Goal: Task Accomplishment & Management: Manage account settings

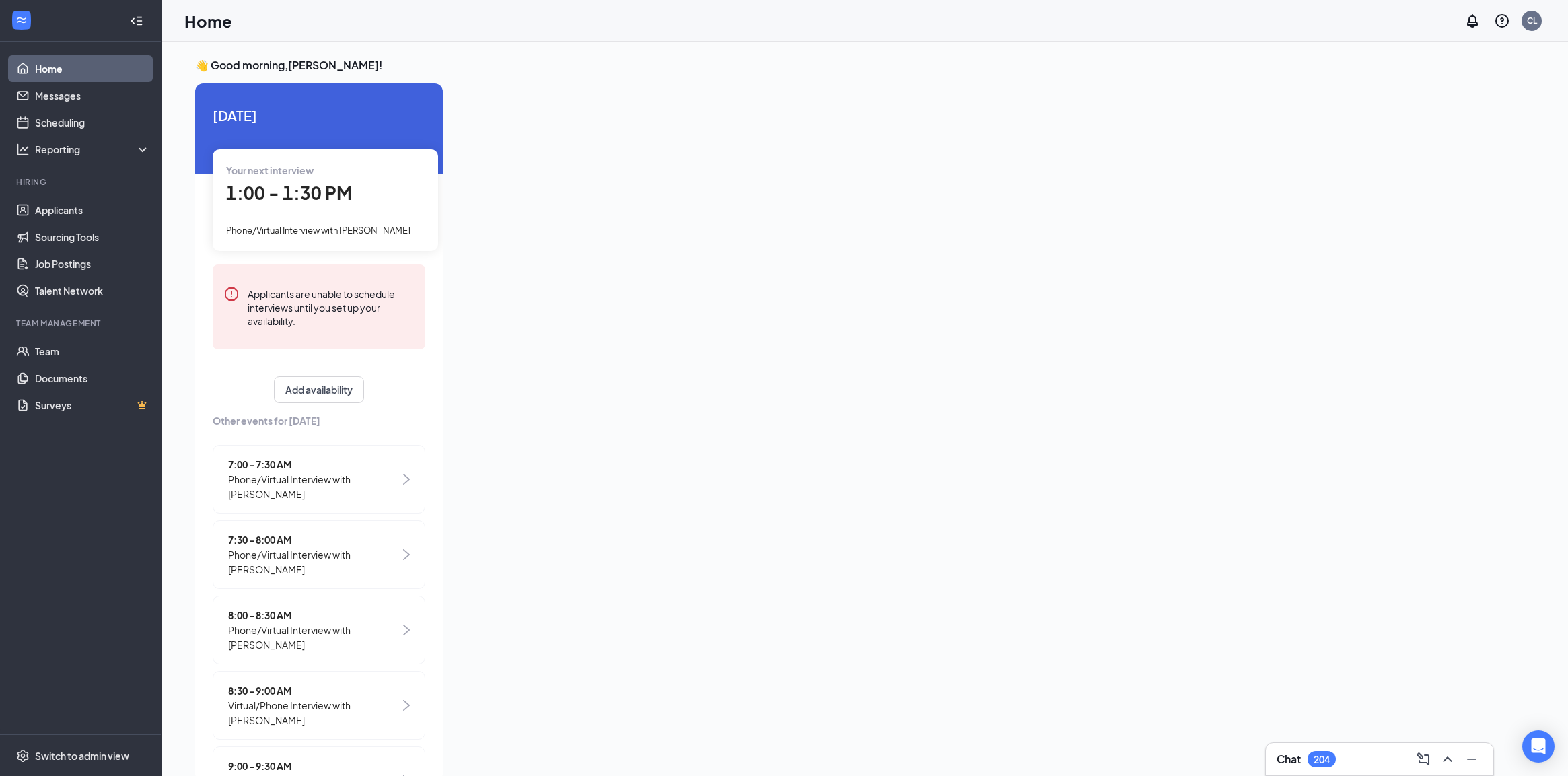
click at [310, 182] on span "1:00 - 1:30 PM" at bounding box center [288, 193] width 126 height 22
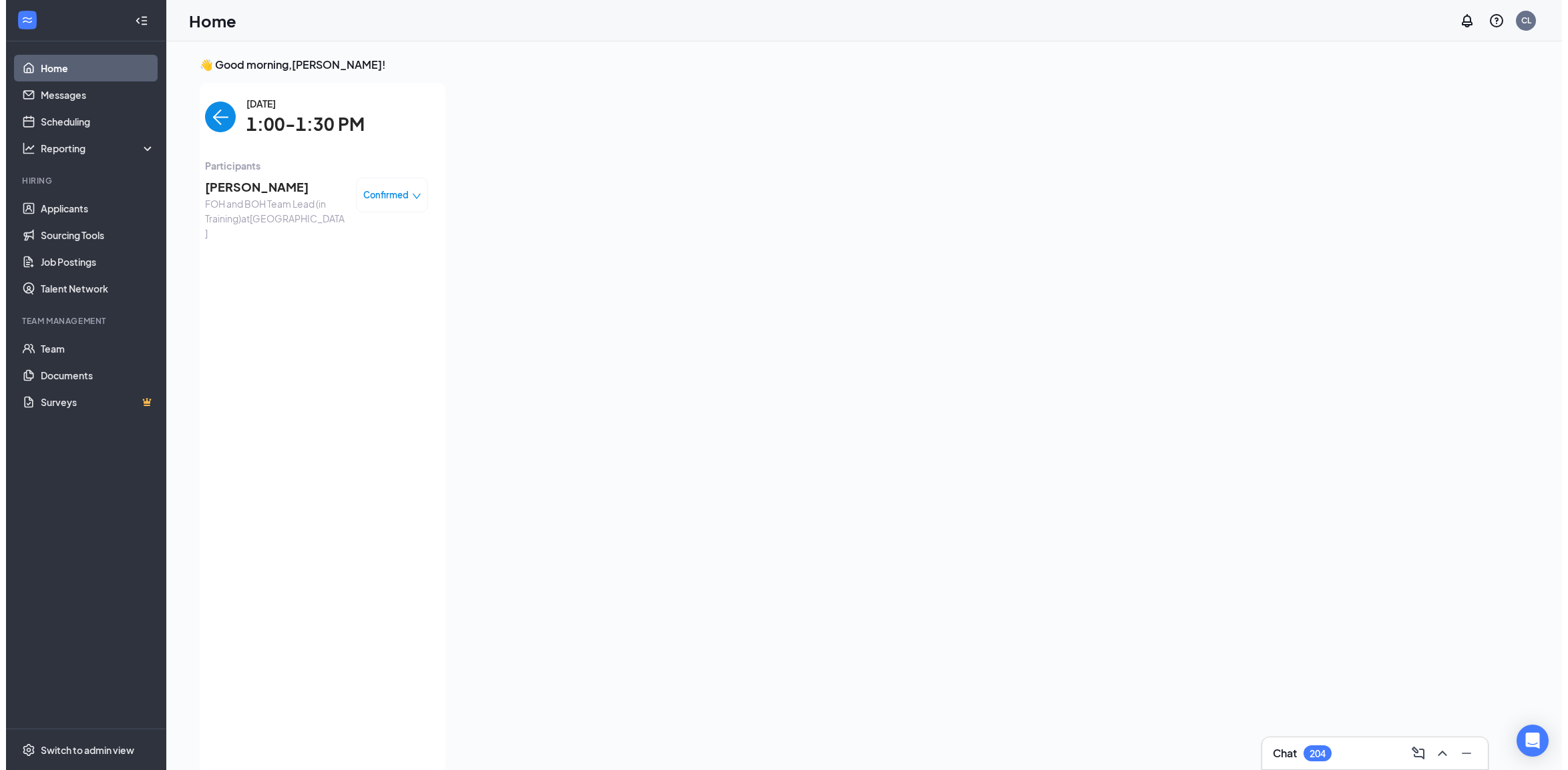
scroll to position [5, 0]
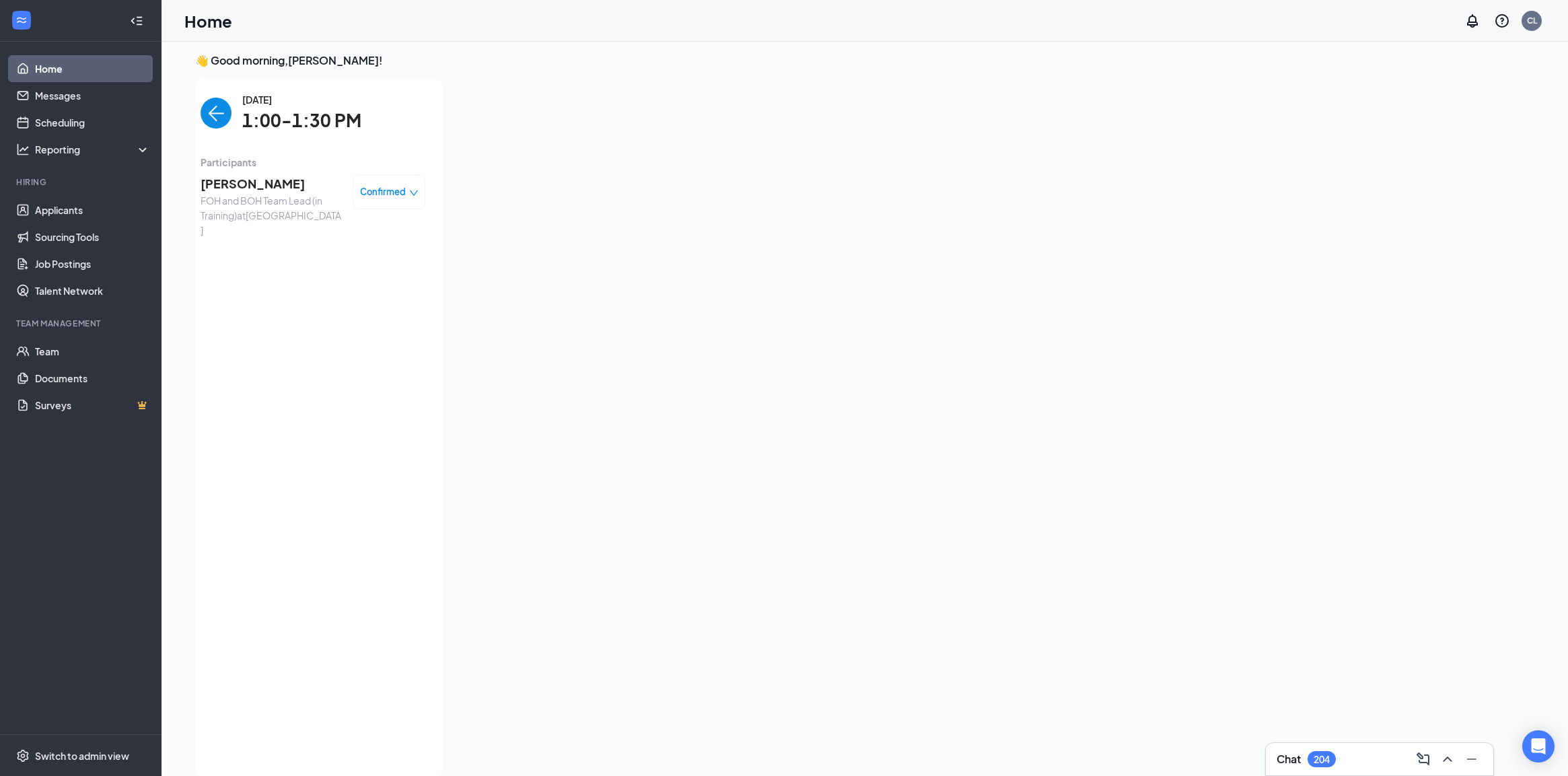
click at [223, 199] on span "FOH and BOH Team Lead (in Training) at [GEOGRAPHIC_DATA]" at bounding box center [271, 216] width 141 height 45
click at [225, 182] on span "[PERSON_NAME]" at bounding box center [271, 184] width 141 height 19
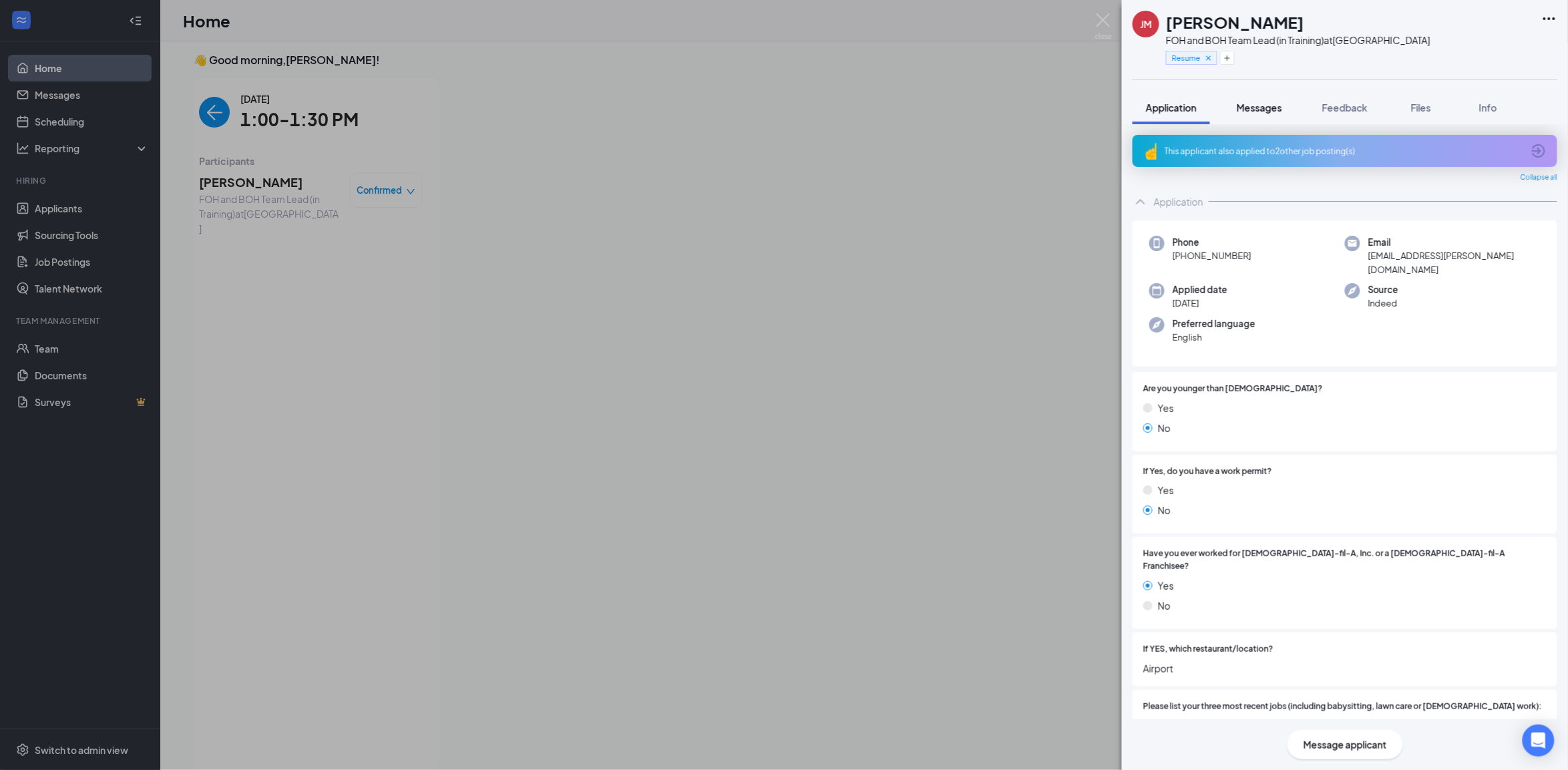
click at [1259, 112] on span "Messages" at bounding box center [1260, 108] width 45 height 12
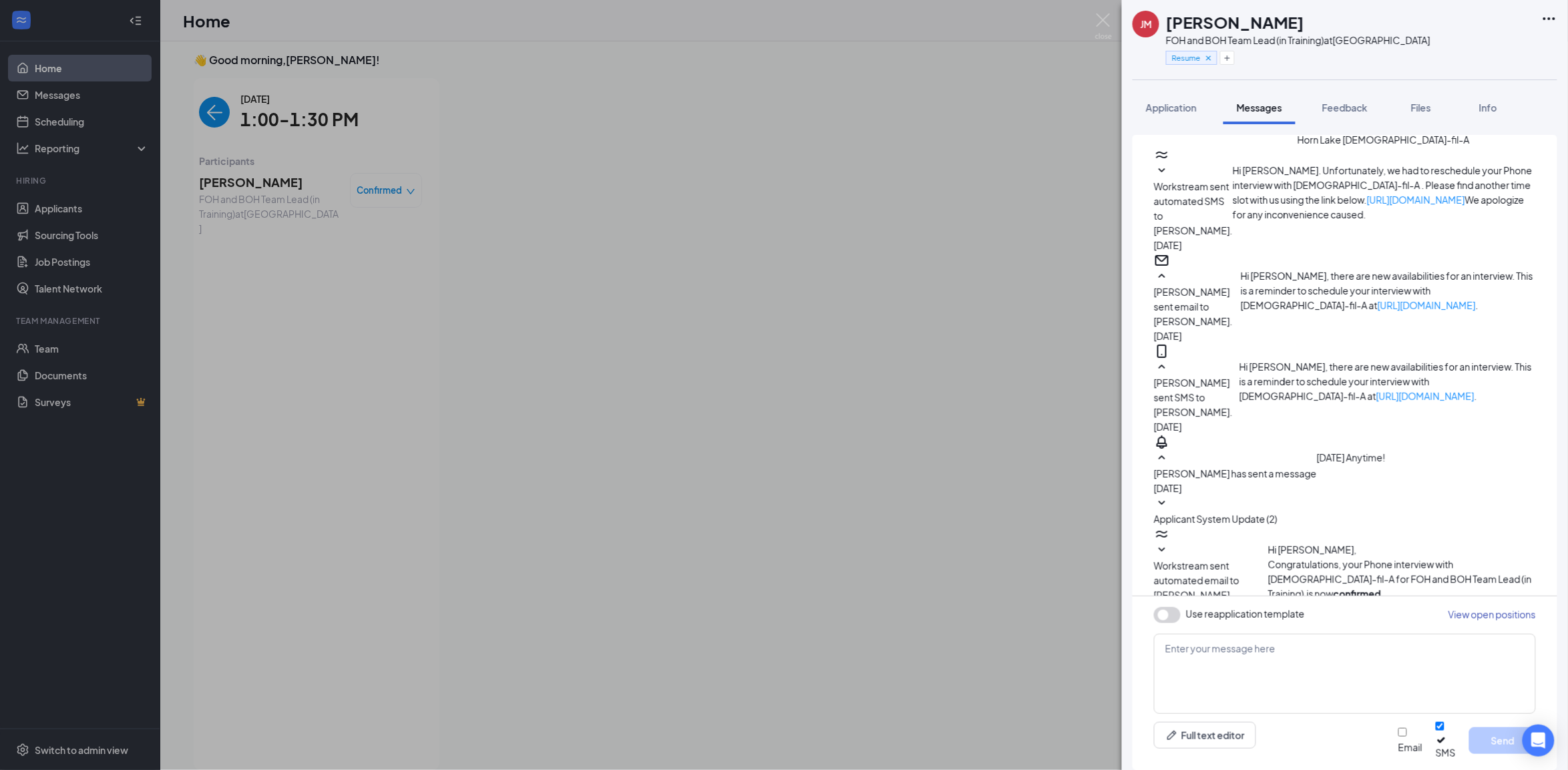
scroll to position [249, 0]
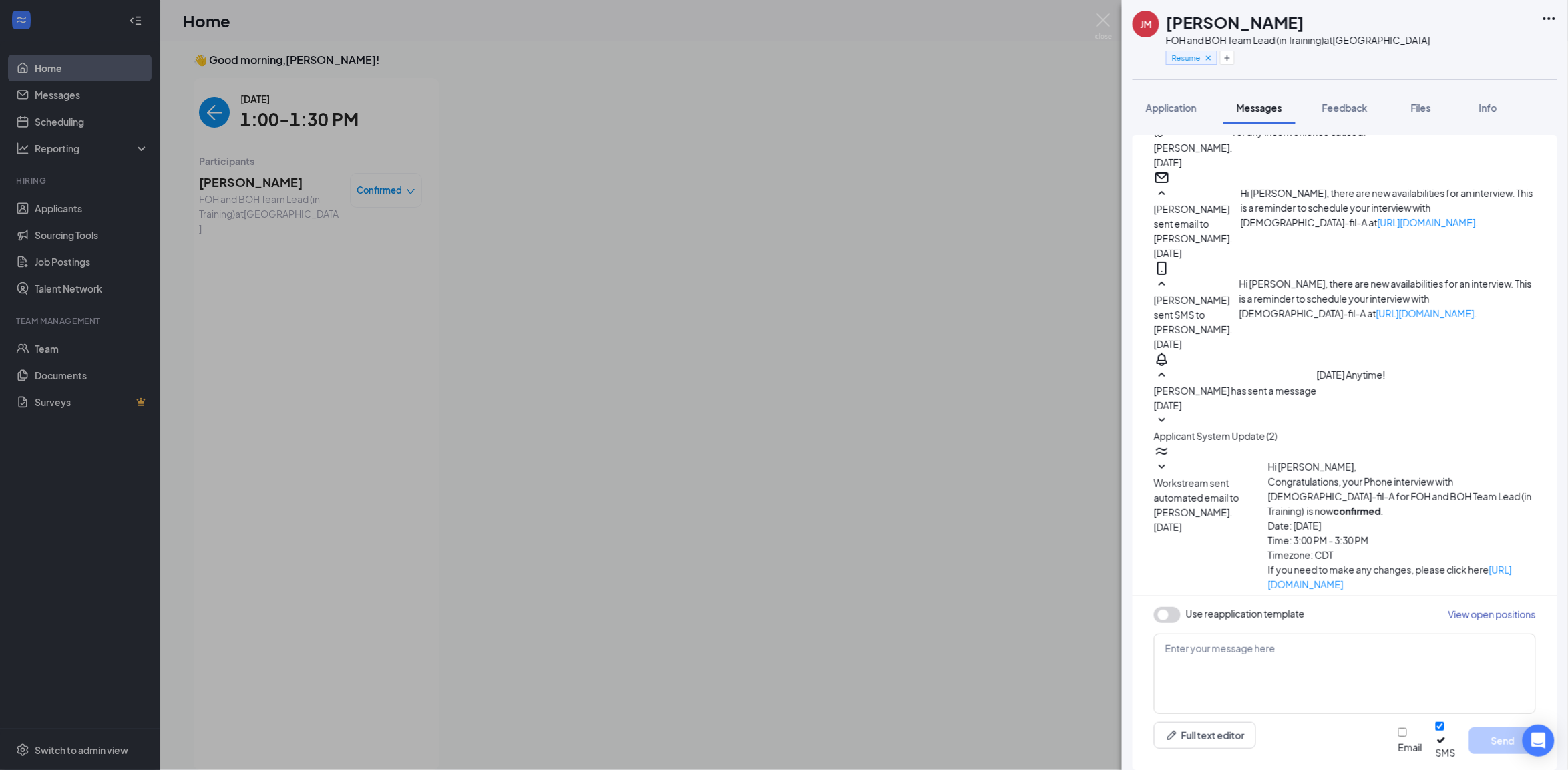
click at [1233, 684] on span "Workstream sent automated SMS to [PERSON_NAME]." at bounding box center [1193, 712] width 79 height 56
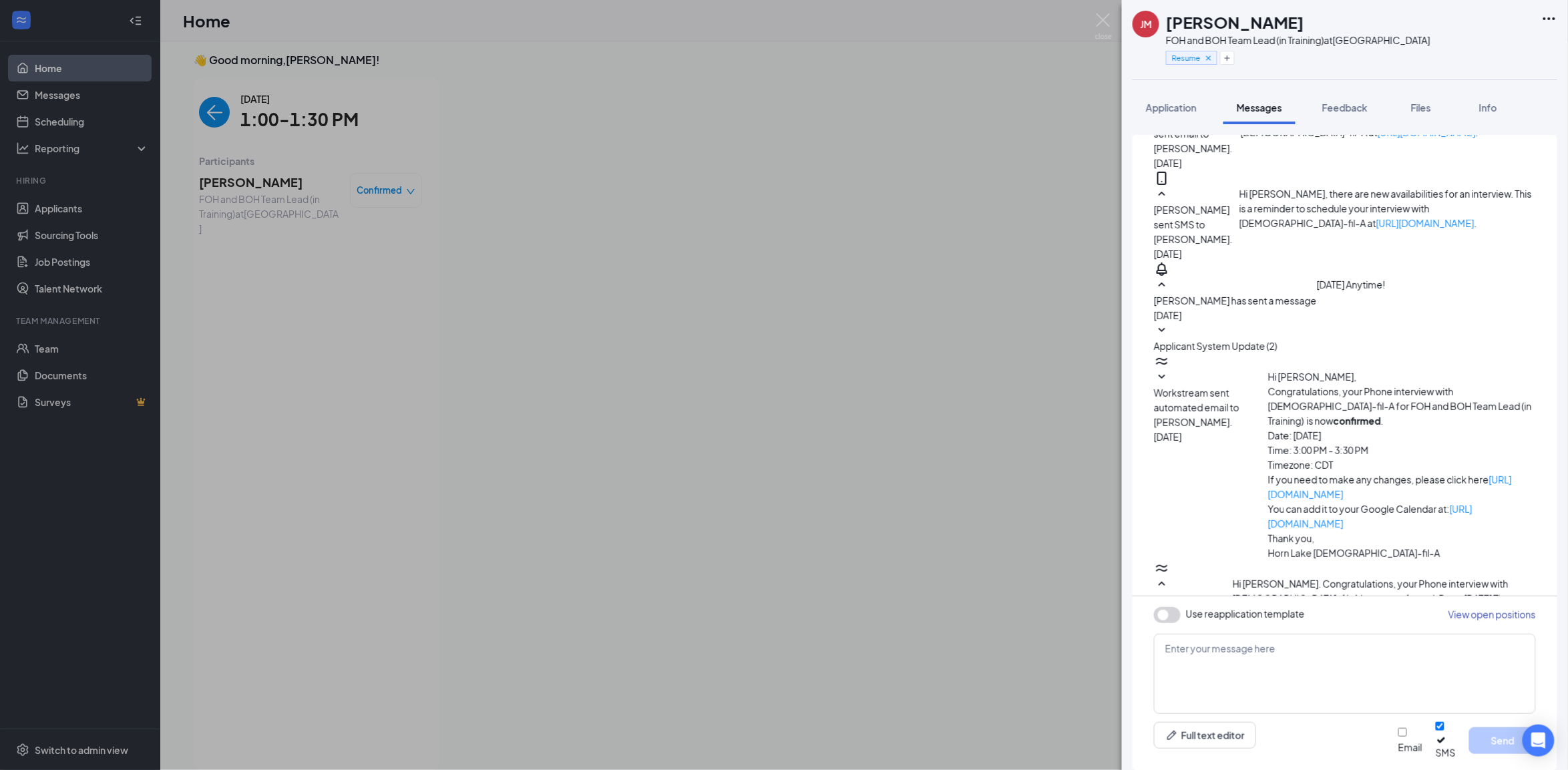
scroll to position [345, 0]
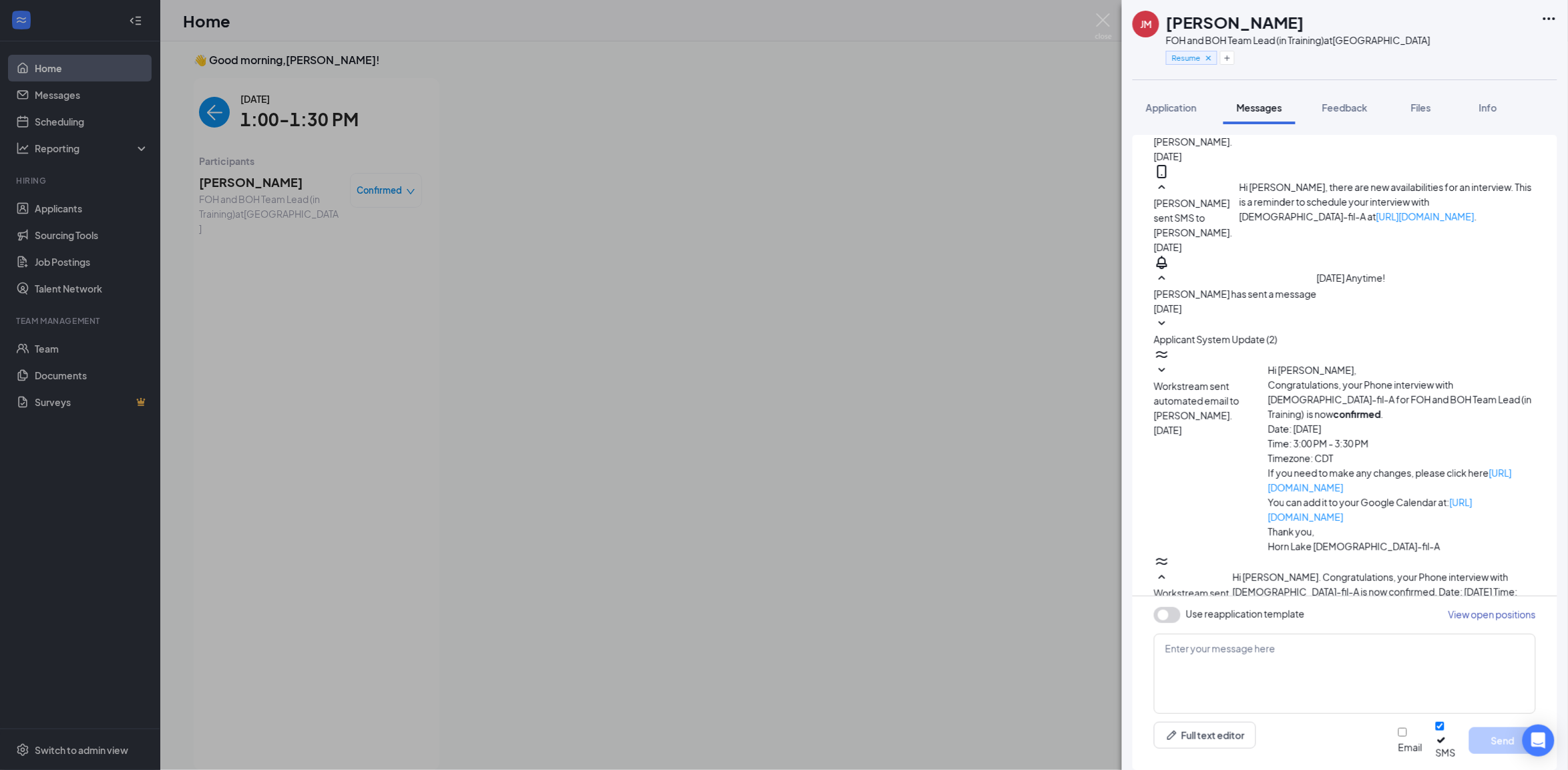
click at [1233, 587] on span "Workstream sent automated SMS to [PERSON_NAME]." at bounding box center [1193, 615] width 79 height 56
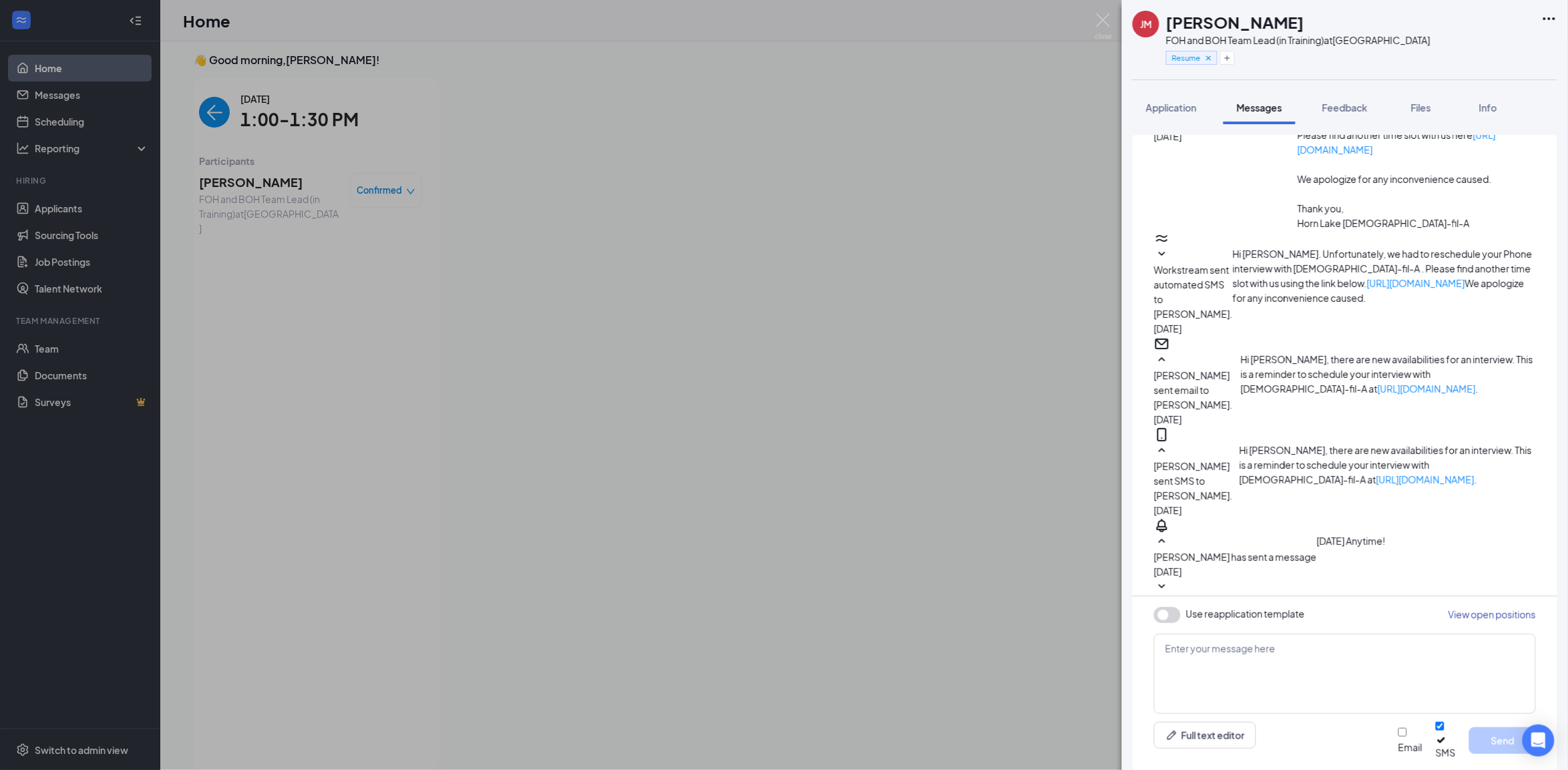
scroll to position [0, 0]
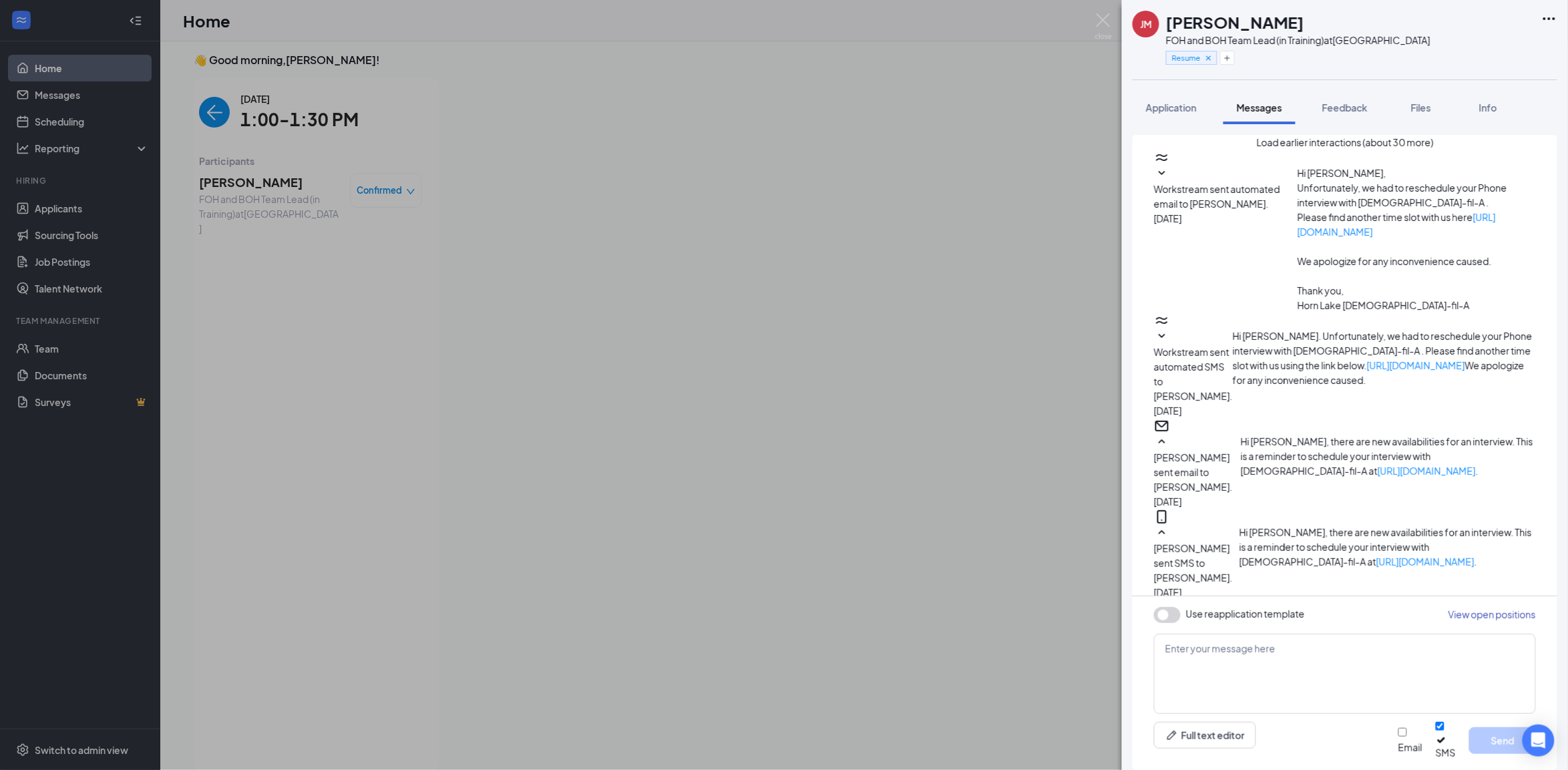
click at [1280, 207] on span "Workstream sent automated email to [PERSON_NAME]." at bounding box center [1217, 196] width 126 height 27
click at [1319, 150] on button "Load earlier interactions (about 30 more)" at bounding box center [1345, 142] width 177 height 15
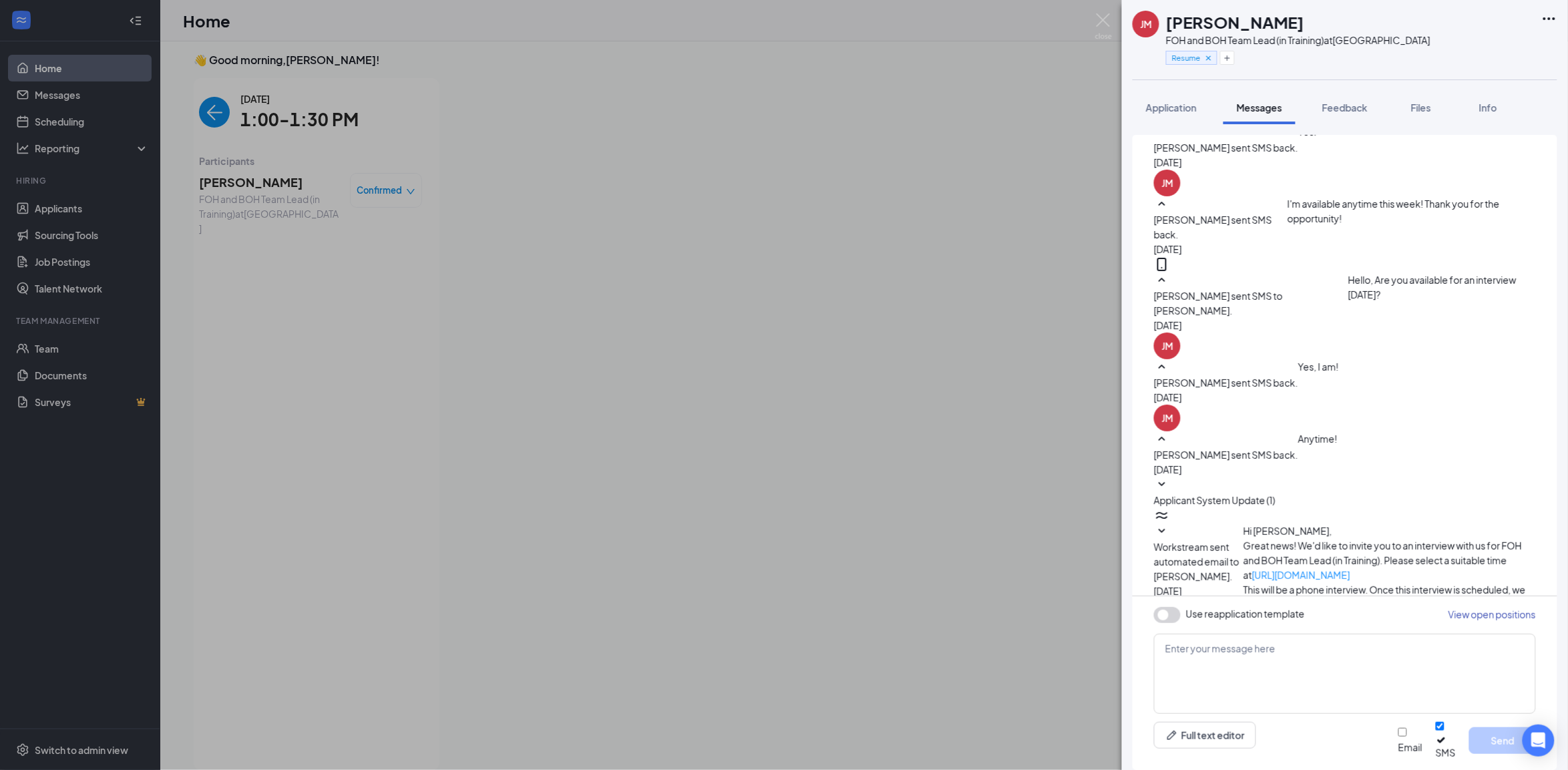
scroll to position [835, 0]
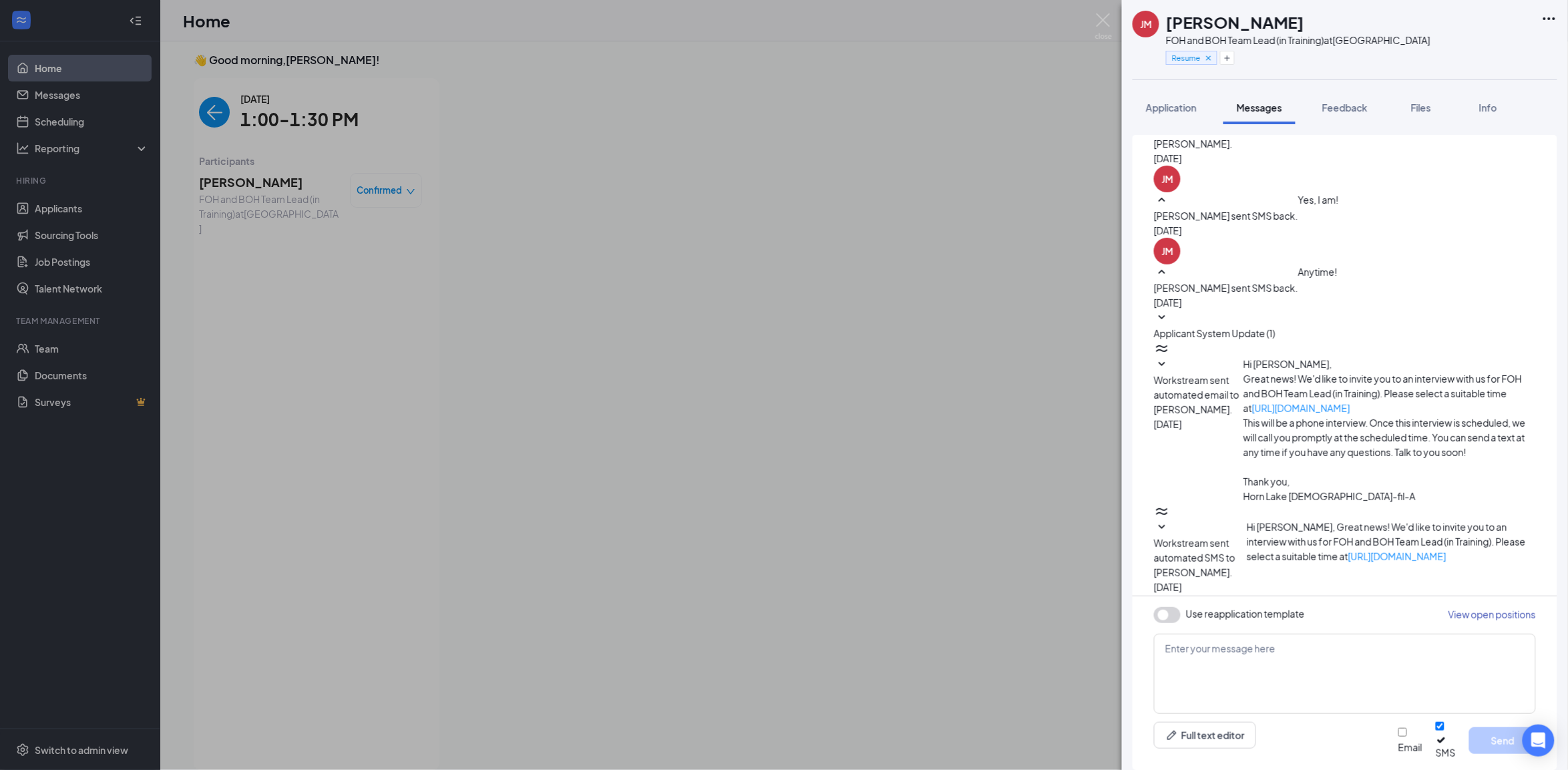
click at [1240, 374] on span "Workstream sent automated email to [PERSON_NAME]." at bounding box center [1197, 395] width 86 height 41
click at [1236, 537] on span "Workstream sent automated SMS to [PERSON_NAME]." at bounding box center [1195, 558] width 81 height 41
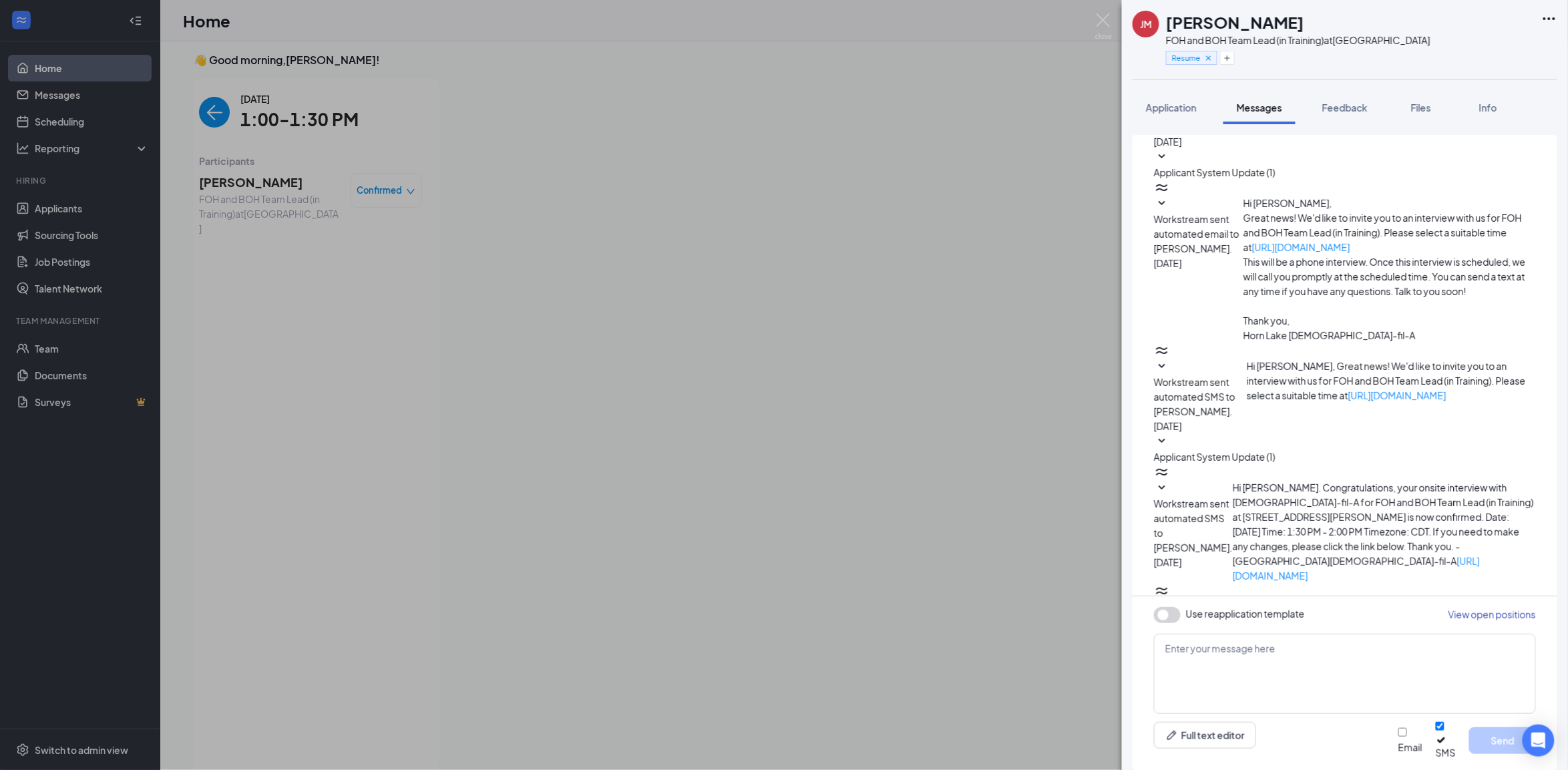
scroll to position [1002, 0]
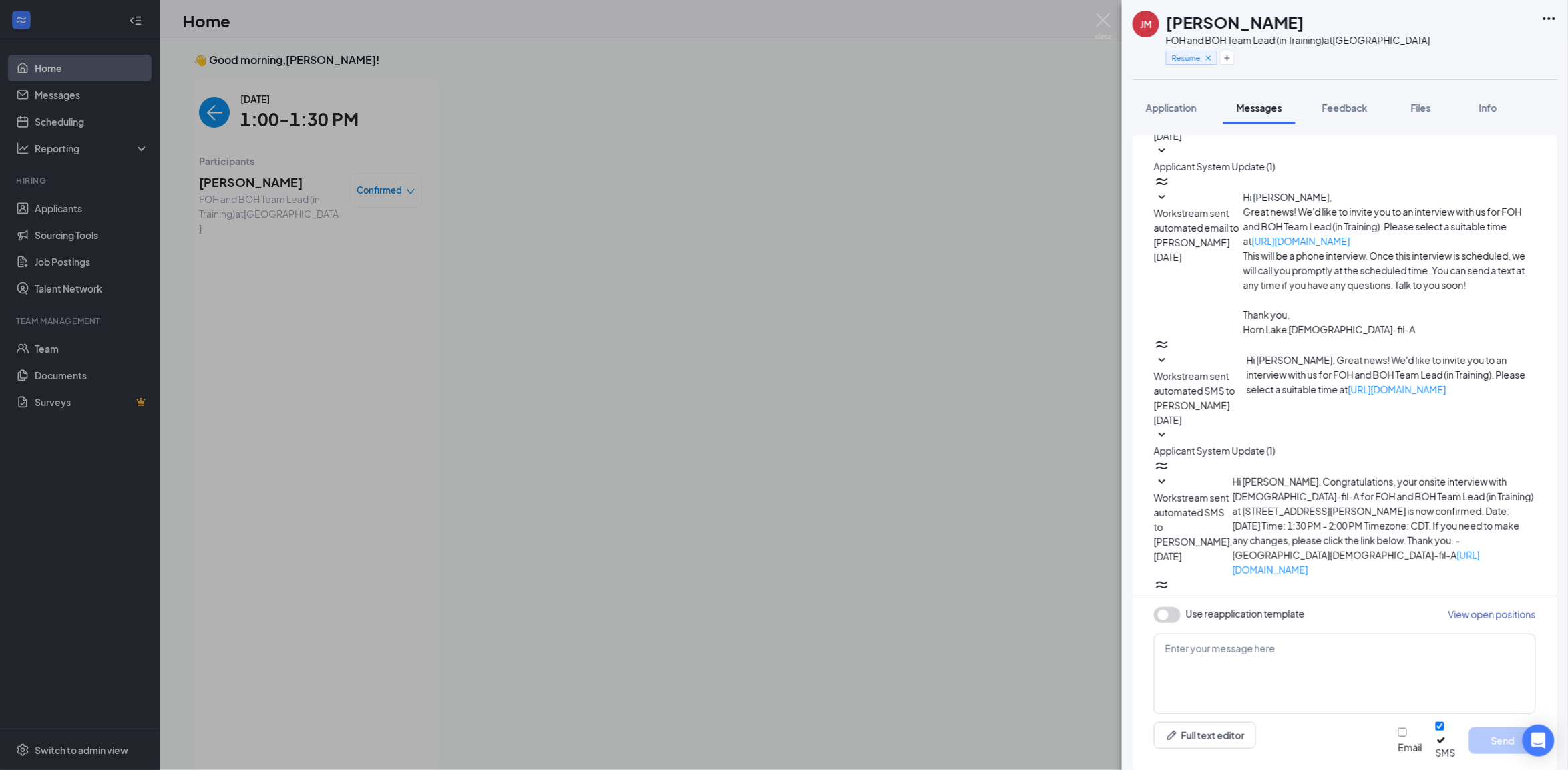
click at [1233, 491] on span "Workstream sent automated SMS to [PERSON_NAME]." at bounding box center [1193, 519] width 79 height 56
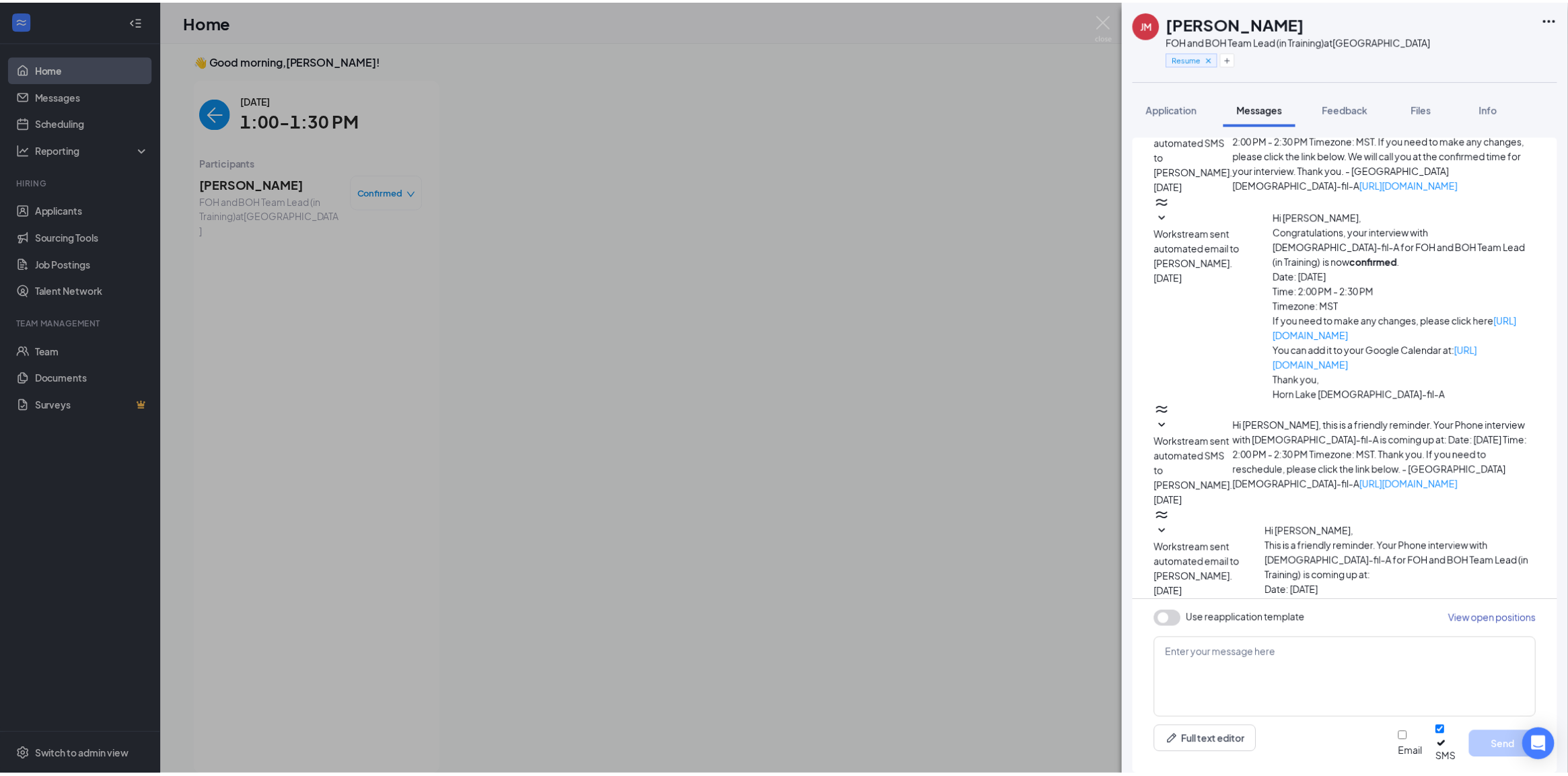
scroll to position [2006, 0]
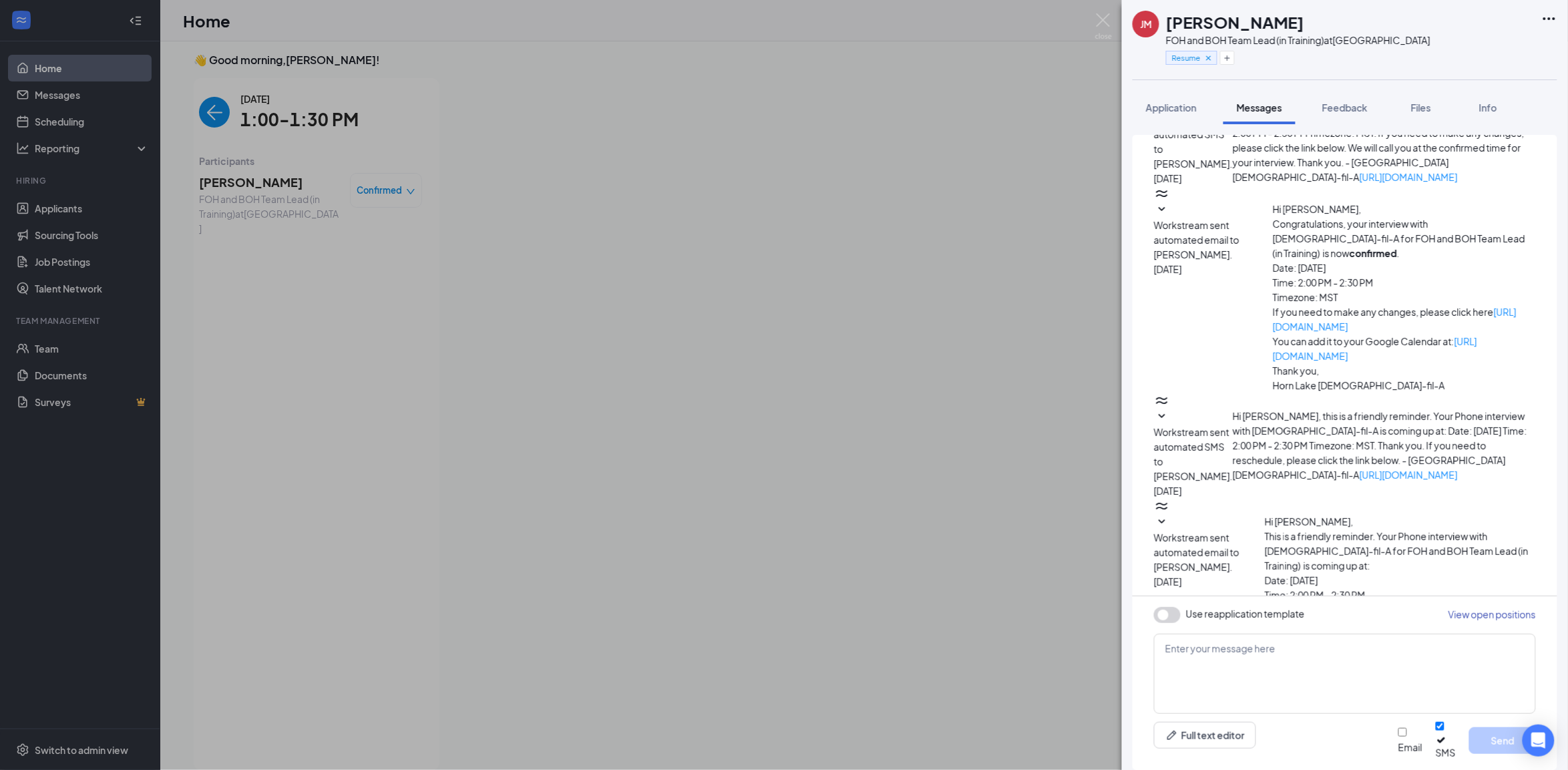
click at [970, 419] on div "[PERSON_NAME] FOH and BOH Team Lead (in Training) at [GEOGRAPHIC_DATA] Resume A…" at bounding box center [784, 385] width 1568 height 770
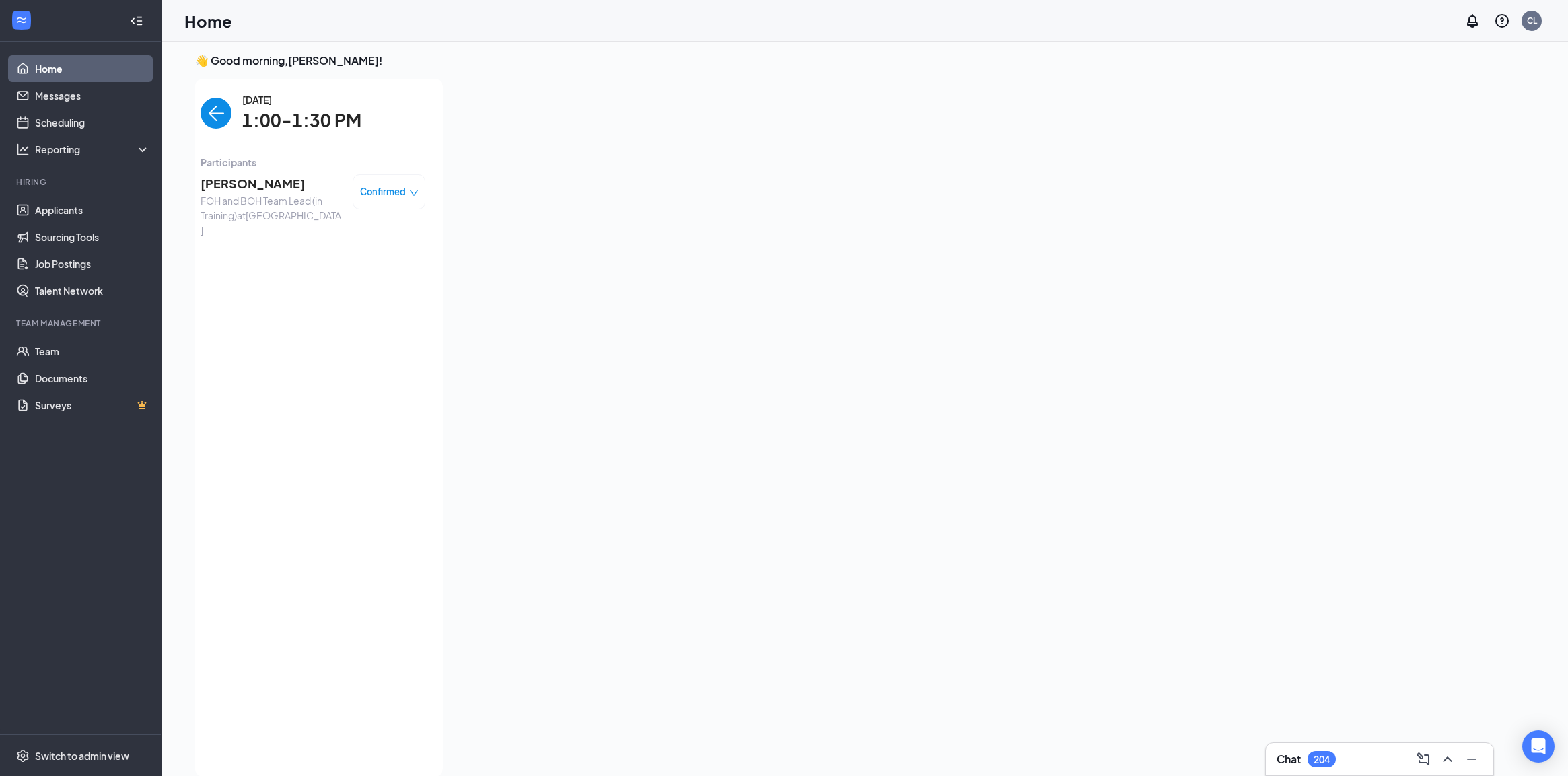
click at [214, 186] on span "[PERSON_NAME]" at bounding box center [271, 184] width 141 height 19
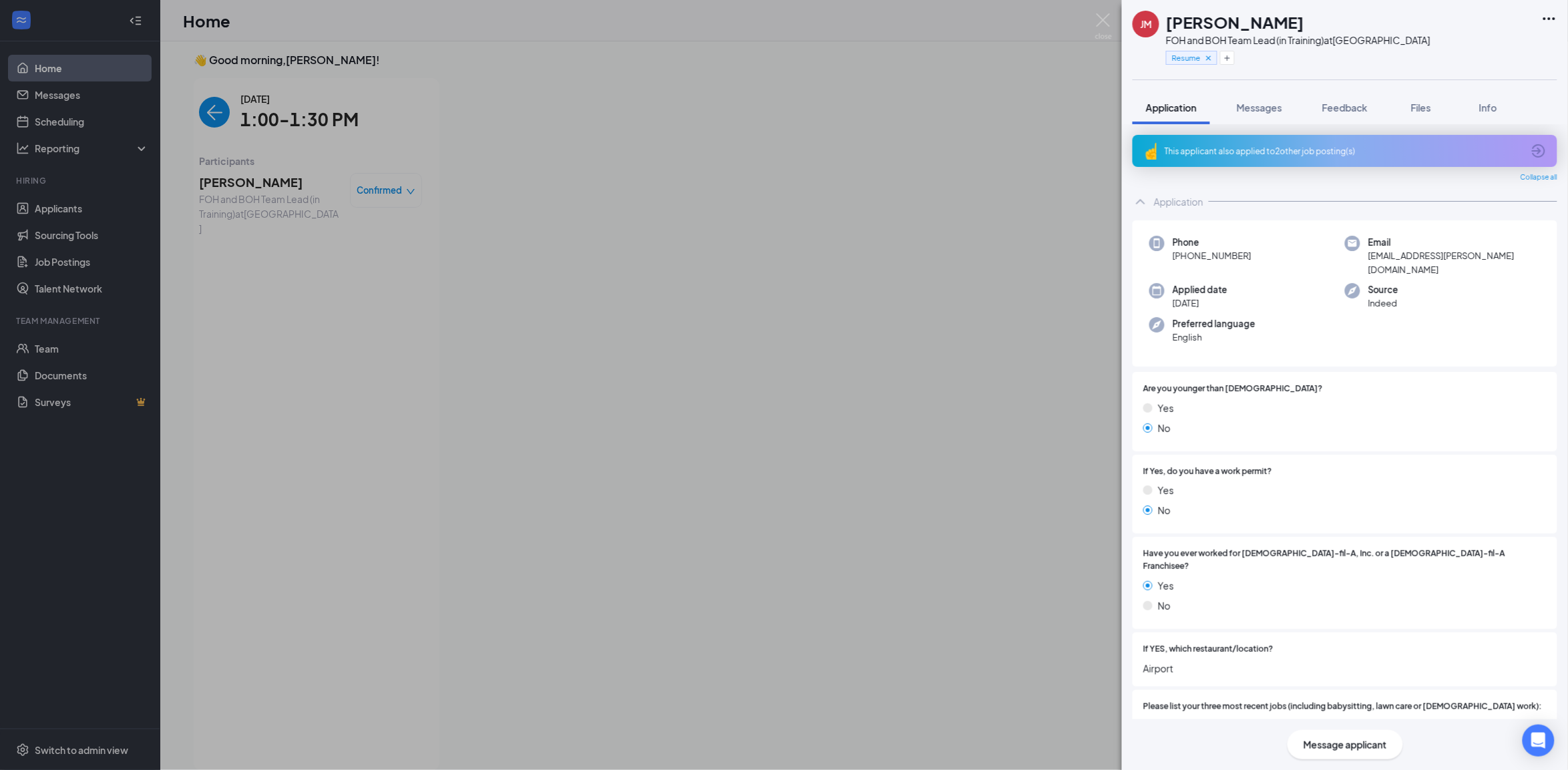
click at [735, 214] on div "[PERSON_NAME] FOH and BOH Team Lead (in Training) at [GEOGRAPHIC_DATA] Resume A…" at bounding box center [784, 385] width 1568 height 770
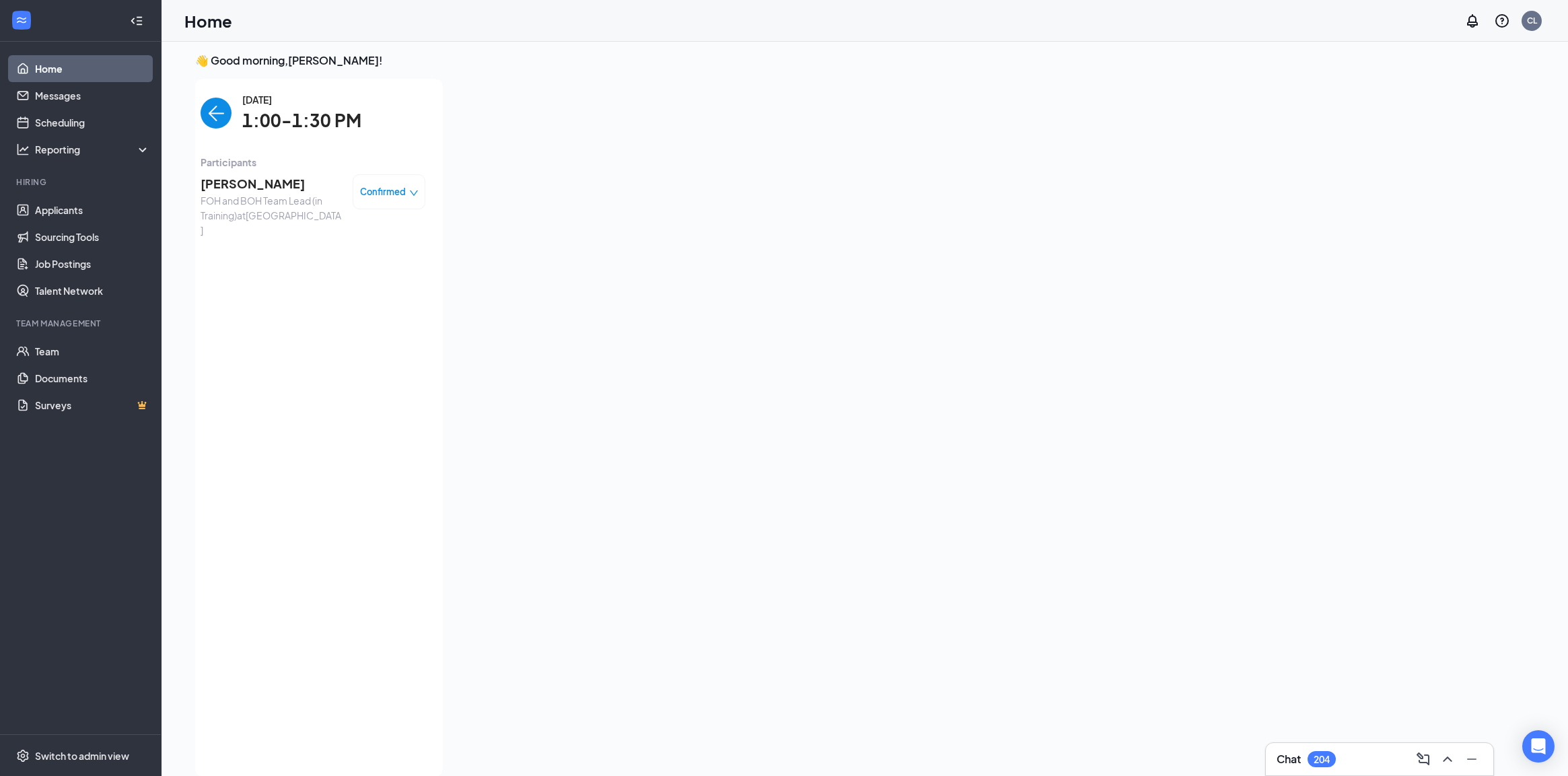
click at [286, 196] on span "FOH and BOH Team Lead (in Training) at [GEOGRAPHIC_DATA]" at bounding box center [271, 216] width 141 height 45
click at [210, 187] on span "[PERSON_NAME]" at bounding box center [271, 184] width 141 height 19
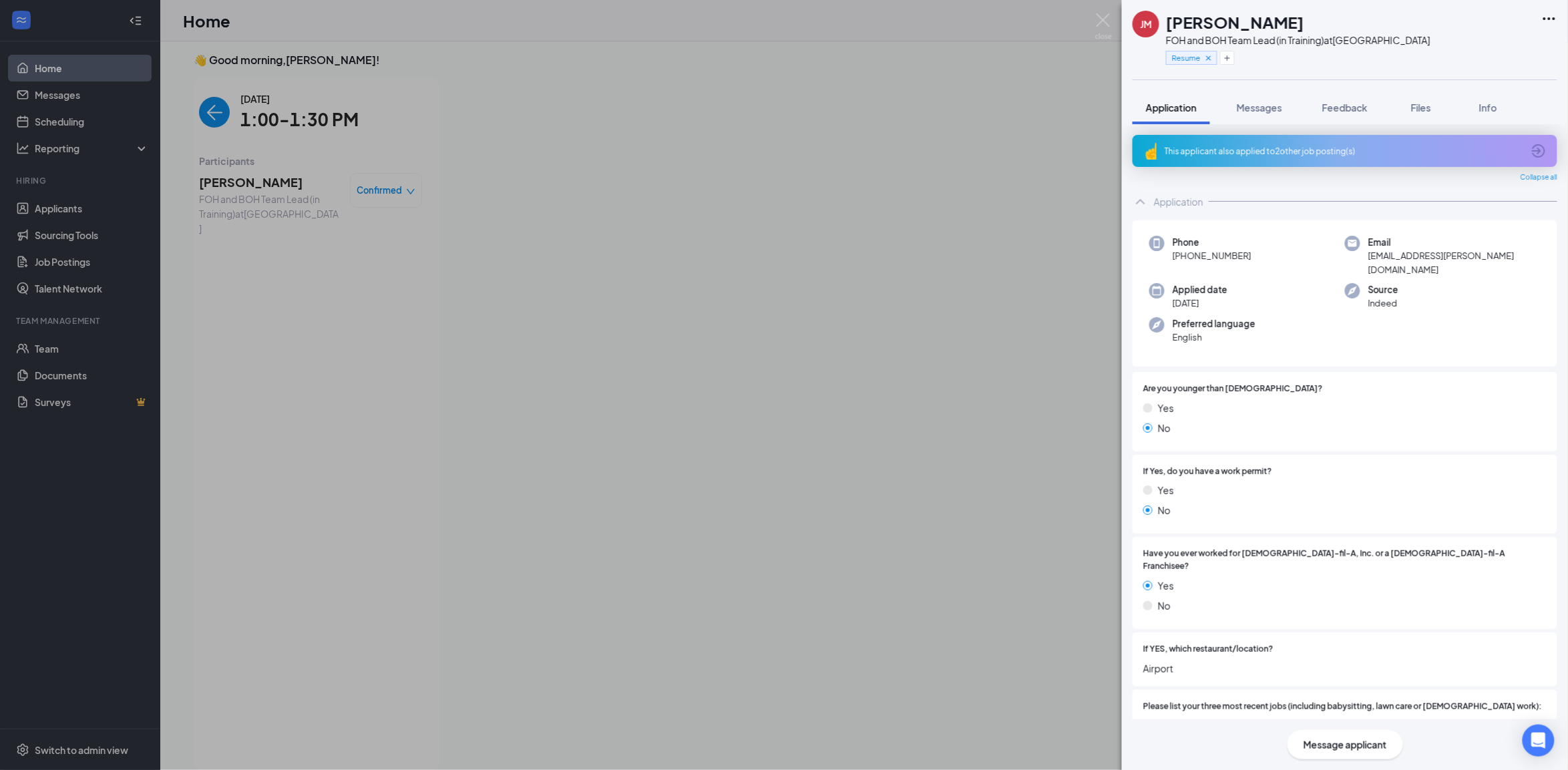
click at [781, 661] on div "[PERSON_NAME] FOH and BOH Team Lead (in Training) at [GEOGRAPHIC_DATA] Resume A…" at bounding box center [784, 385] width 1568 height 770
click at [781, 661] on div at bounding box center [824, 420] width 748 height 685
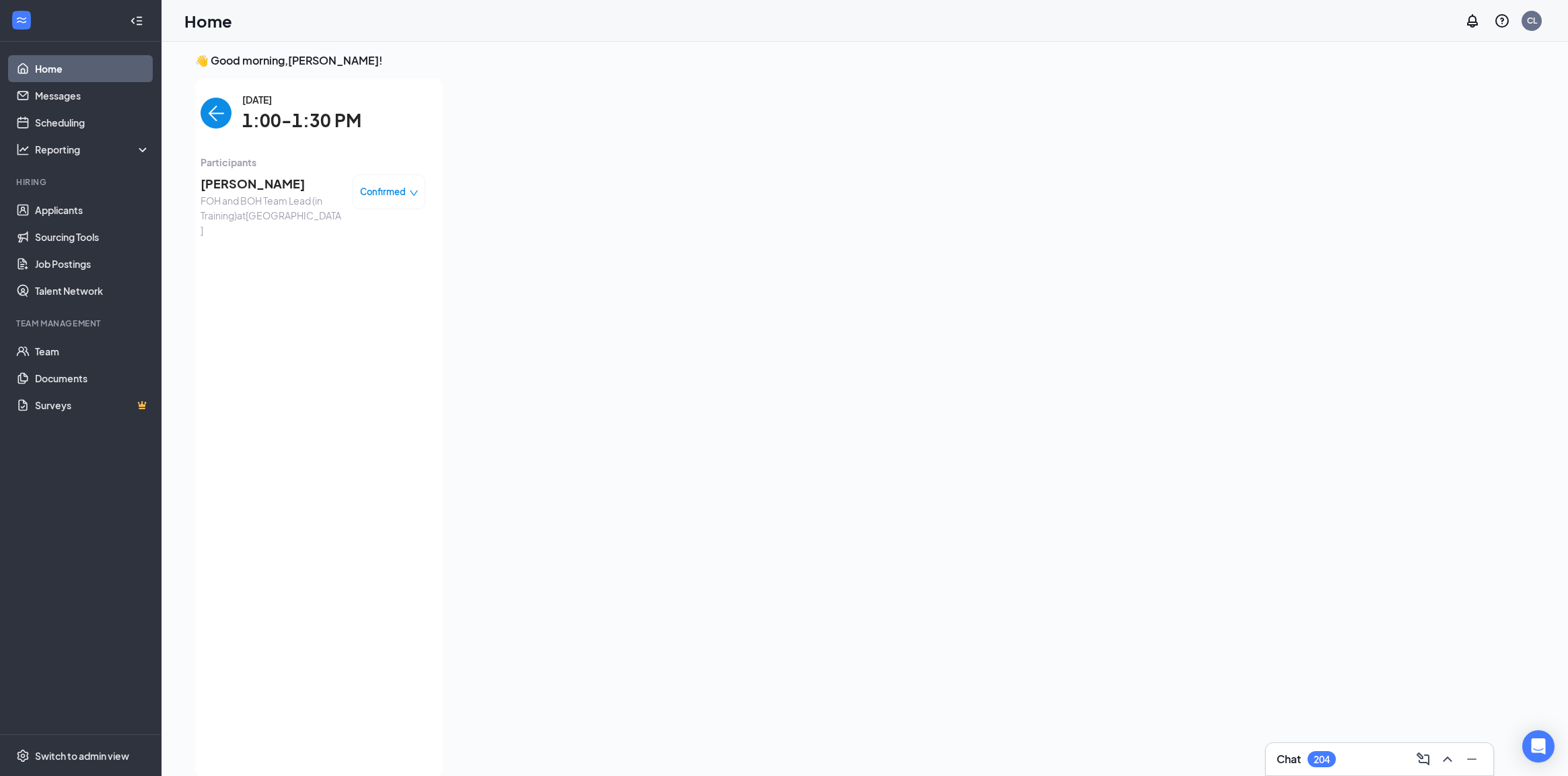
click at [1329, 741] on div "👋 Good morning, [PERSON_NAME] ! [DATE] Your current interview 1:00 - 1:30 PM Ph…" at bounding box center [864, 418] width 1361 height 730
click at [1319, 765] on div "204" at bounding box center [1321, 759] width 29 height 16
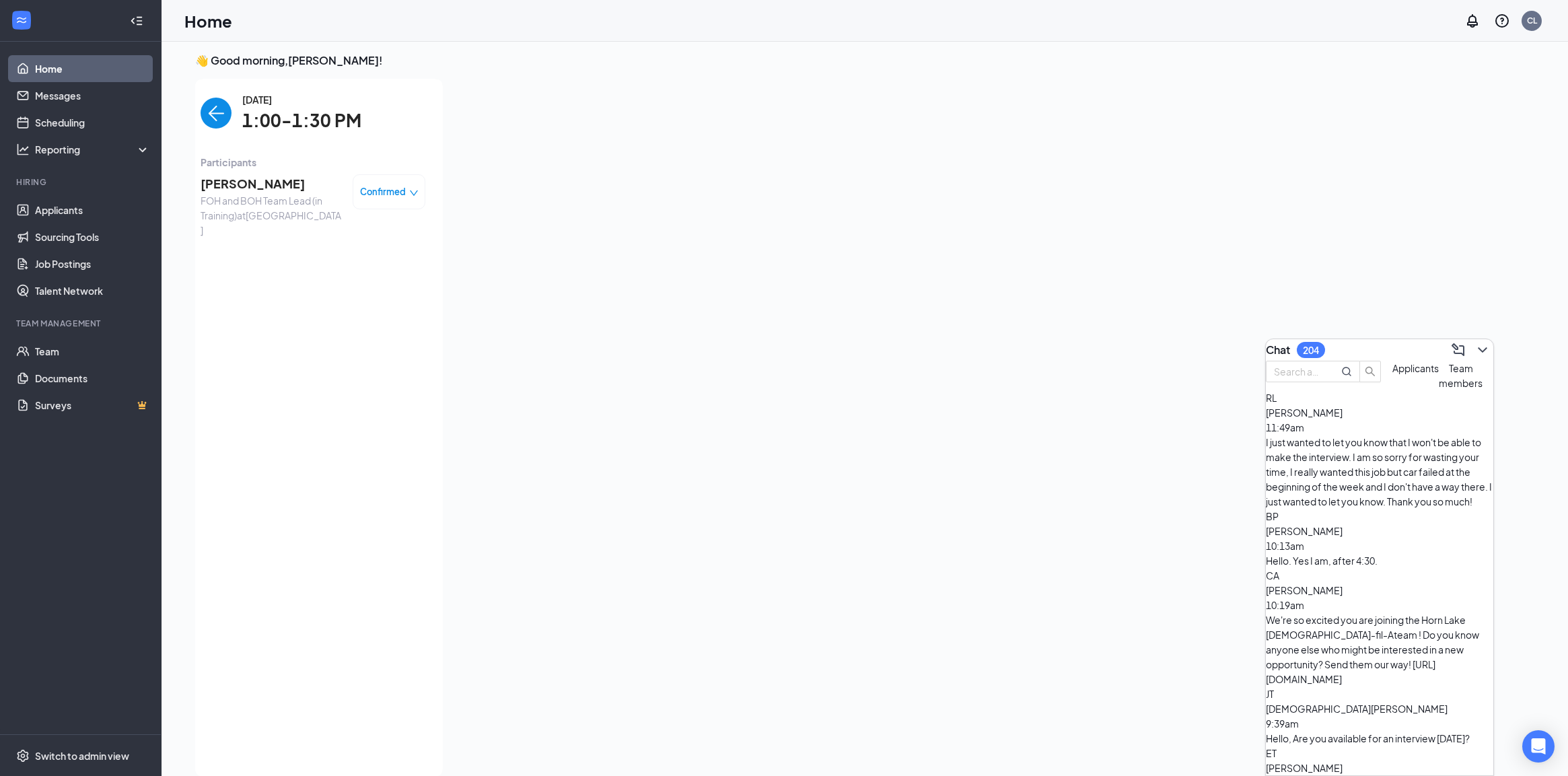
click at [1311, 467] on div "[PERSON_NAME] 11:49am I just wanted to let you know that I won't be able to mak…" at bounding box center [1379, 450] width 227 height 119
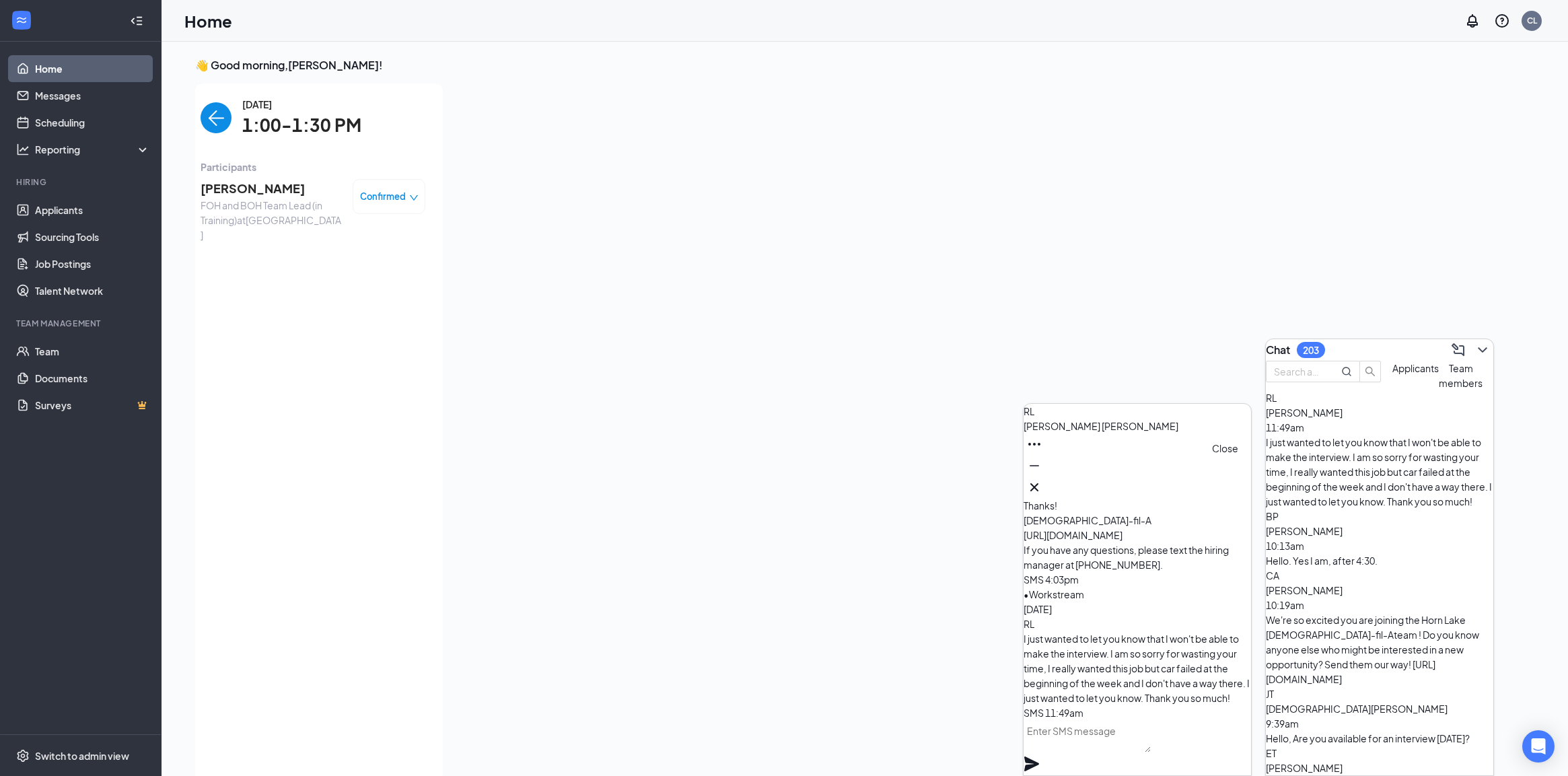
click at [1038, 484] on icon "Cross" at bounding box center [1034, 488] width 8 height 8
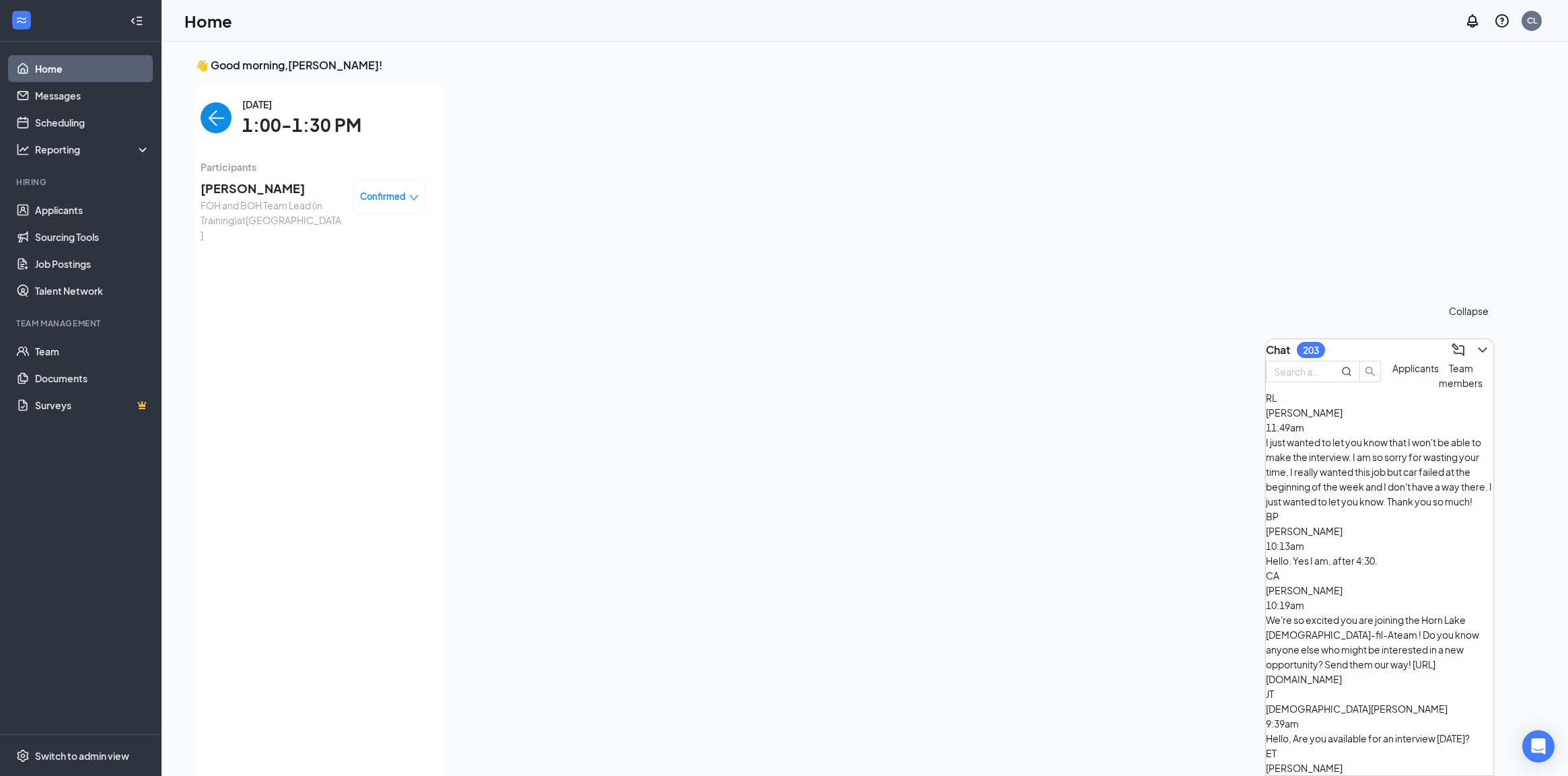
click at [1474, 342] on icon "ChevronDown" at bounding box center [1482, 349] width 16 height 16
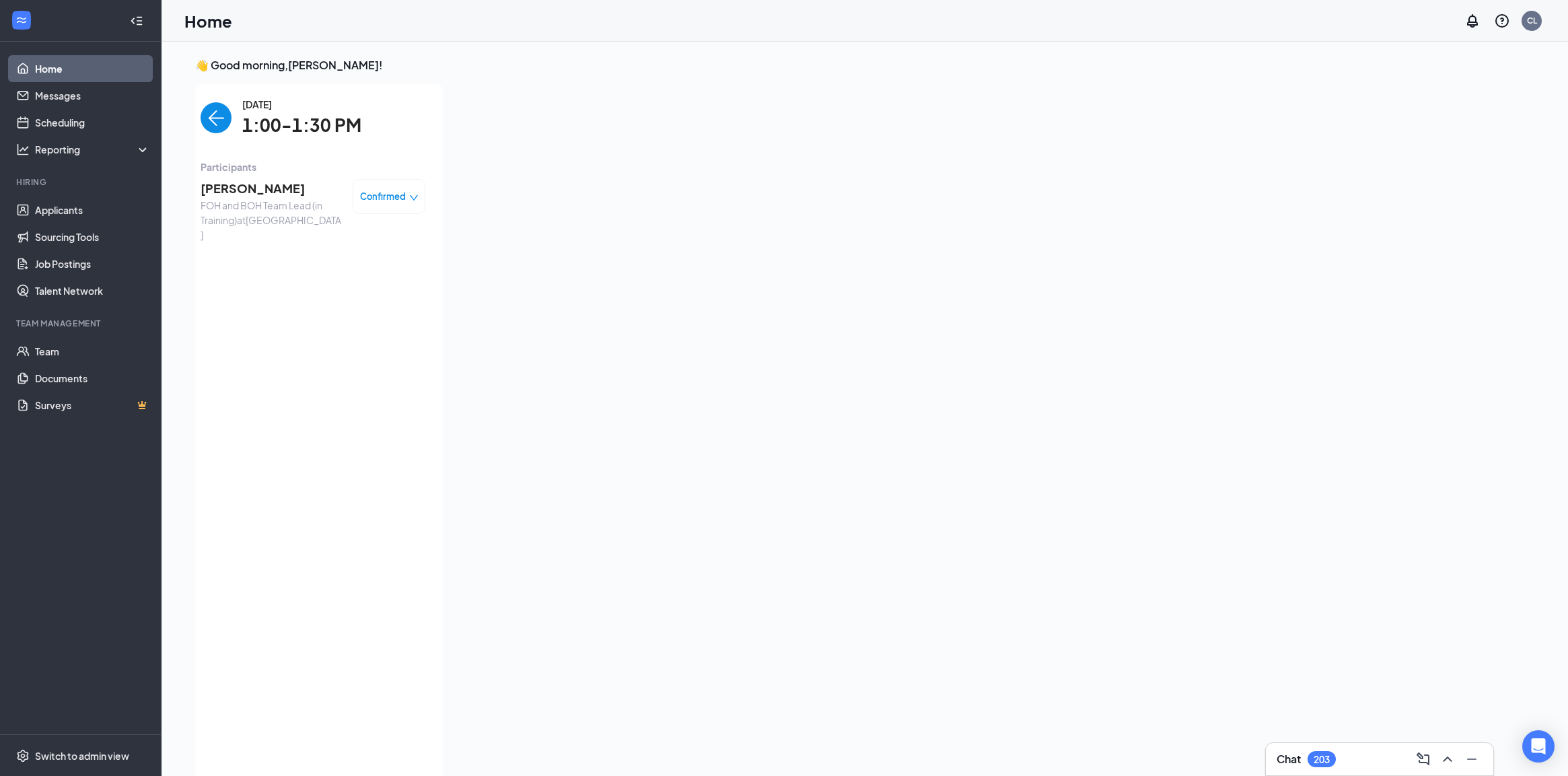
click at [230, 207] on span "FOH and BOH Team Lead (in Training) at [GEOGRAPHIC_DATA]" at bounding box center [271, 221] width 141 height 45
click at [234, 189] on span "[PERSON_NAME]" at bounding box center [271, 188] width 141 height 19
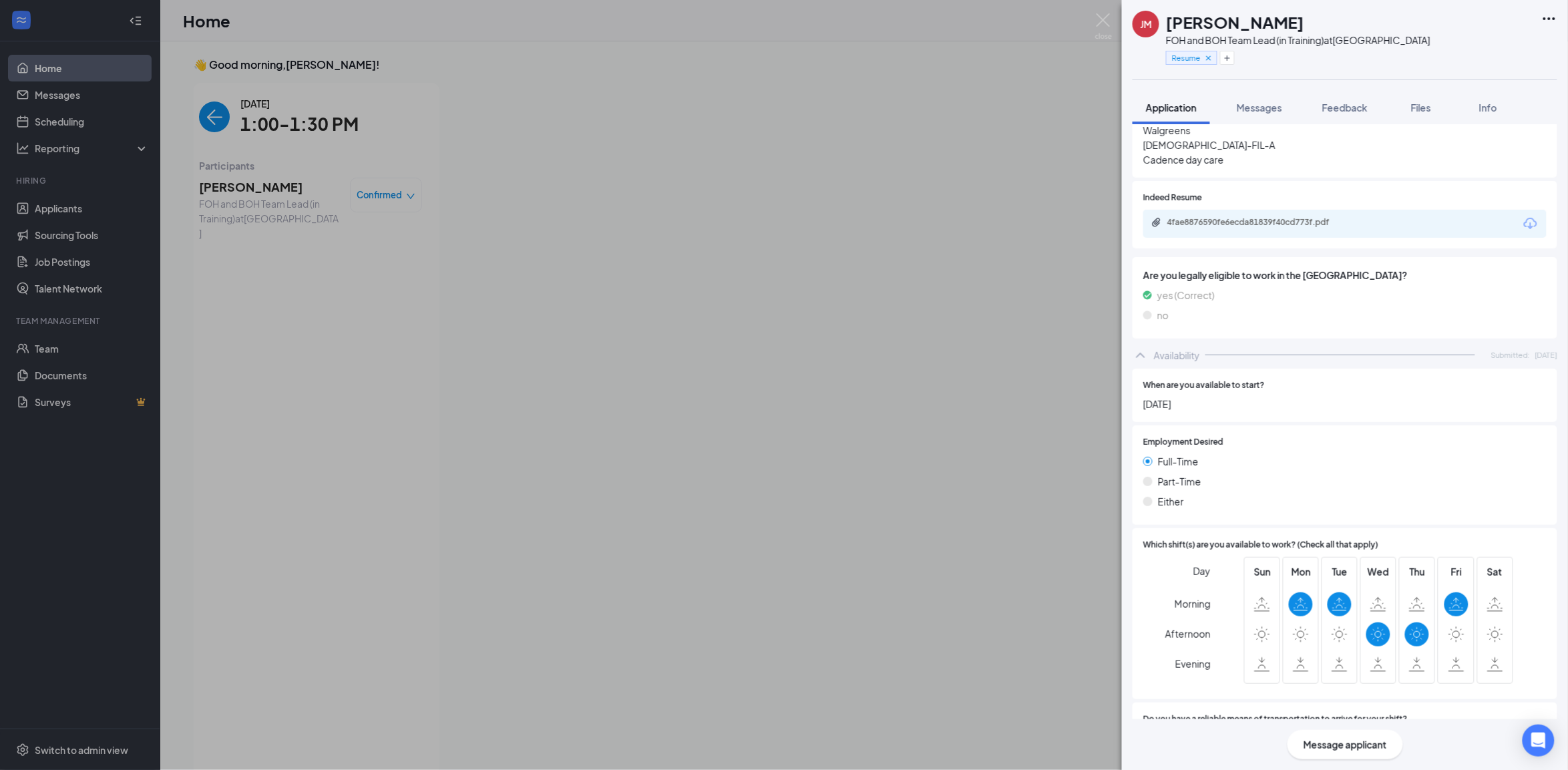
scroll to position [635, 0]
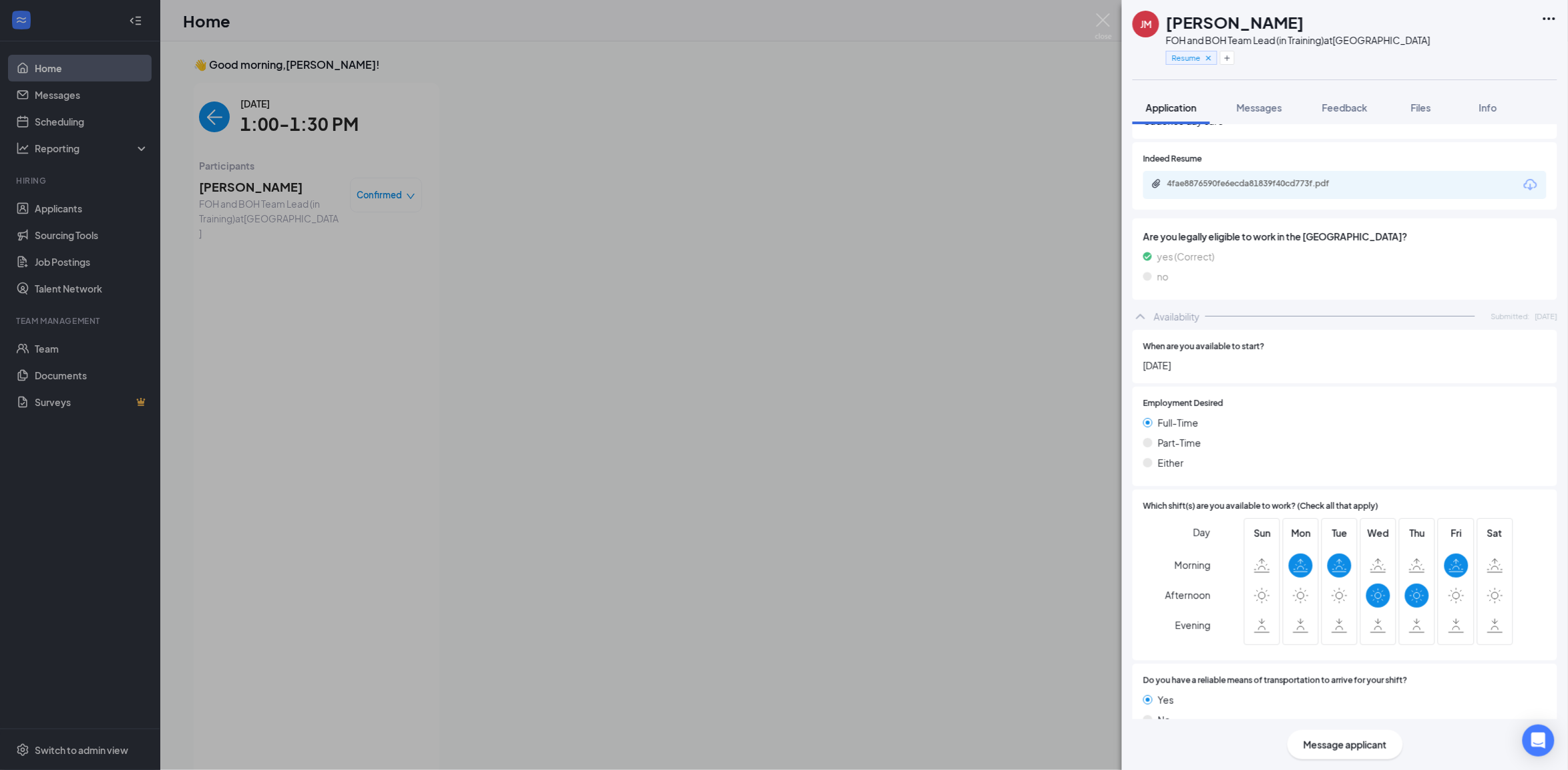
click at [980, 366] on div "[PERSON_NAME] FOH and BOH Team Lead (in Training) at [GEOGRAPHIC_DATA] Resume A…" at bounding box center [784, 385] width 1568 height 770
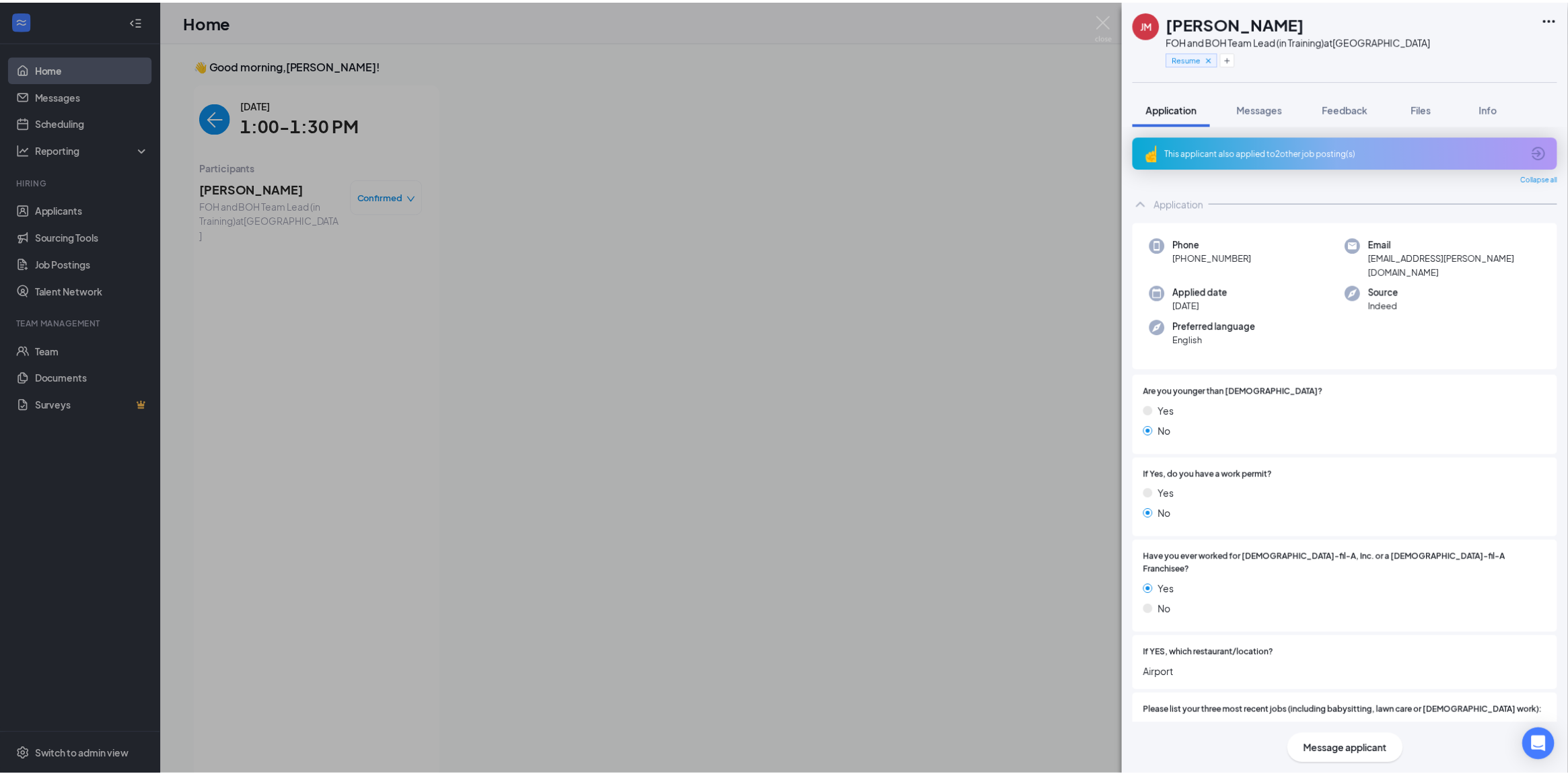
scroll to position [5, 0]
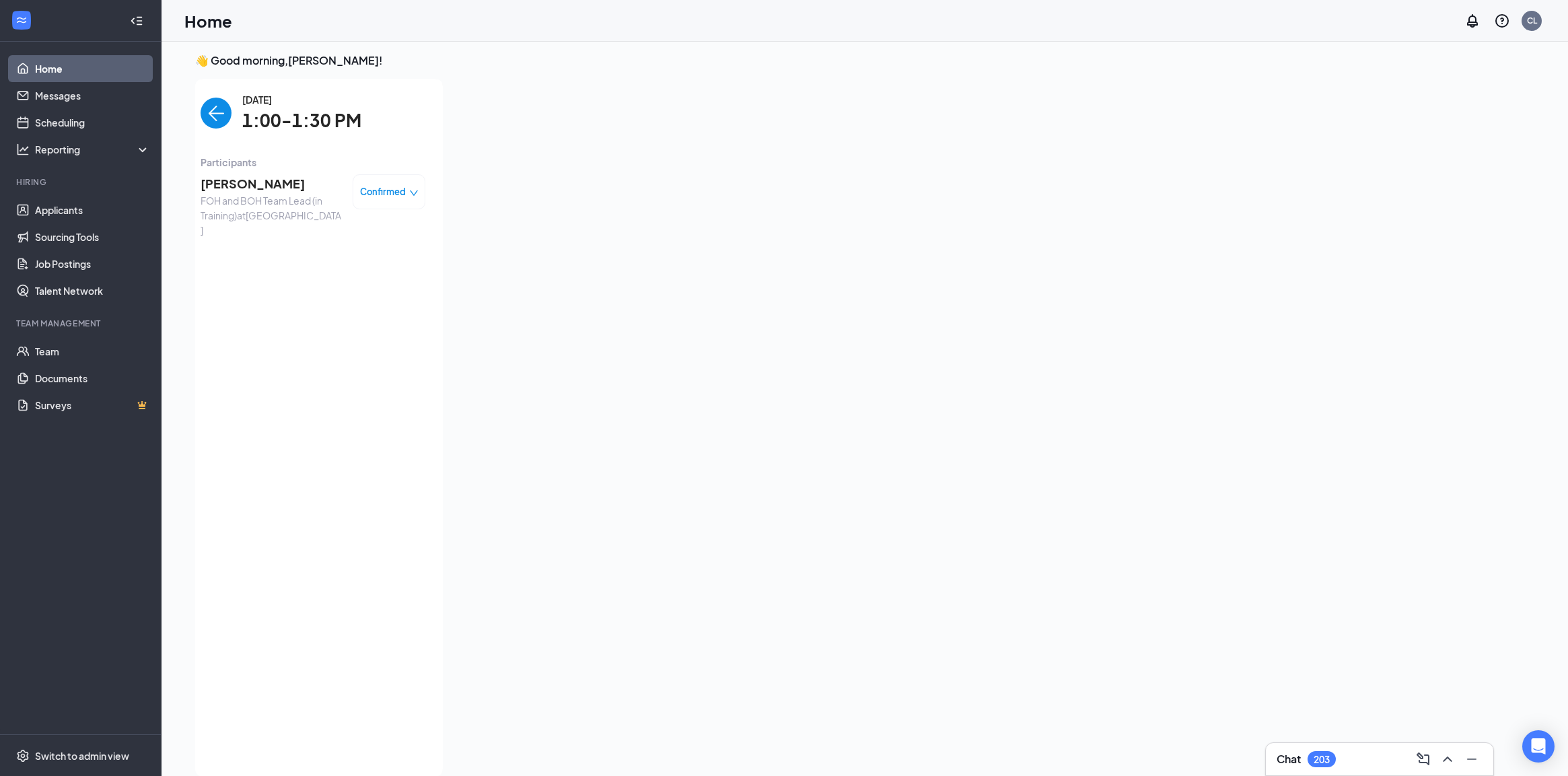
click at [200, 118] on img "back-button" at bounding box center [216, 113] width 31 height 31
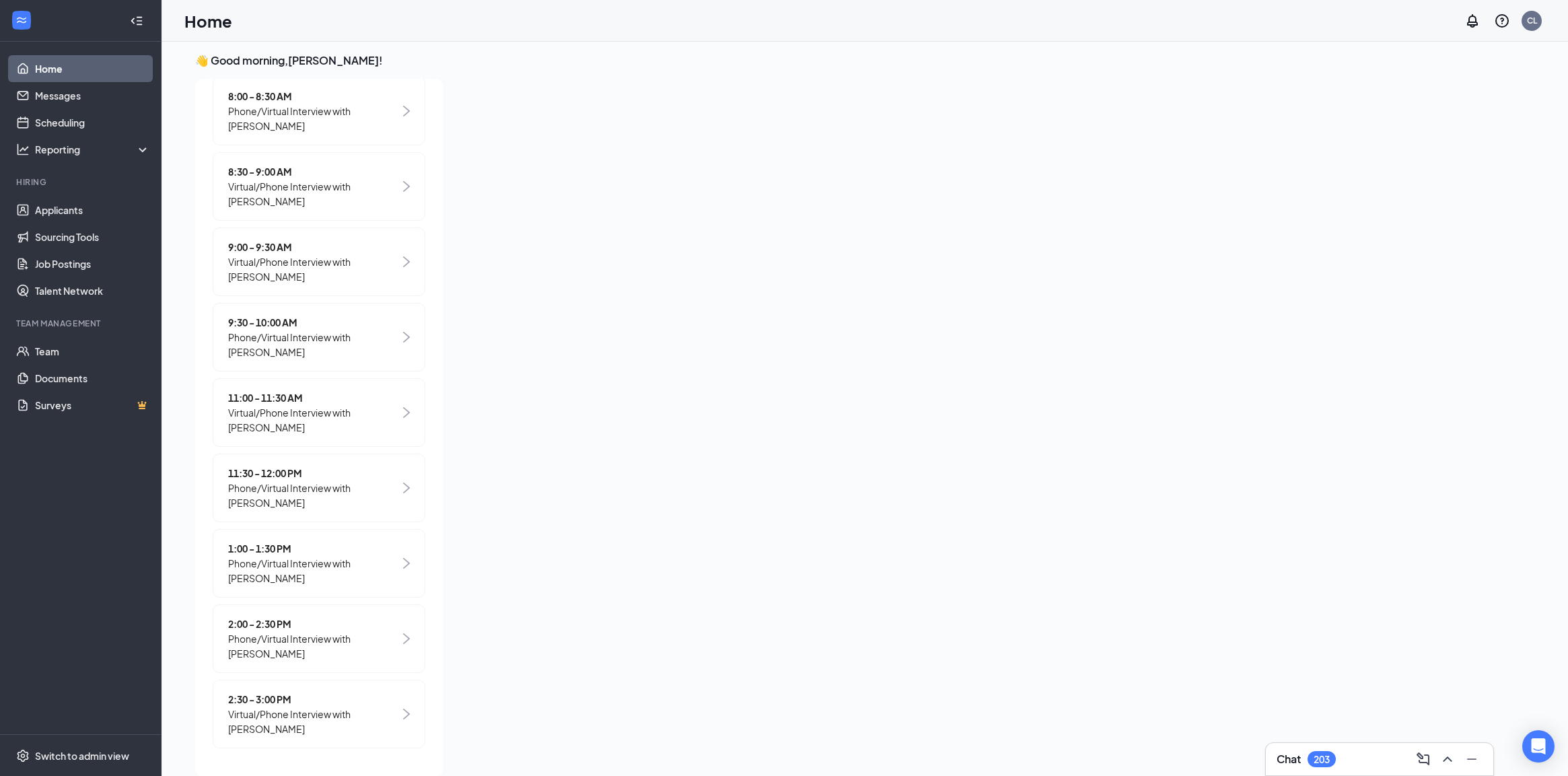
scroll to position [12, 0]
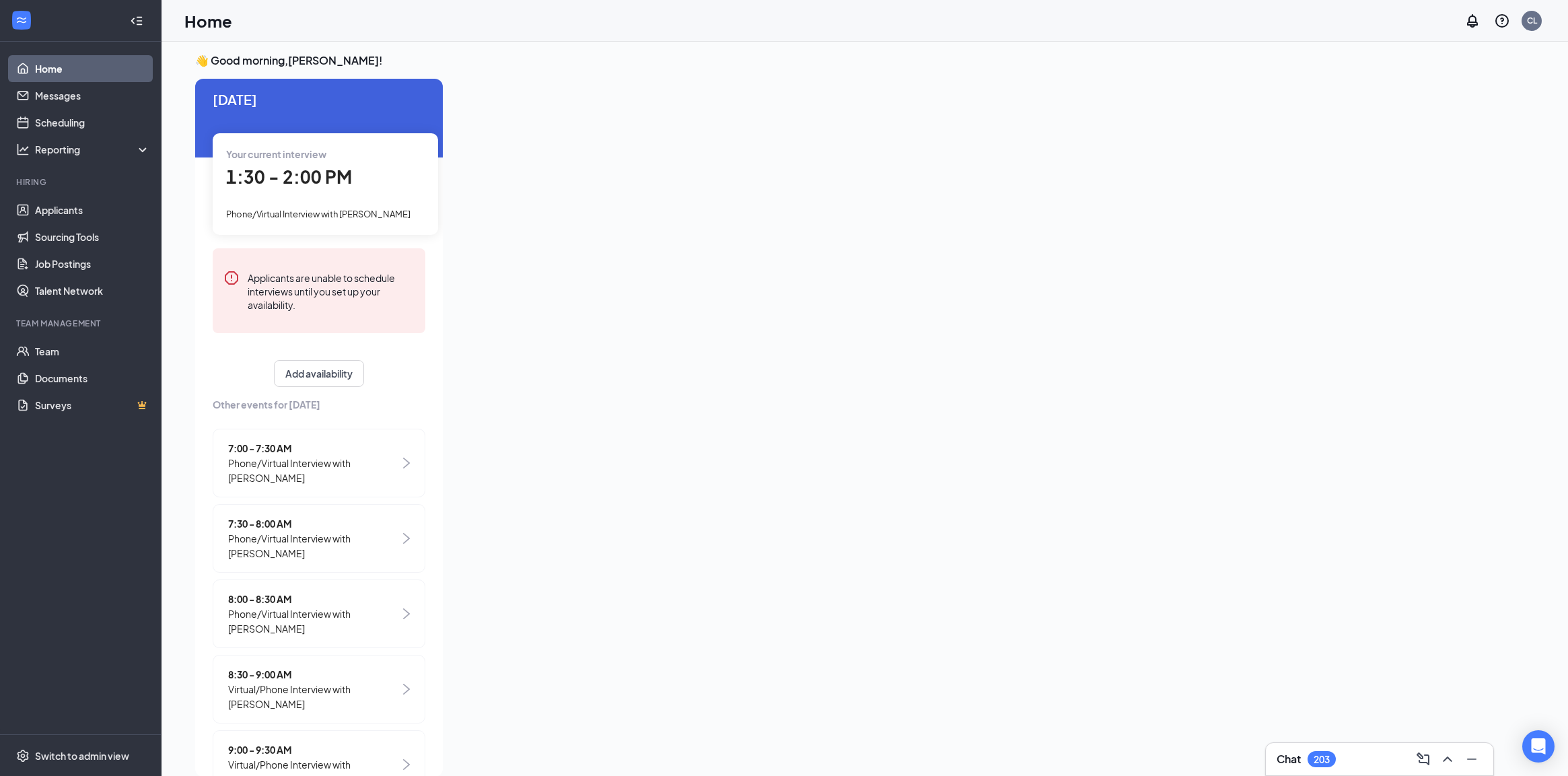
click at [334, 189] on div "1:30 - 2:00 PM" at bounding box center [325, 177] width 198 height 28
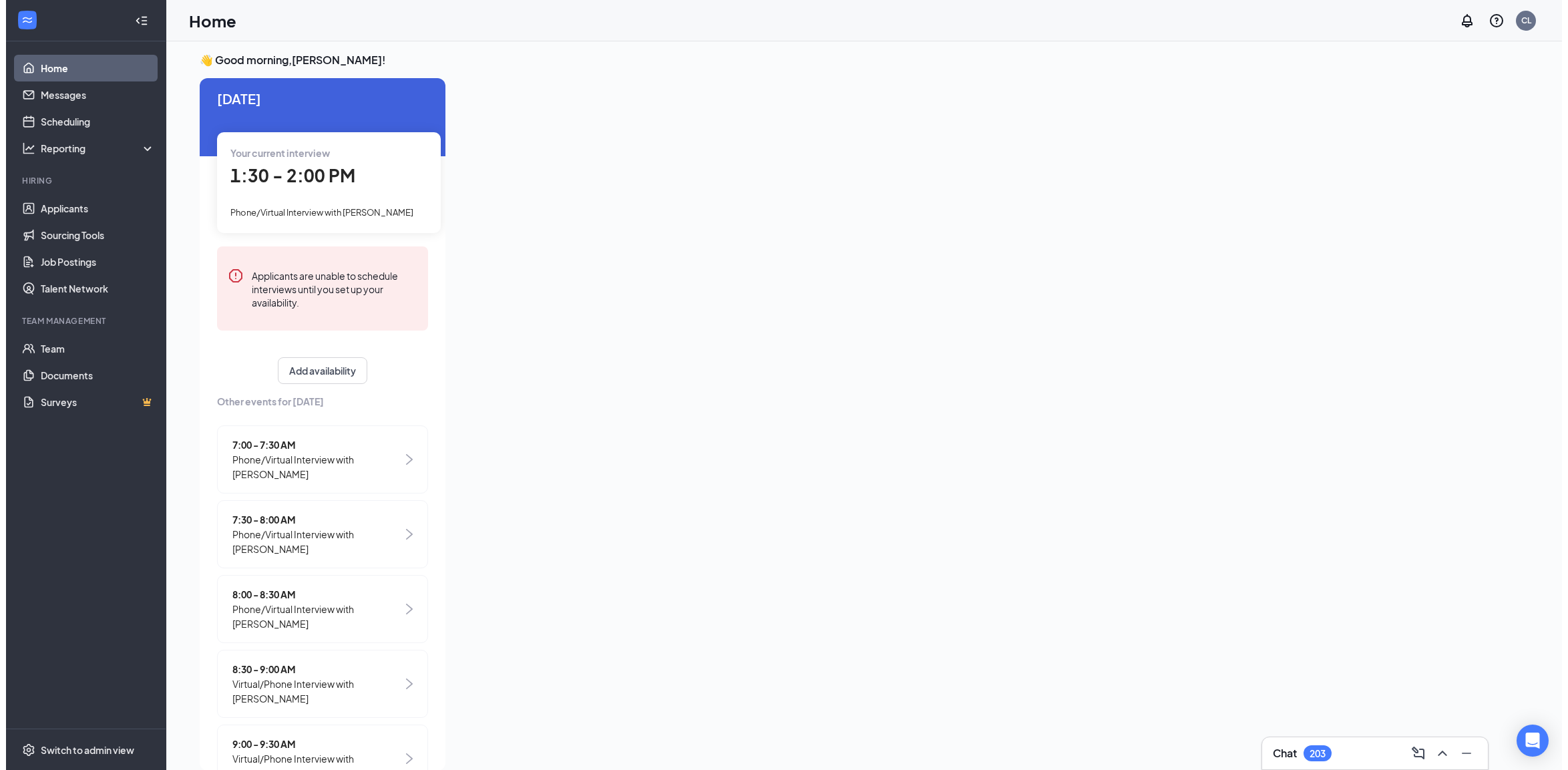
scroll to position [0, 0]
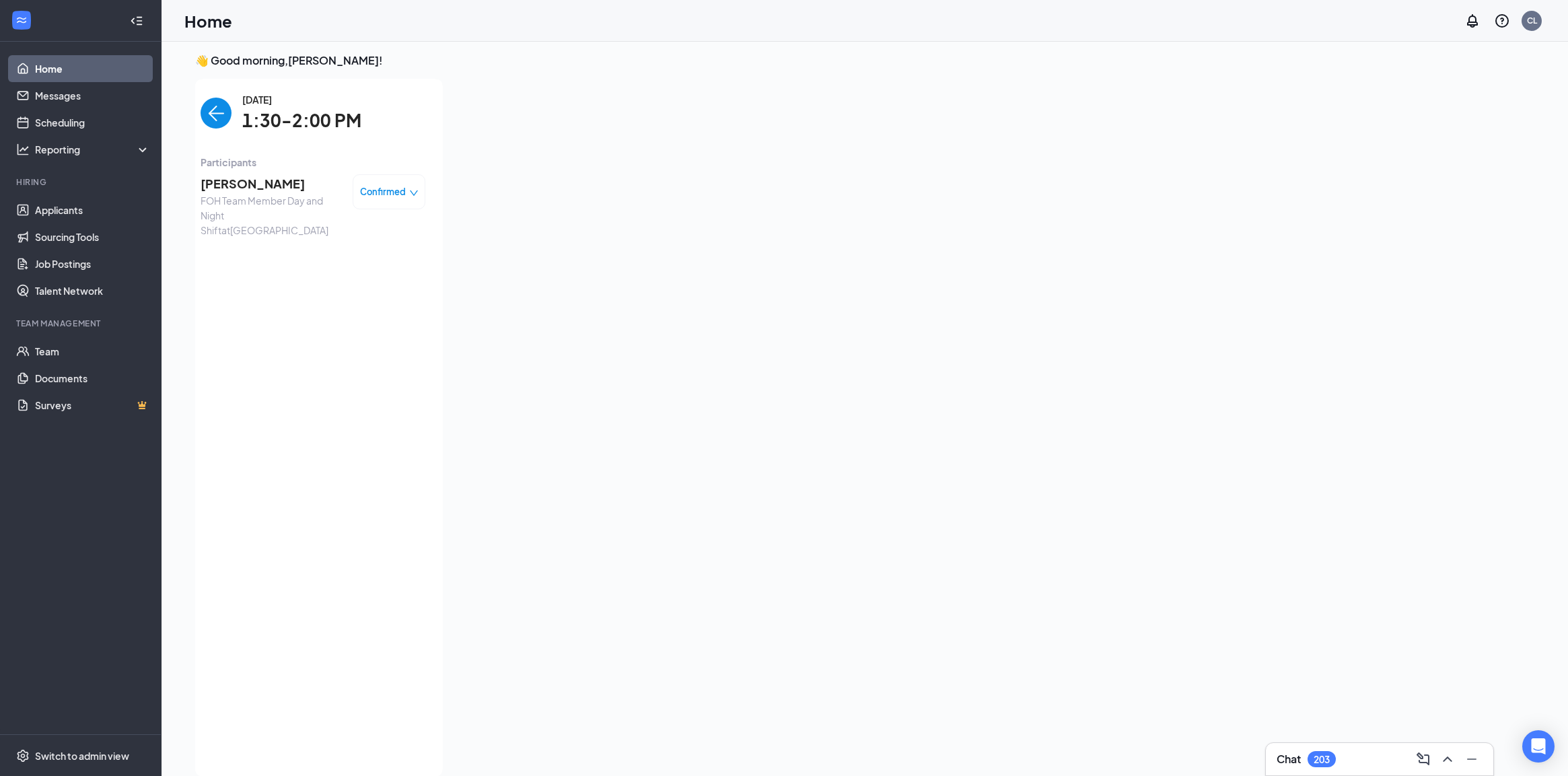
click at [271, 197] on span "FOH Team Member Day and Night Shift at [GEOGRAPHIC_DATA]" at bounding box center [271, 216] width 141 height 45
click at [241, 169] on span "Participants" at bounding box center [313, 162] width 225 height 15
click at [244, 187] on span "[PERSON_NAME]" at bounding box center [271, 184] width 141 height 19
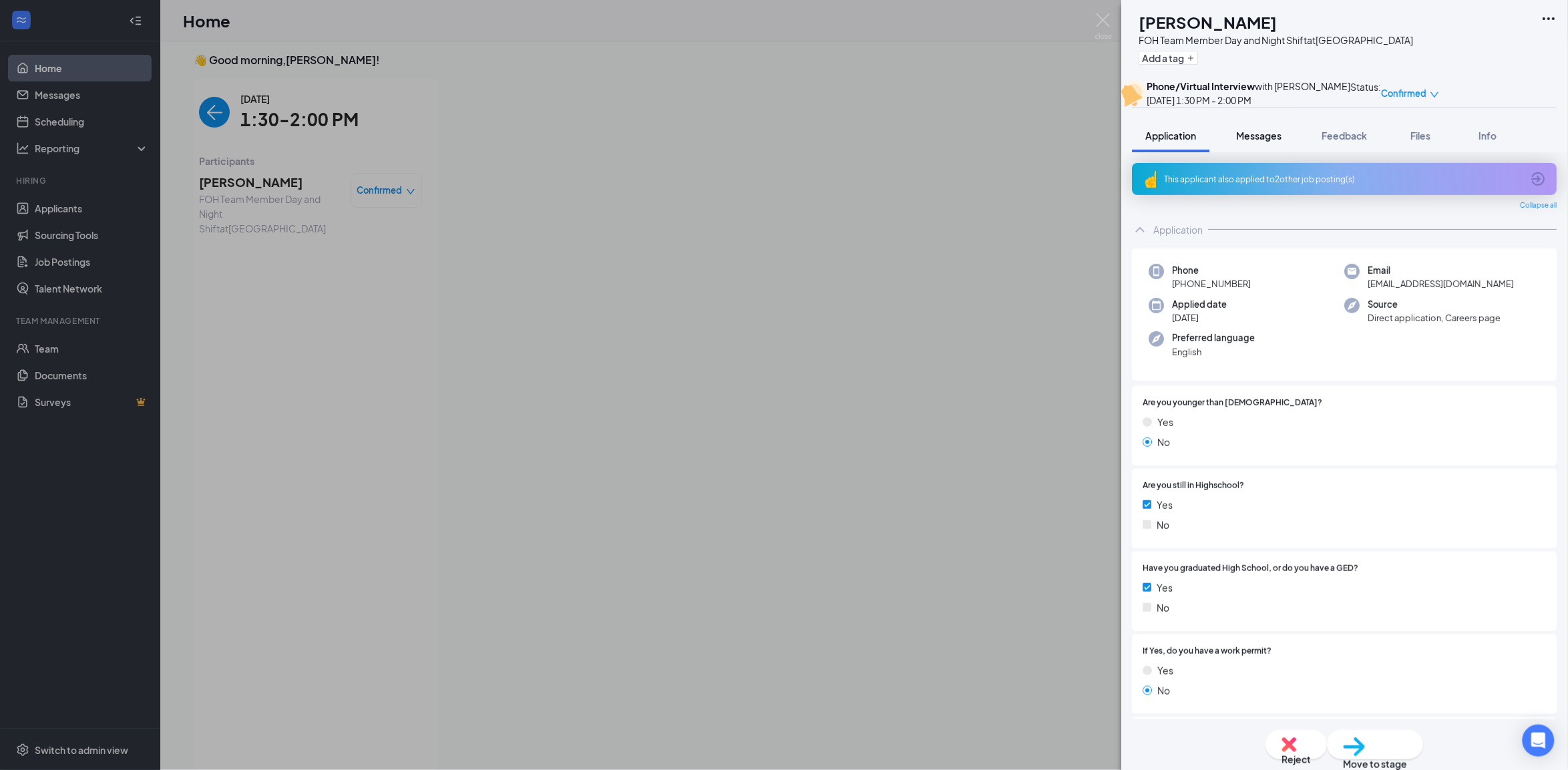
click at [1250, 142] on span "Messages" at bounding box center [1260, 135] width 45 height 12
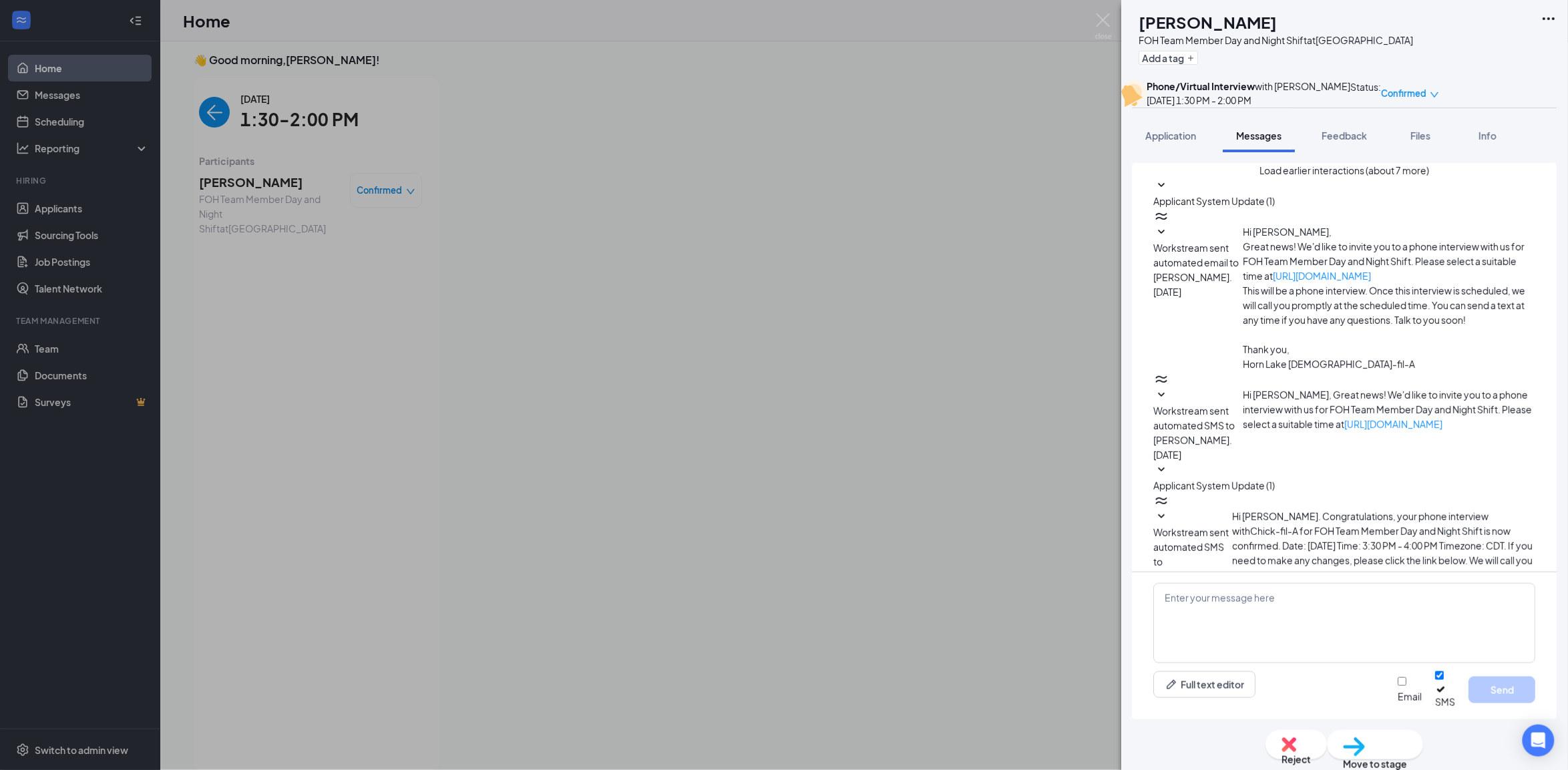
click at [1315, 178] on button "Load earlier interactions (about 7 more)" at bounding box center [1345, 170] width 170 height 15
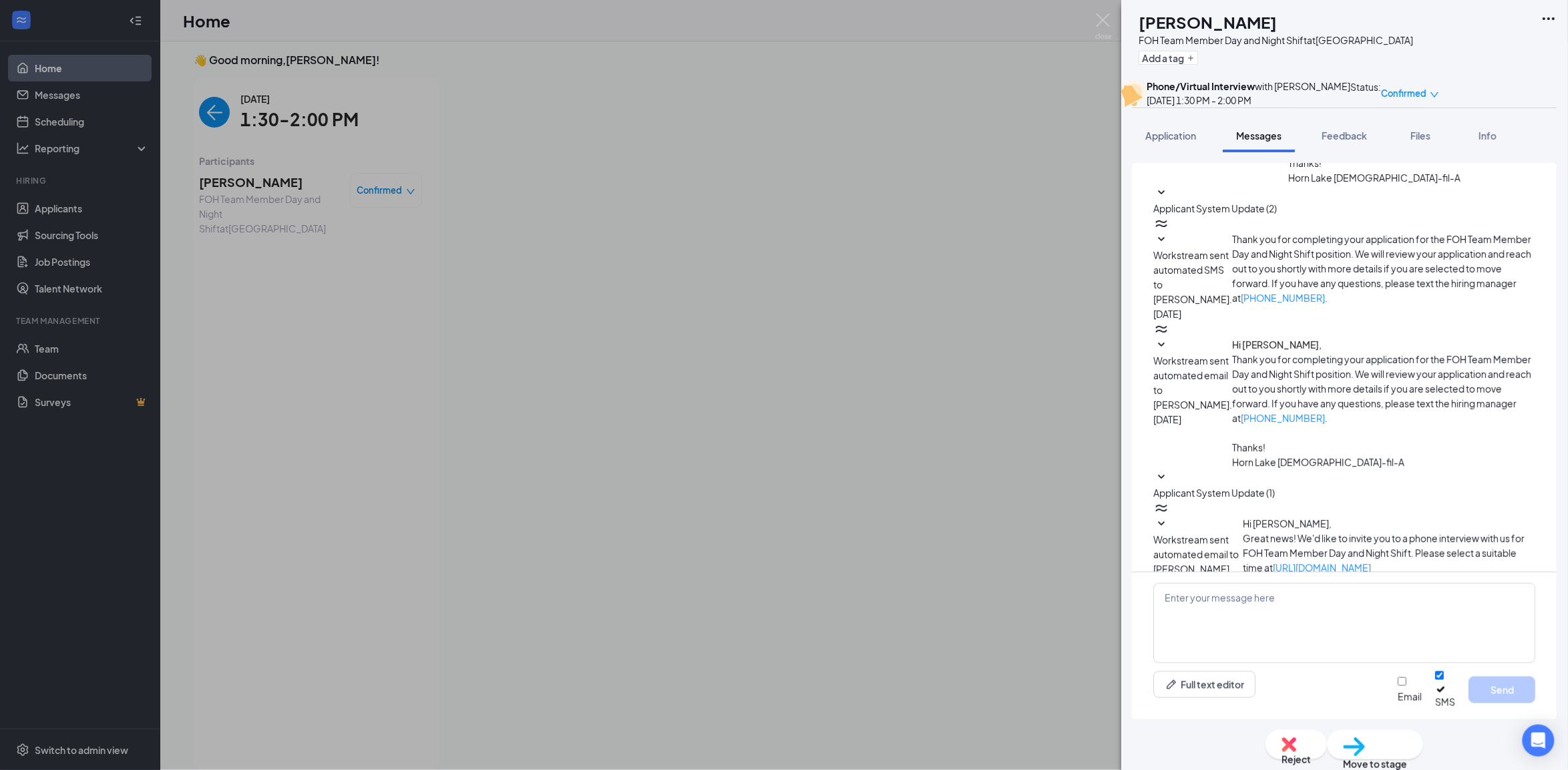
scroll to position [120, 0]
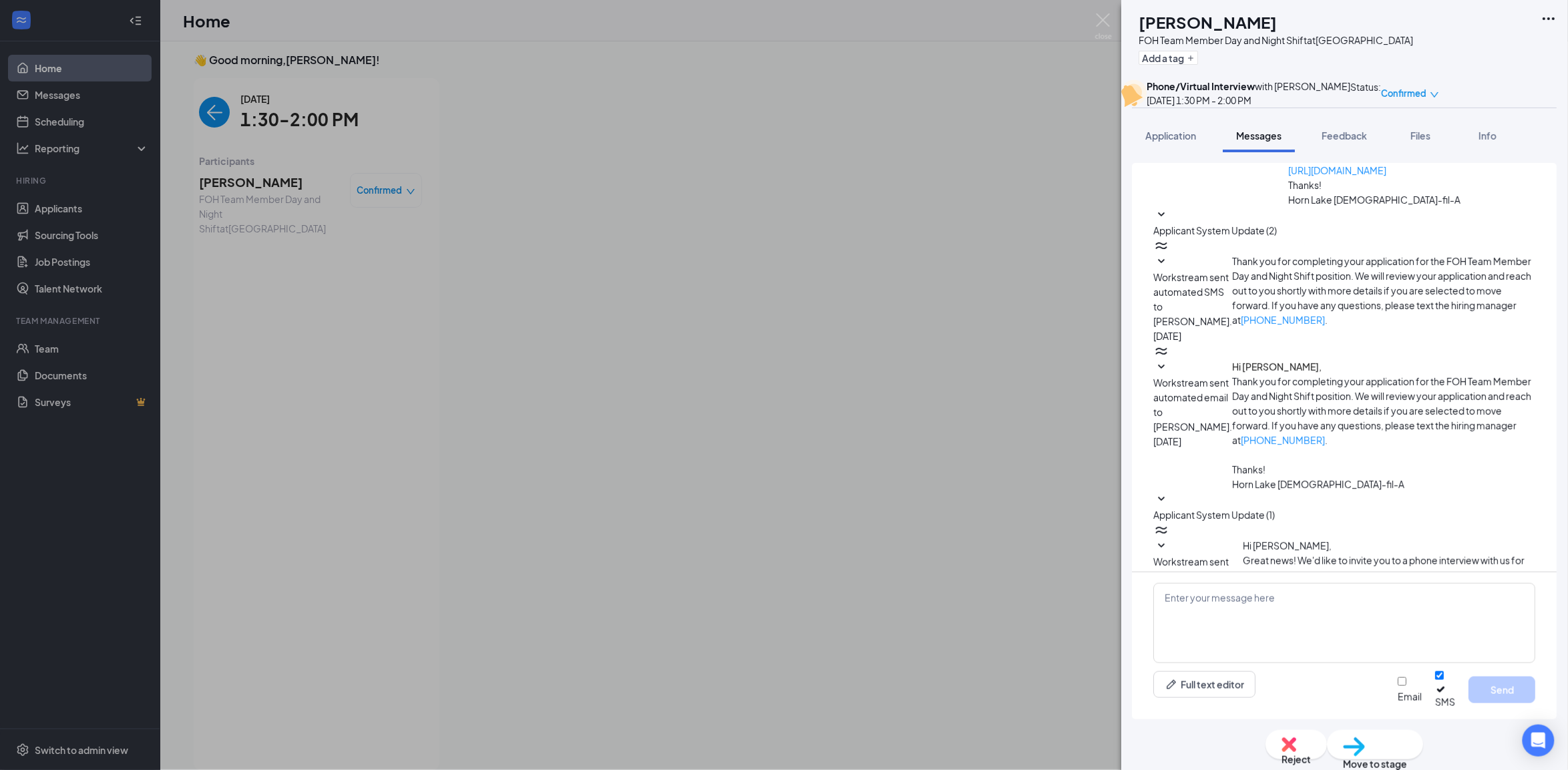
click at [1240, 556] on span "Workstream sent automated email to [PERSON_NAME]." at bounding box center [1197, 576] width 86 height 41
click at [1233, 377] on span "Workstream sent automated email to [PERSON_NAME]." at bounding box center [1193, 404] width 79 height 56
click at [1233, 271] on span "Workstream sent automated SMS to [PERSON_NAME]." at bounding box center [1193, 299] width 79 height 56
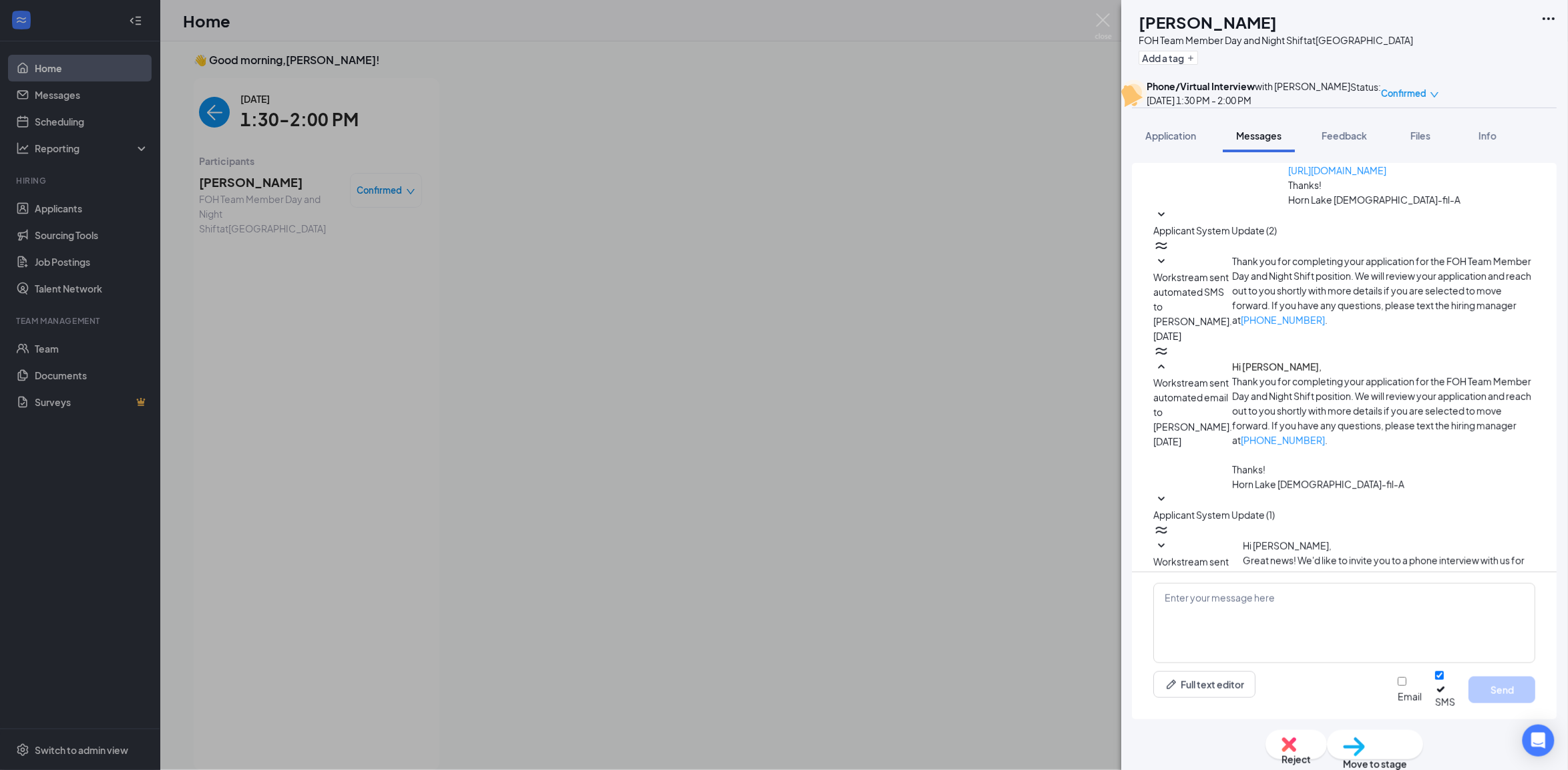
click at [1233, 377] on span "Workstream sent automated email to [PERSON_NAME]." at bounding box center [1193, 404] width 79 height 56
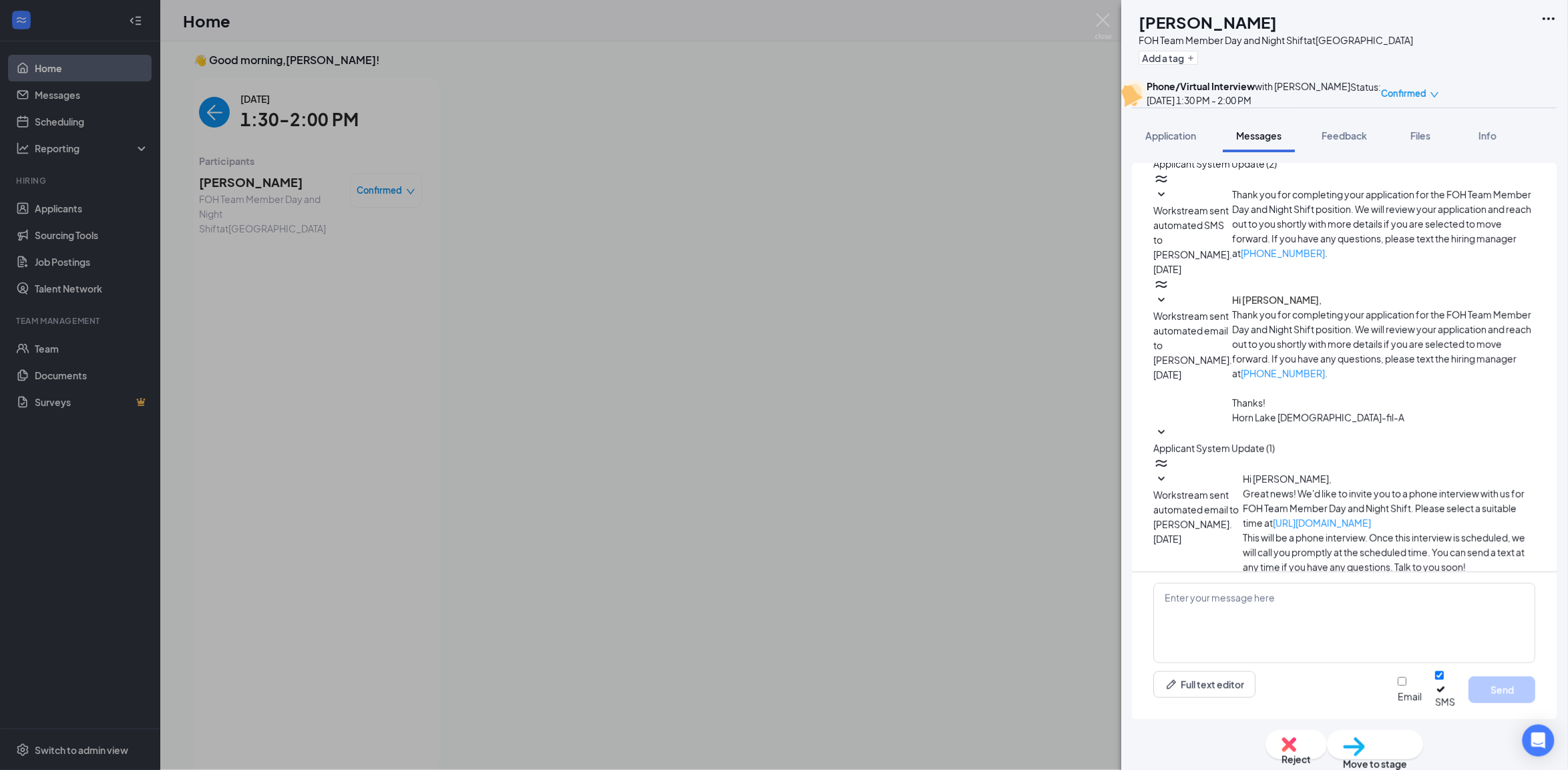
scroll to position [455, 0]
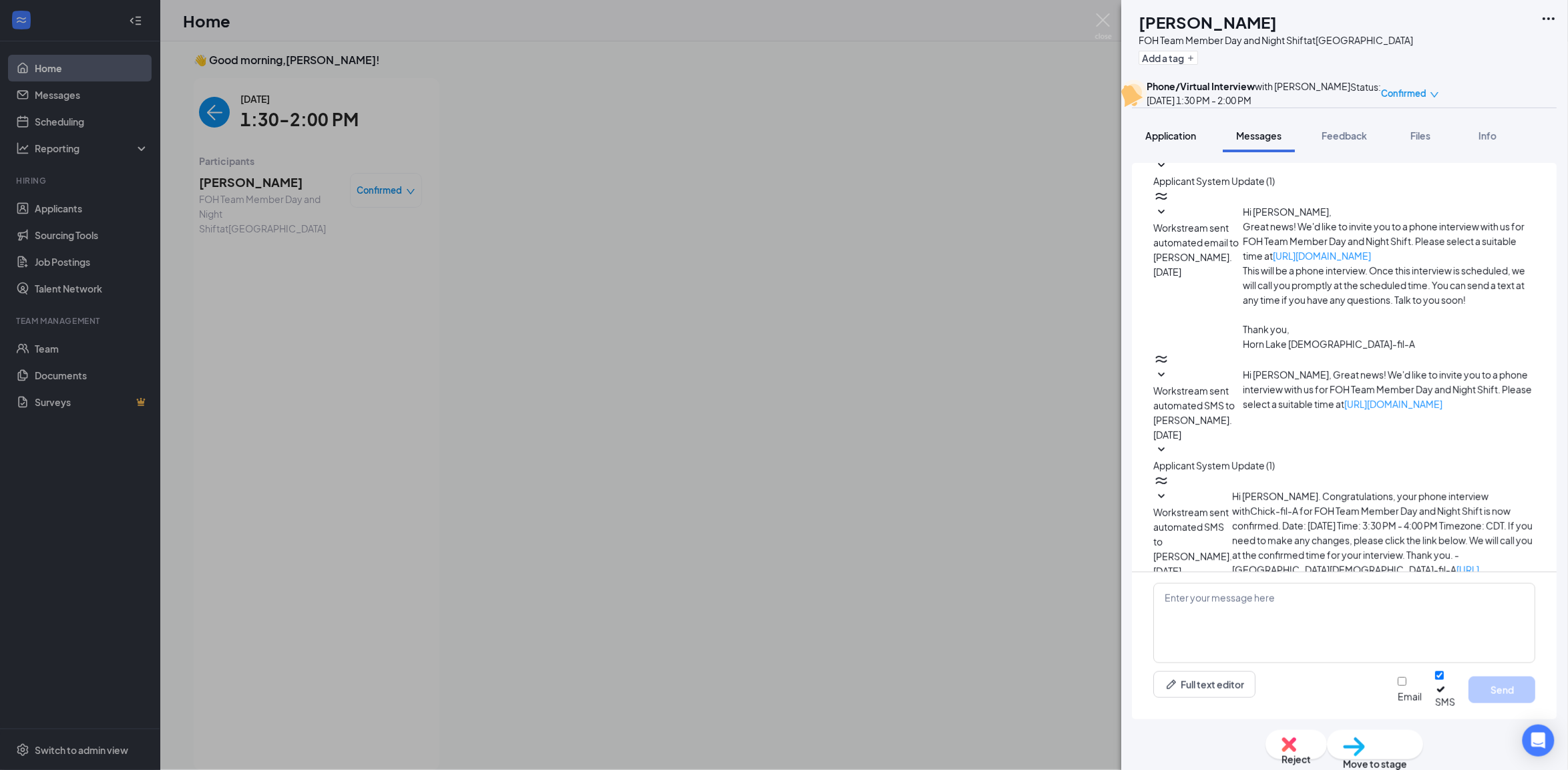
click at [1188, 152] on button "Application" at bounding box center [1171, 135] width 77 height 34
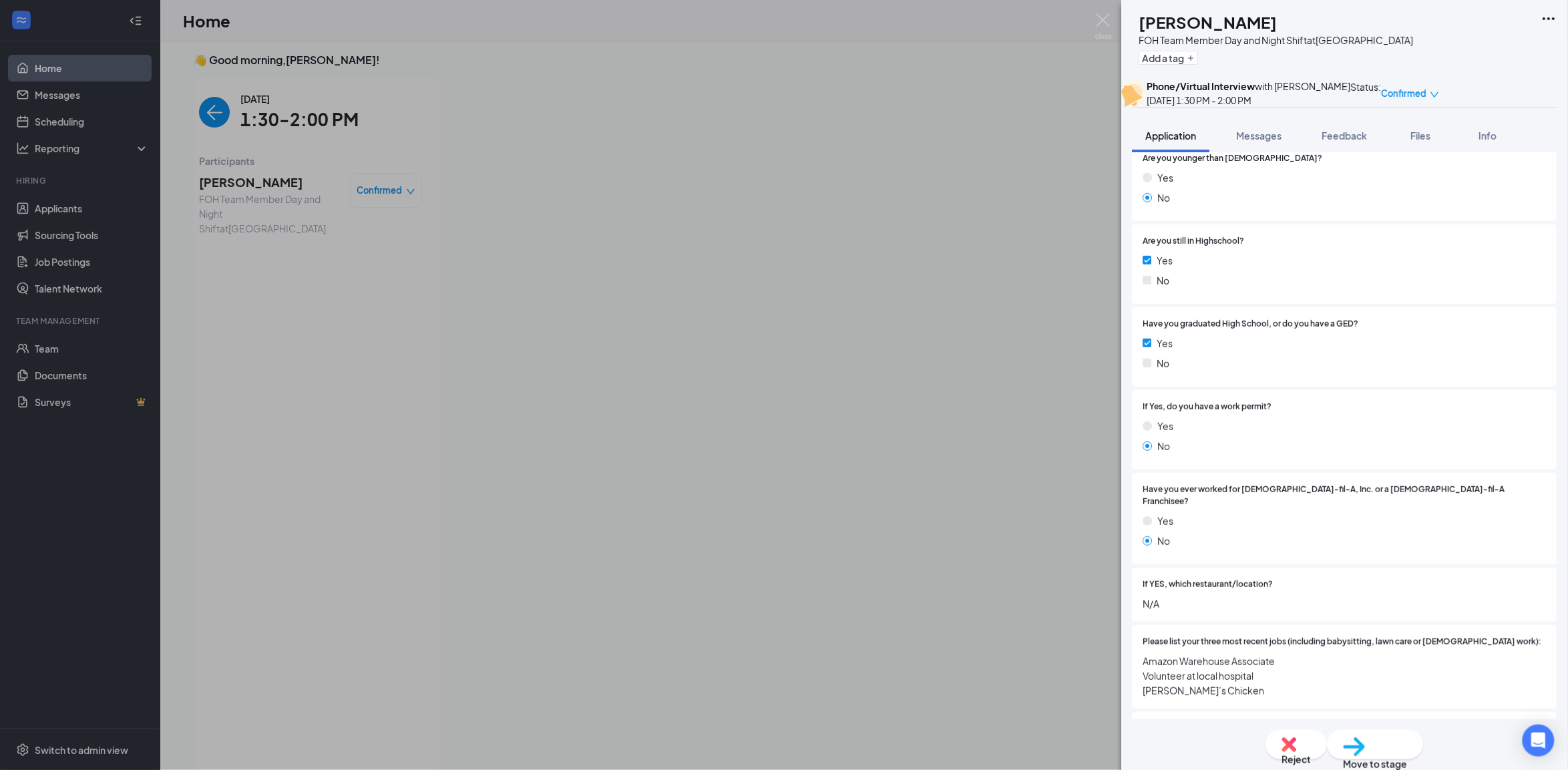
scroll to position [334, 0]
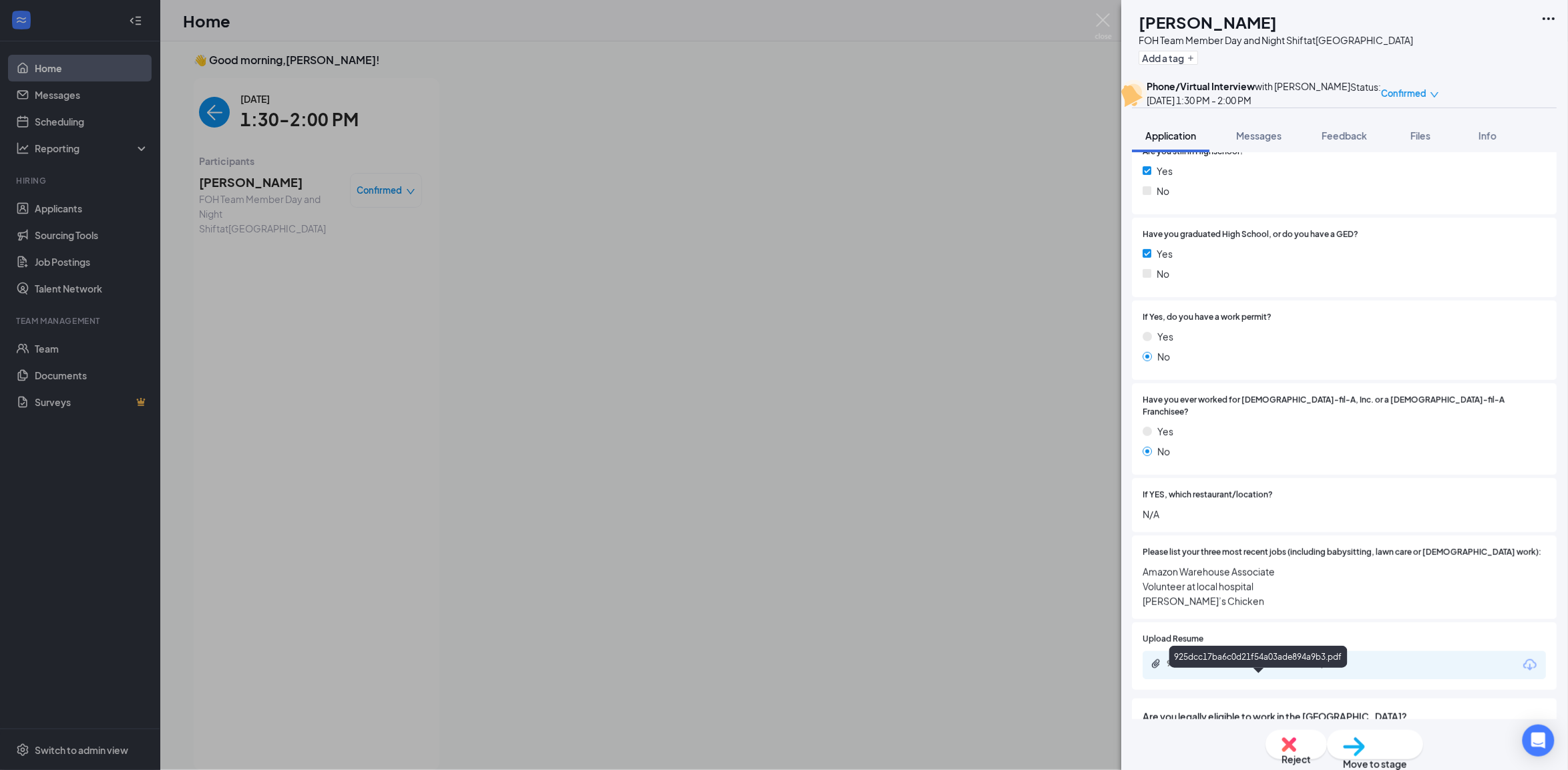
click at [1280, 670] on div "925dcc17ba6c0d21f54a03ade894a9b3.pdf" at bounding box center [1261, 664] width 187 height 11
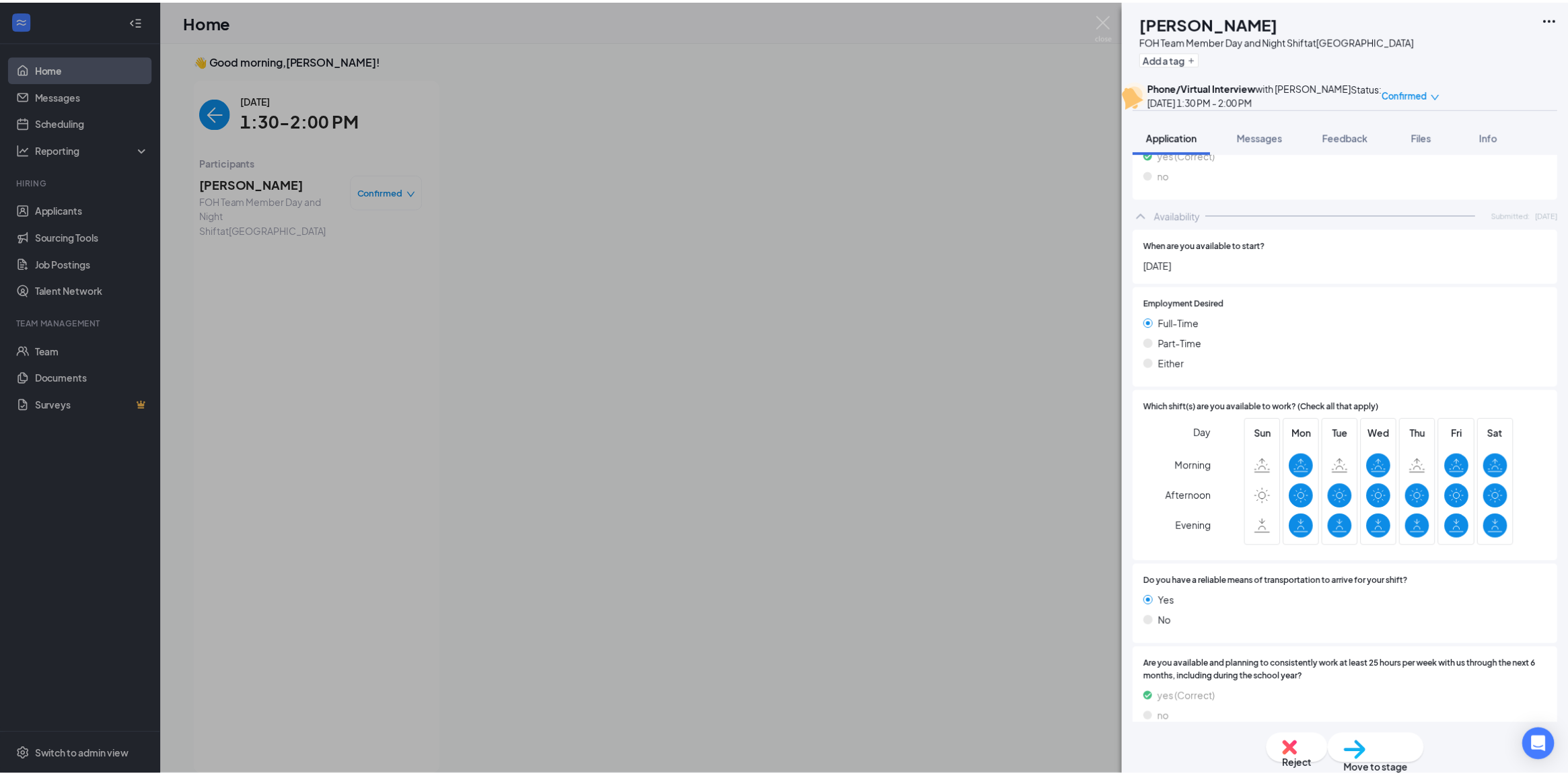
scroll to position [926, 0]
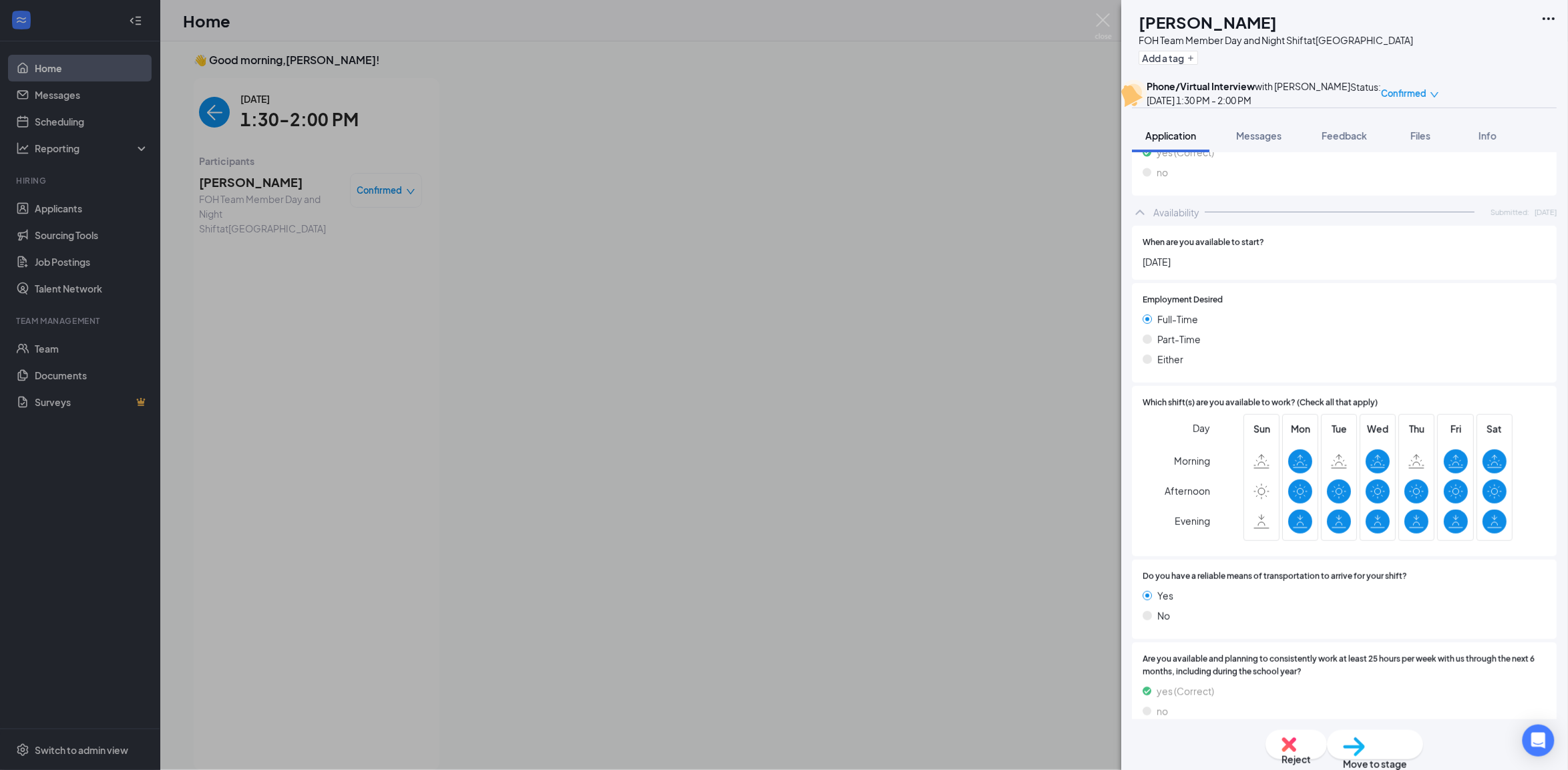
click at [295, 284] on div "BR [PERSON_NAME] FOH Team Member Day and Night Shift at [GEOGRAPHIC_DATA] Add a…" at bounding box center [784, 385] width 1568 height 770
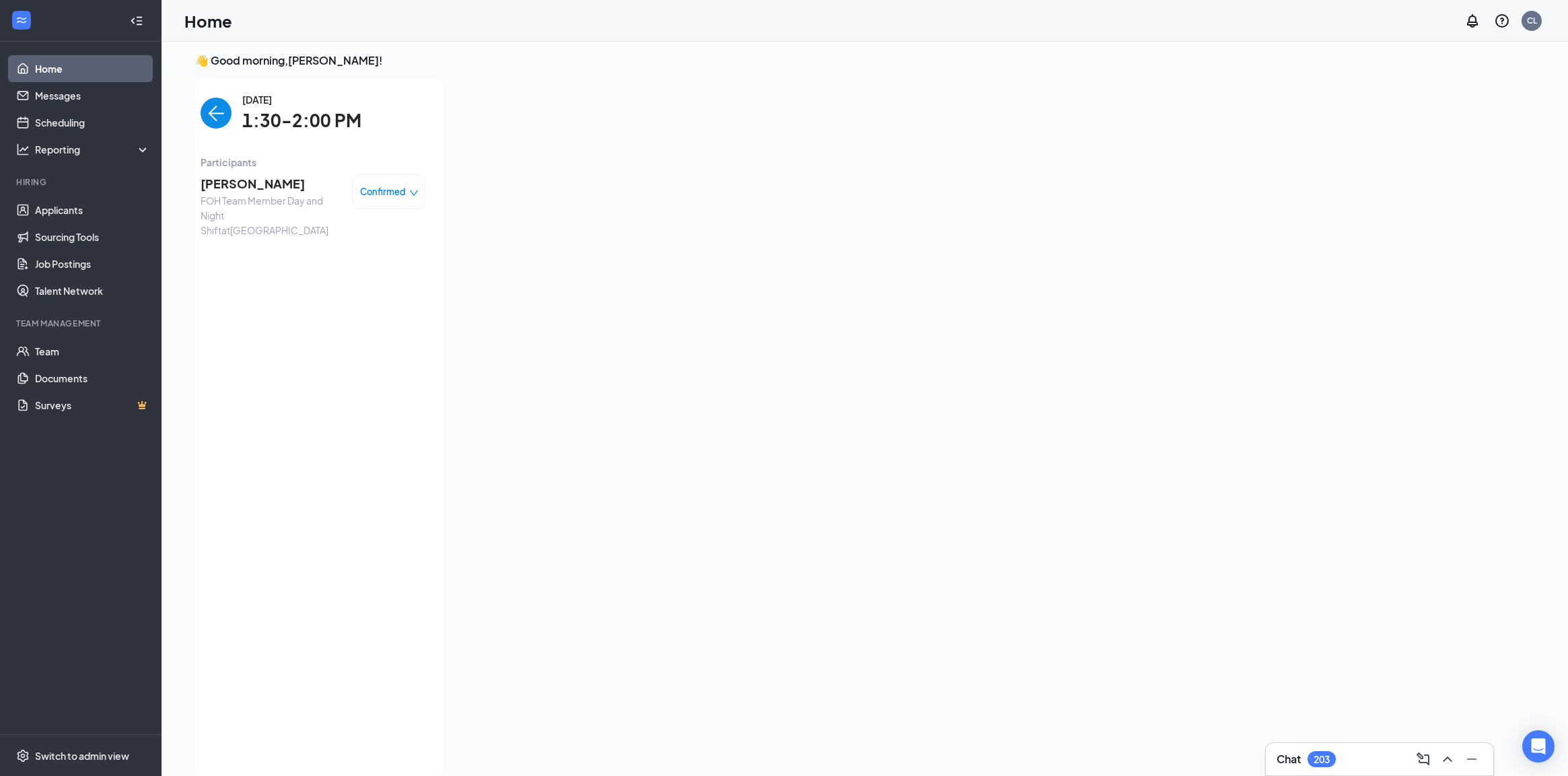
click at [190, 105] on div "👋 Good morning, [PERSON_NAME] ! [DATE] Your current interview 1:30 - 2:00 PM Ph…" at bounding box center [701, 418] width 1034 height 730
click at [210, 116] on img "back-button" at bounding box center [216, 113] width 31 height 31
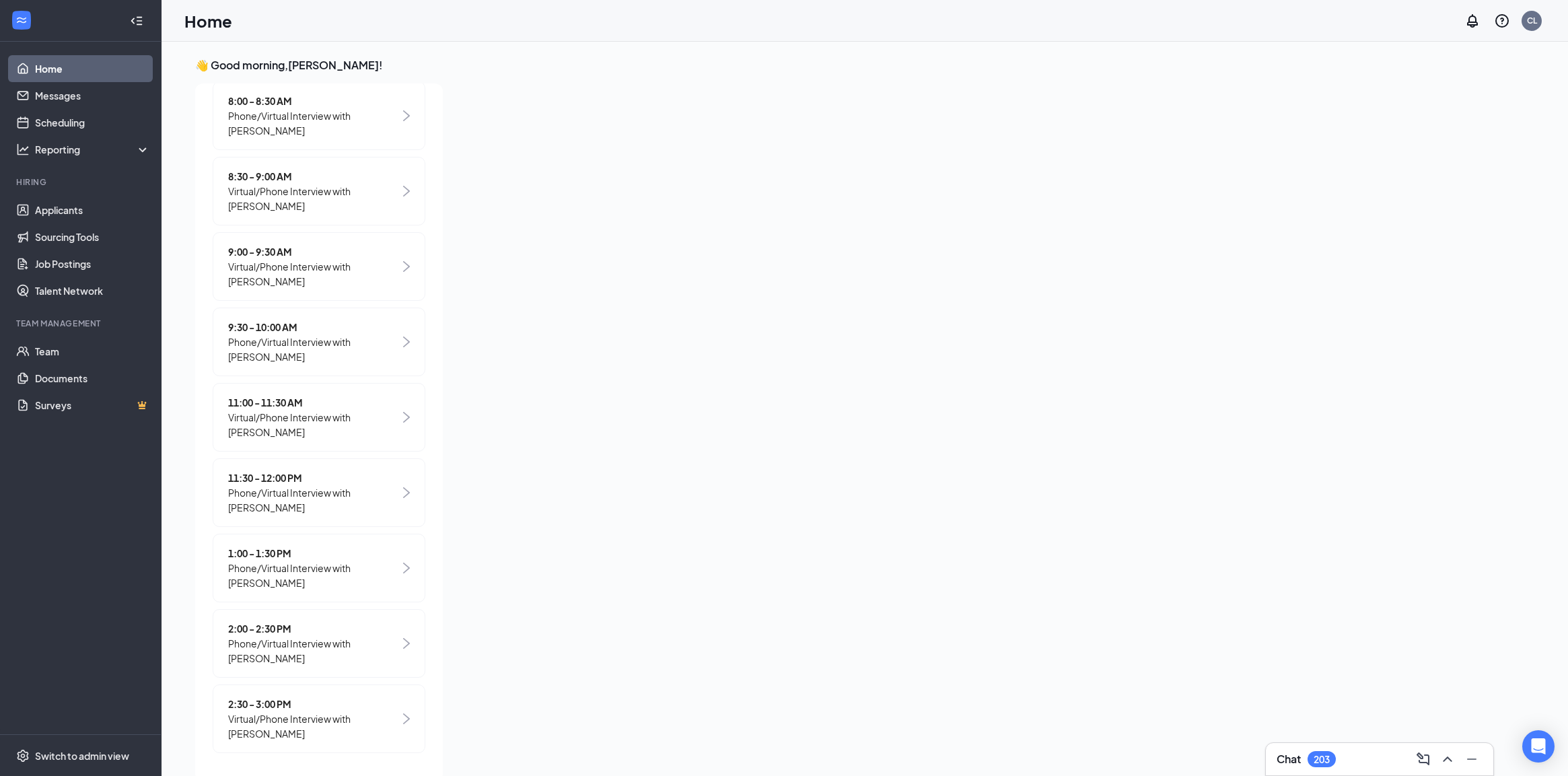
scroll to position [29, 0]
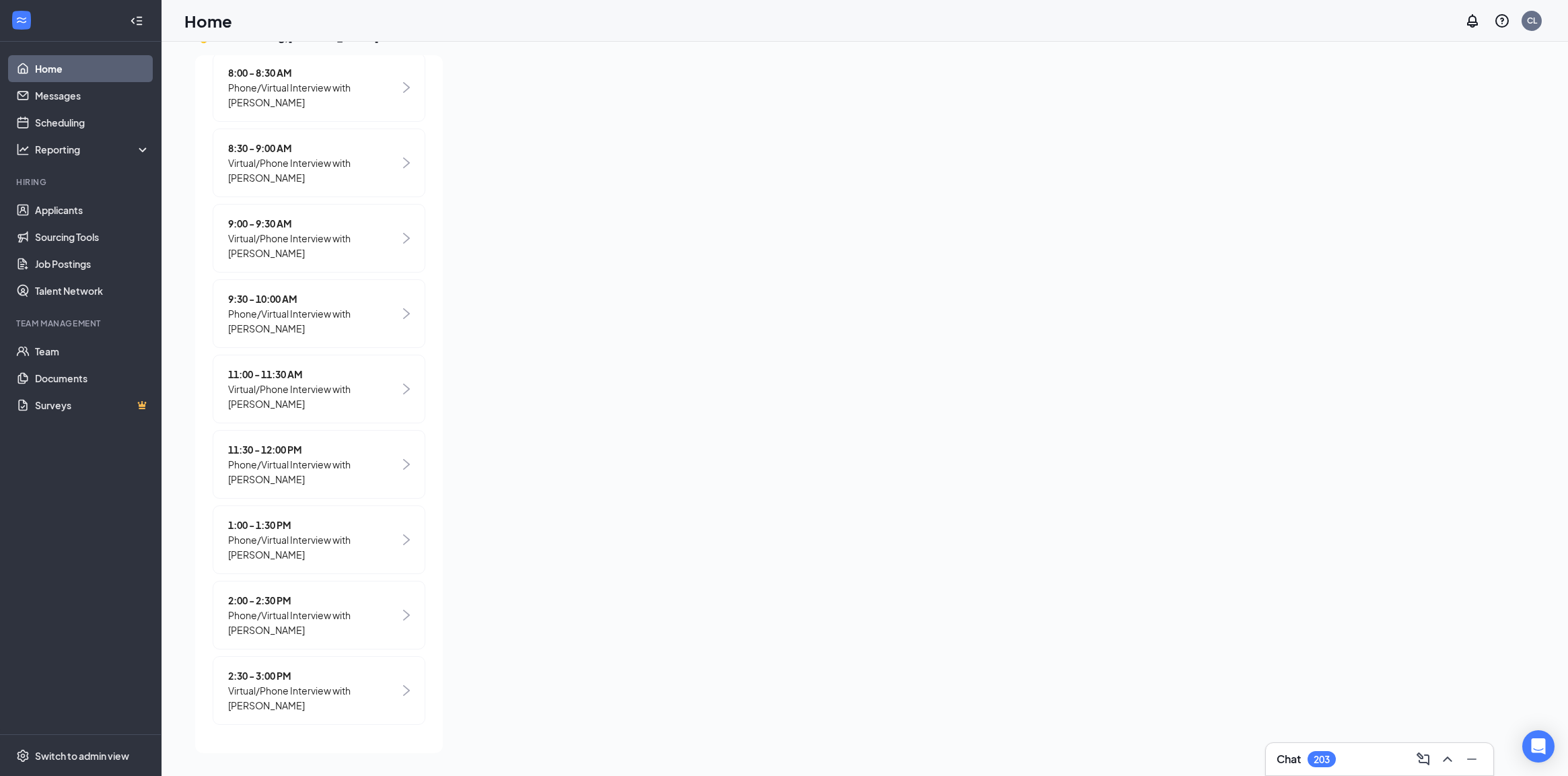
click at [342, 599] on span "2:00 - 2:30 PM" at bounding box center [314, 600] width 172 height 15
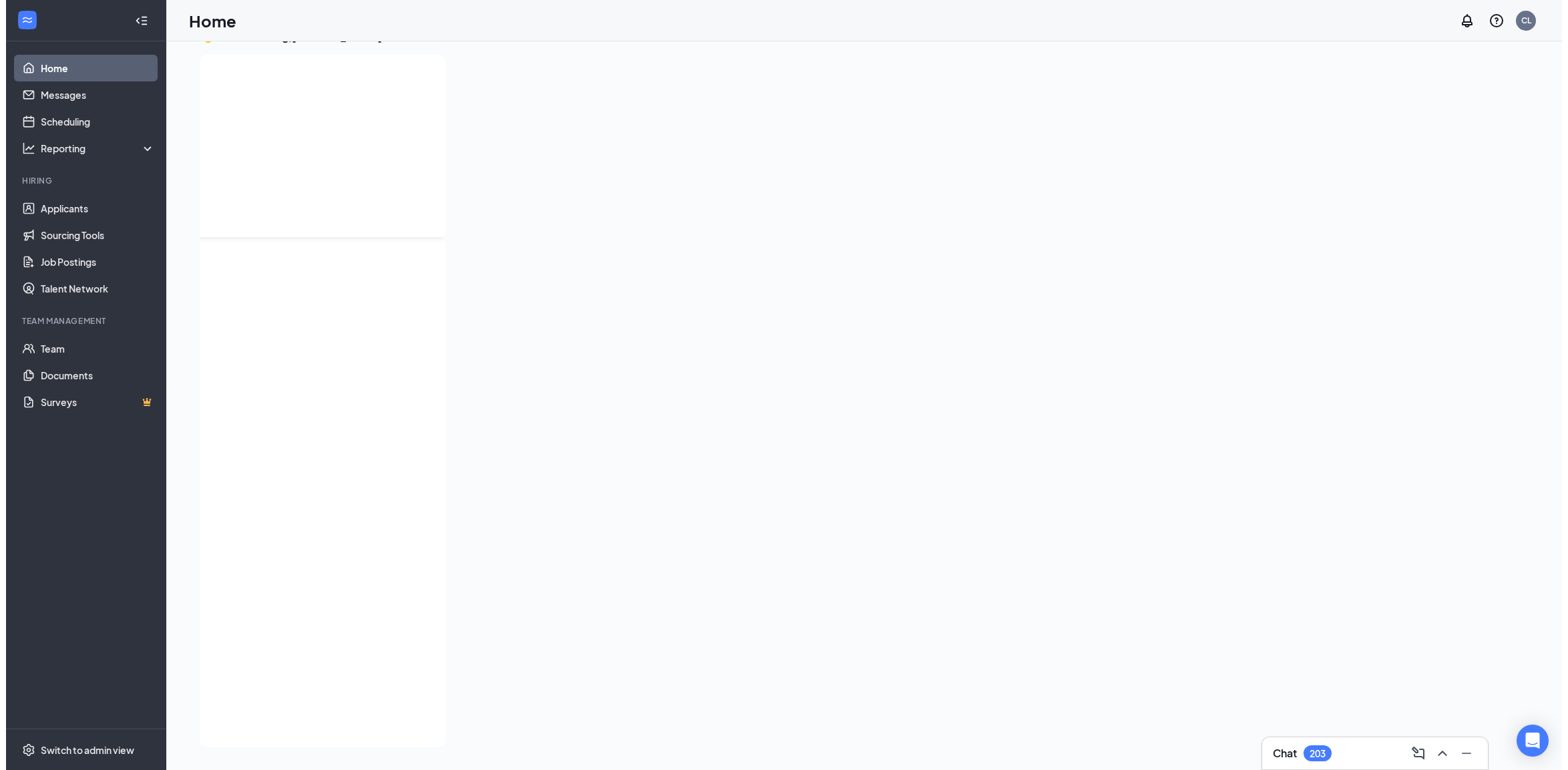
scroll to position [0, 0]
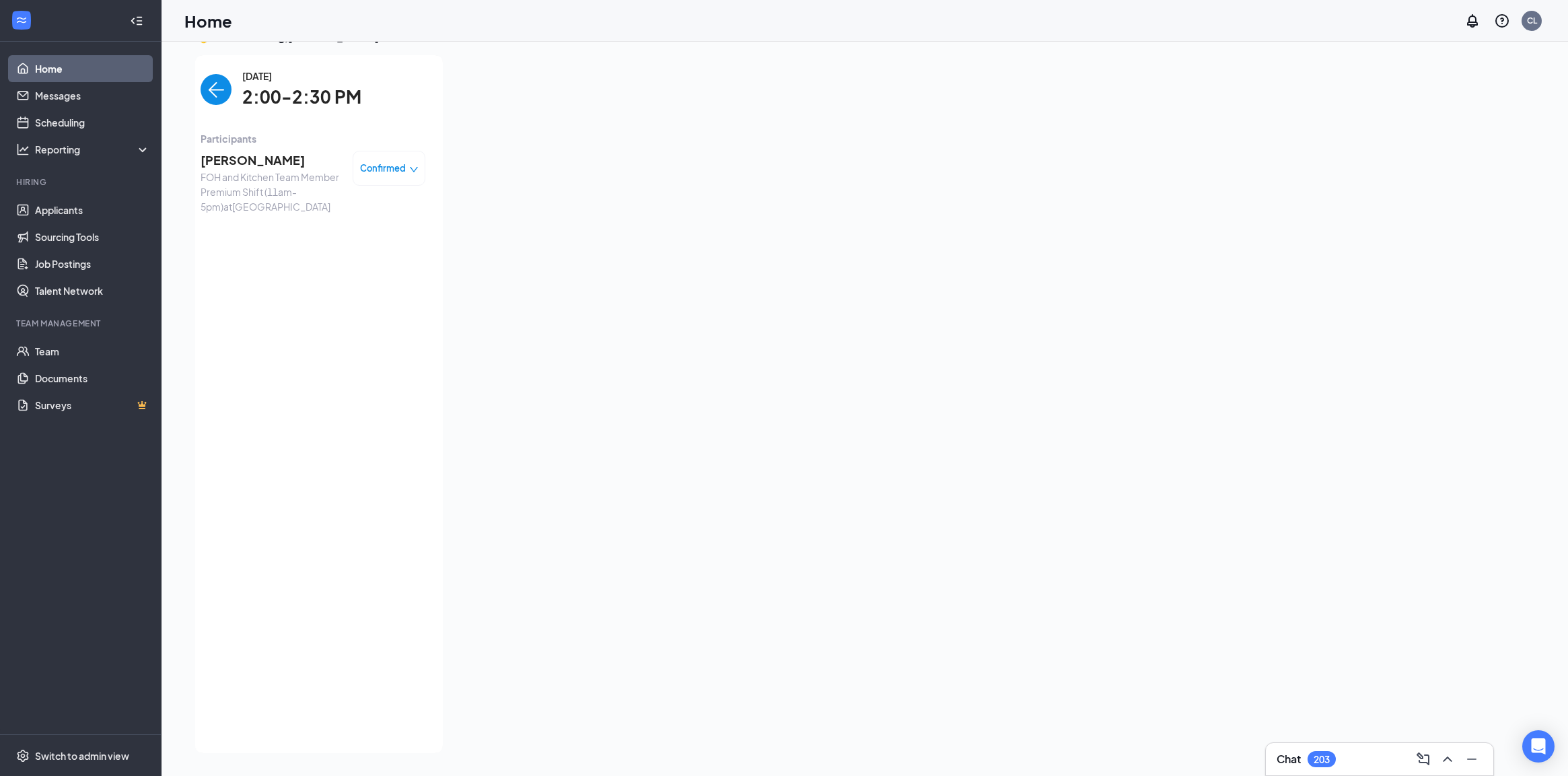
click at [252, 163] on span "[PERSON_NAME]" at bounding box center [271, 160] width 141 height 19
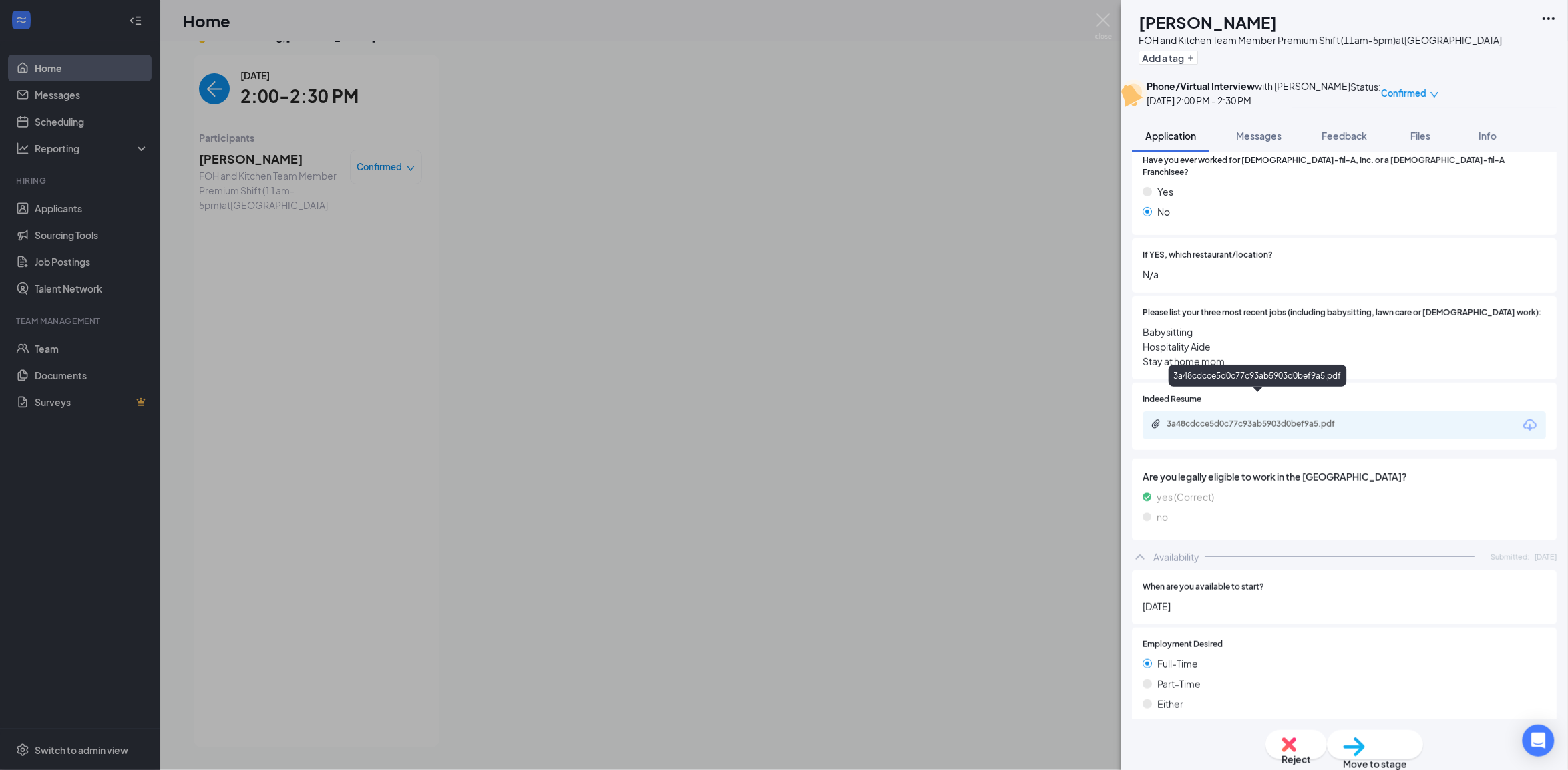
scroll to position [501, 0]
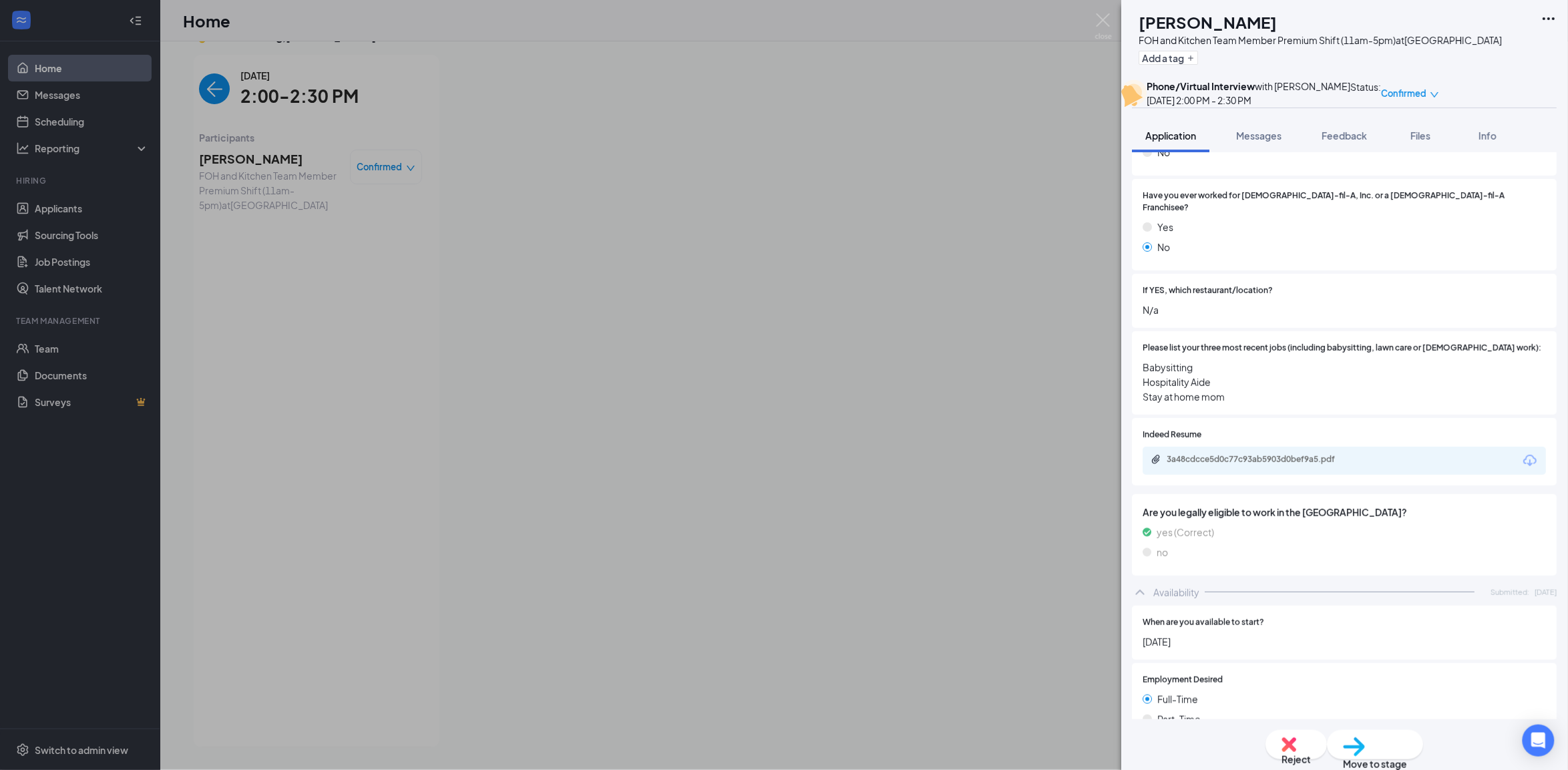
drag, startPoint x: 1334, startPoint y: 392, endPoint x: 1082, endPoint y: 405, distance: 252.3
click at [1082, 405] on div "KP [PERSON_NAME] FOH and Kitchen Team Member Premium Shift (11am-5pm) at [GEOGR…" at bounding box center [784, 385] width 1568 height 770
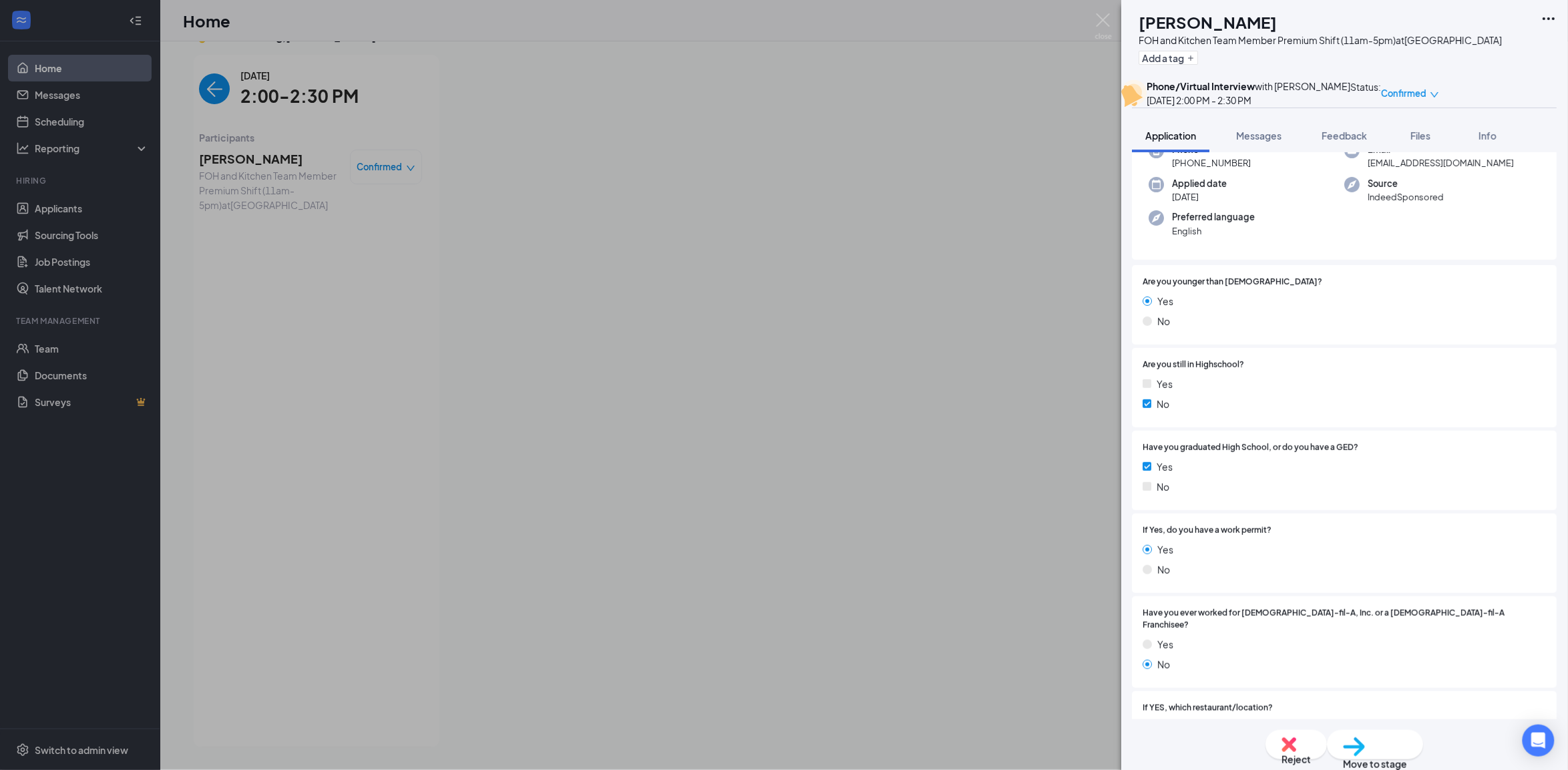
scroll to position [0, 0]
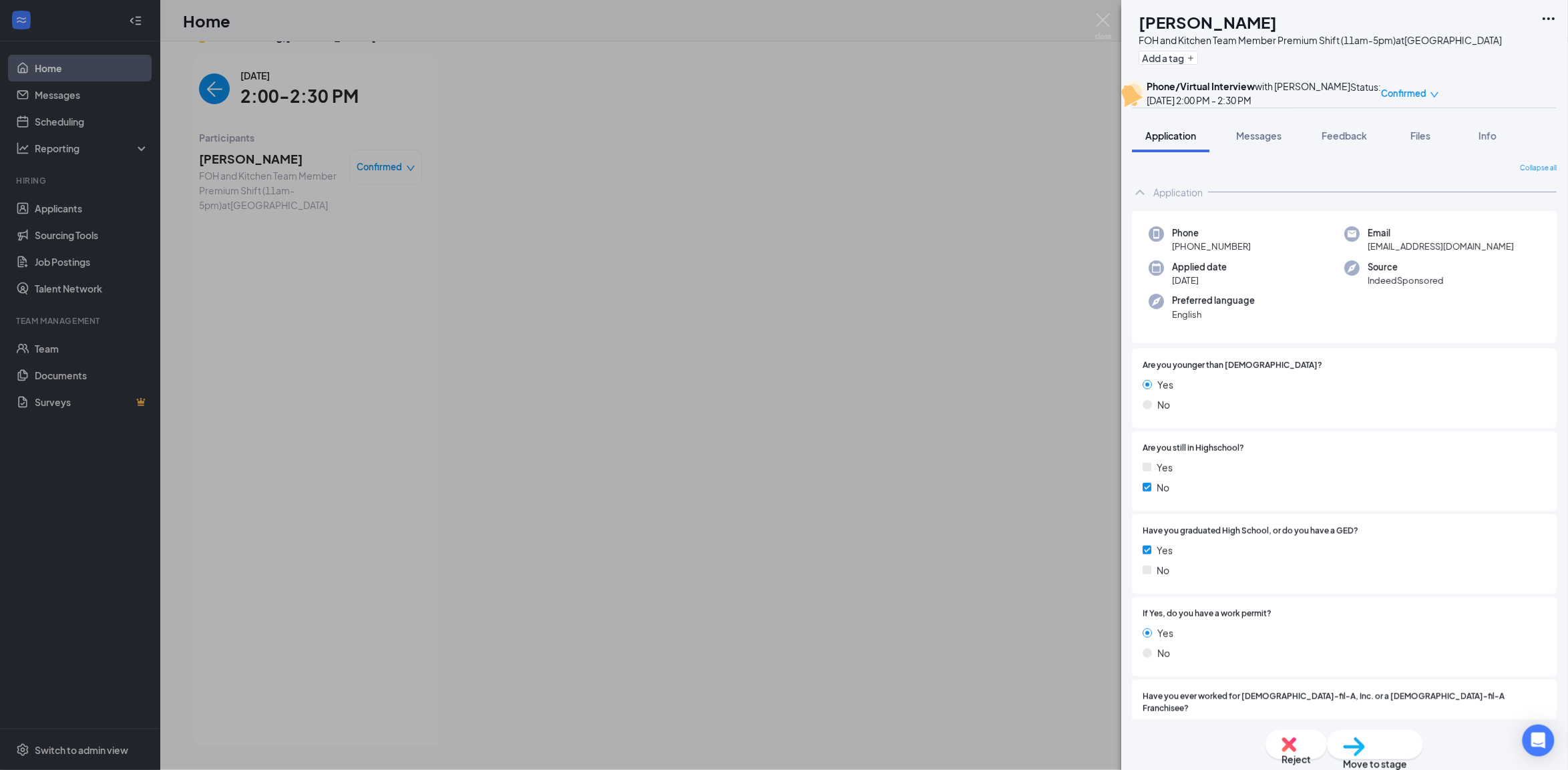
drag, startPoint x: 1181, startPoint y: 358, endPoint x: 1266, endPoint y: 233, distance: 151.2
click at [1266, 206] on div "Application" at bounding box center [1345, 192] width 425 height 27
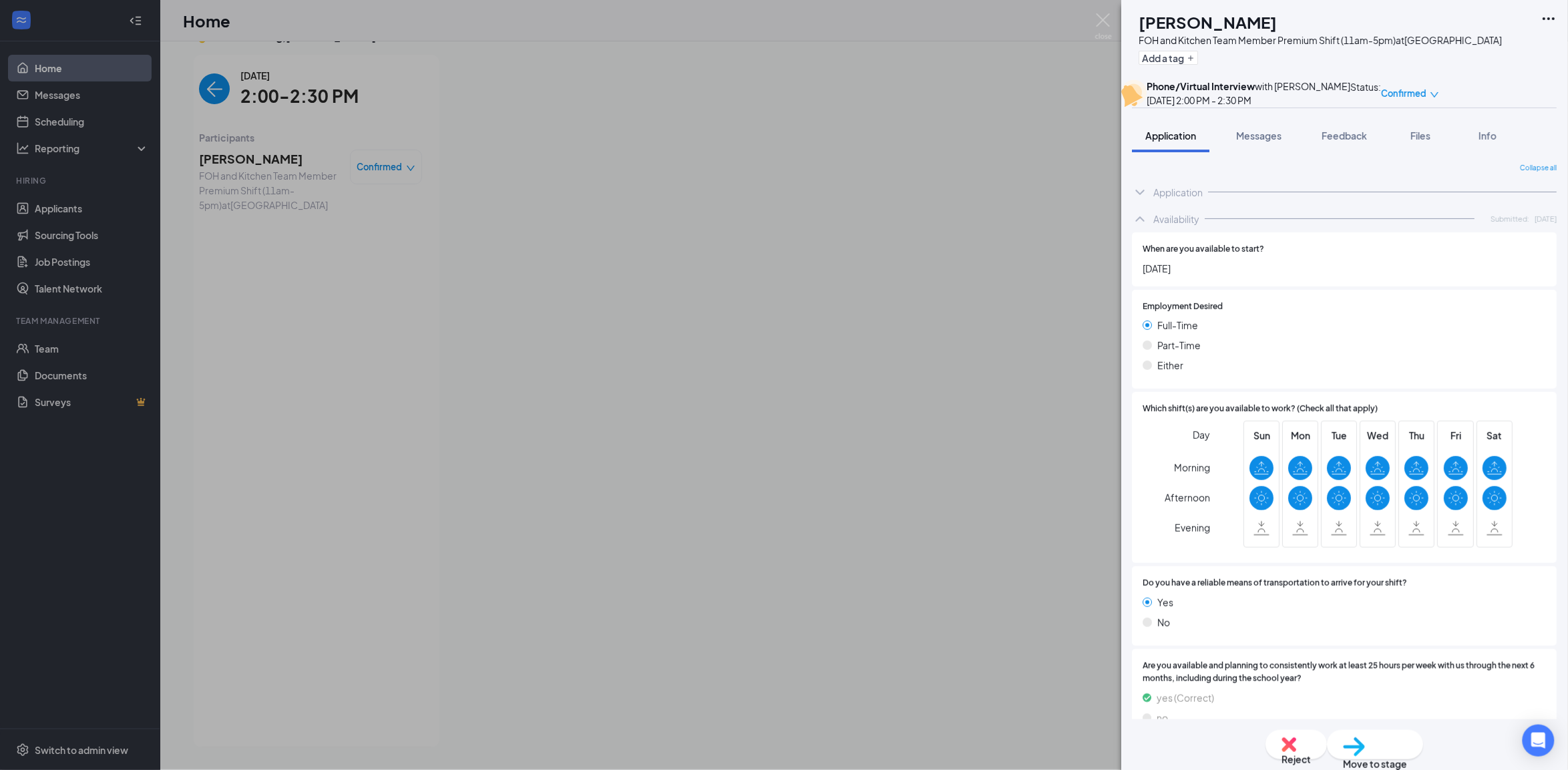
click at [1143, 227] on icon "ChevronUp" at bounding box center [1140, 219] width 16 height 16
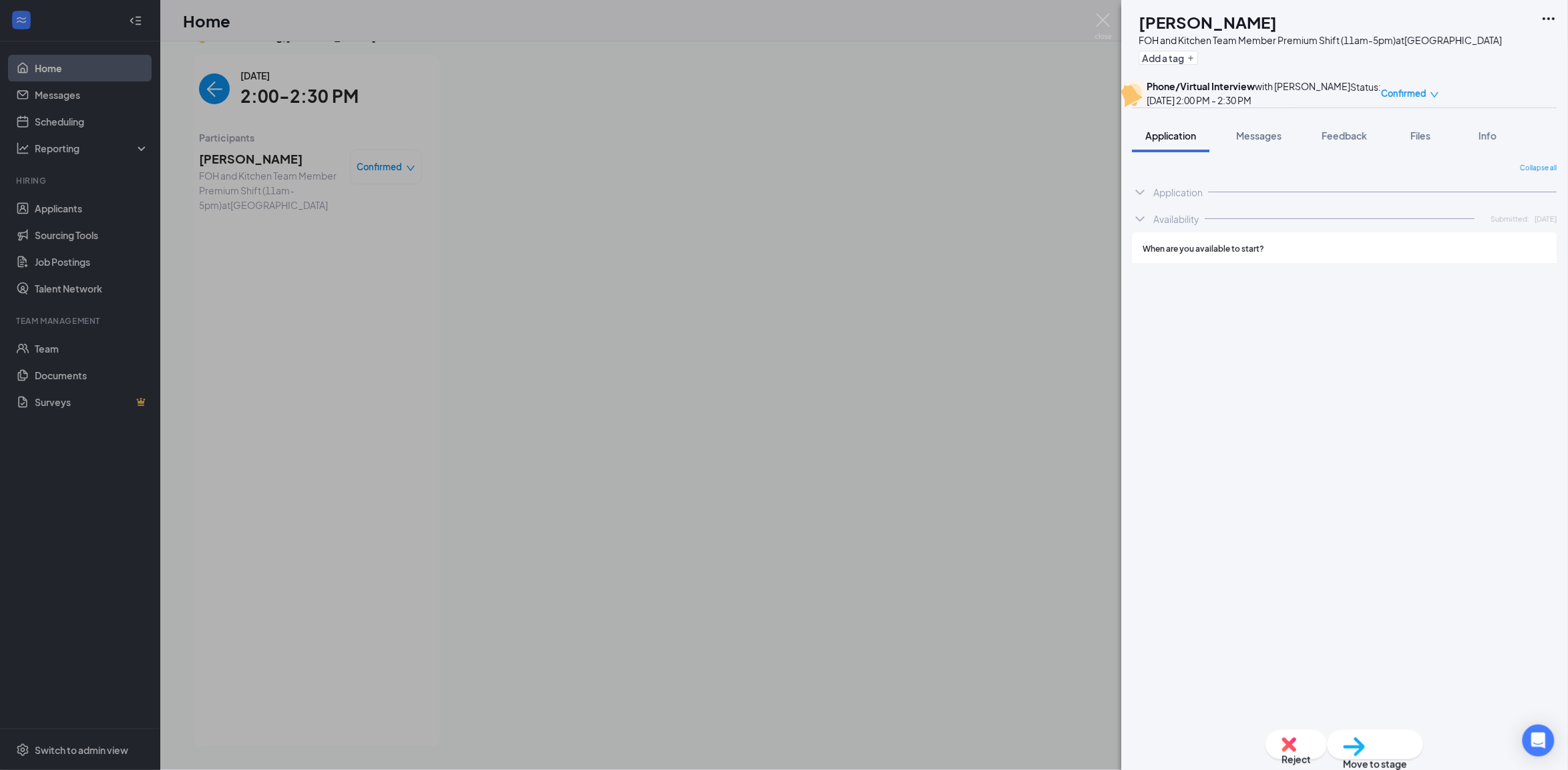
click at [1143, 227] on icon "ChevronDown" at bounding box center [1140, 219] width 16 height 16
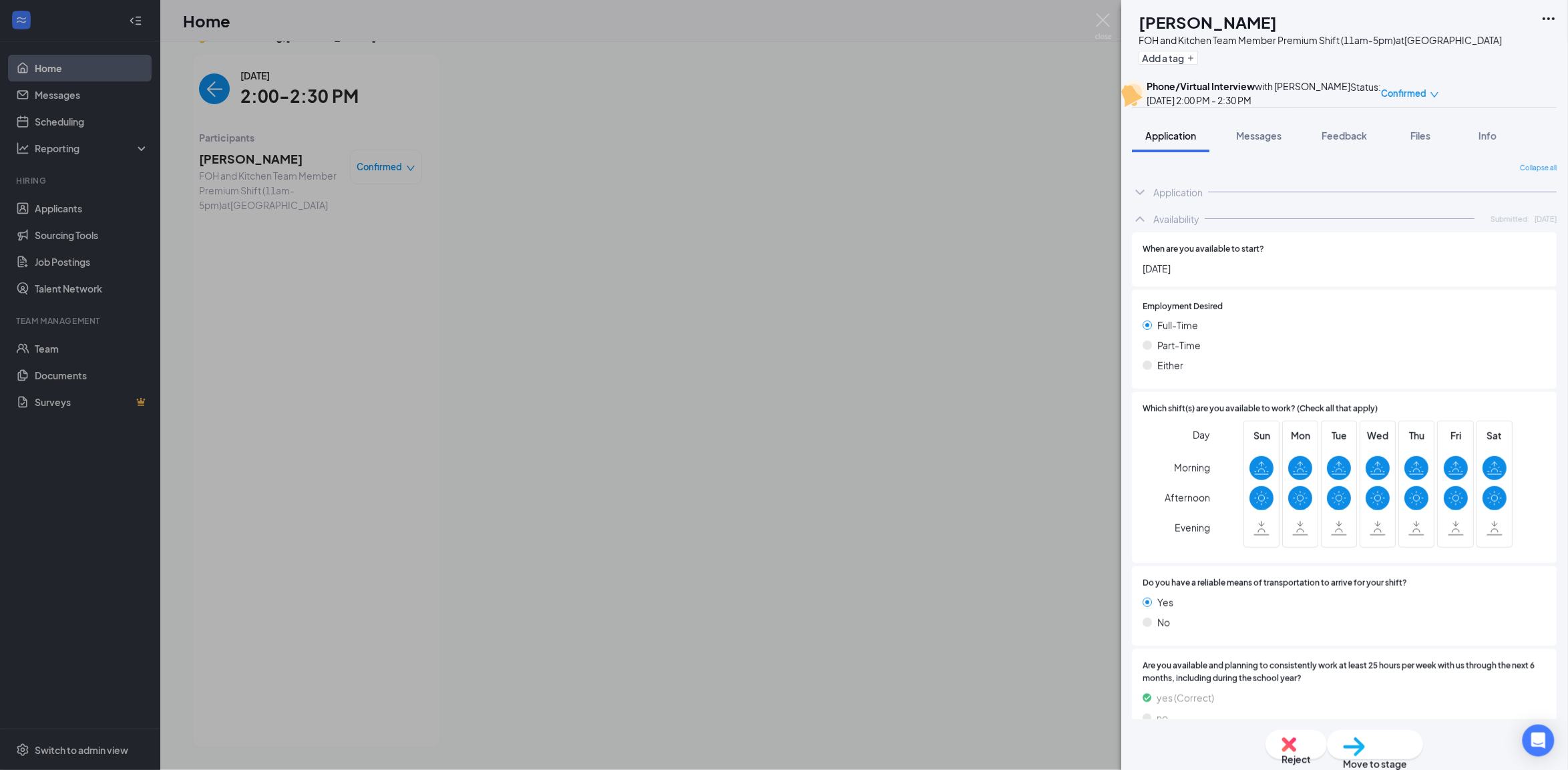
click at [1140, 201] on icon "ChevronDown" at bounding box center [1140, 192] width 16 height 16
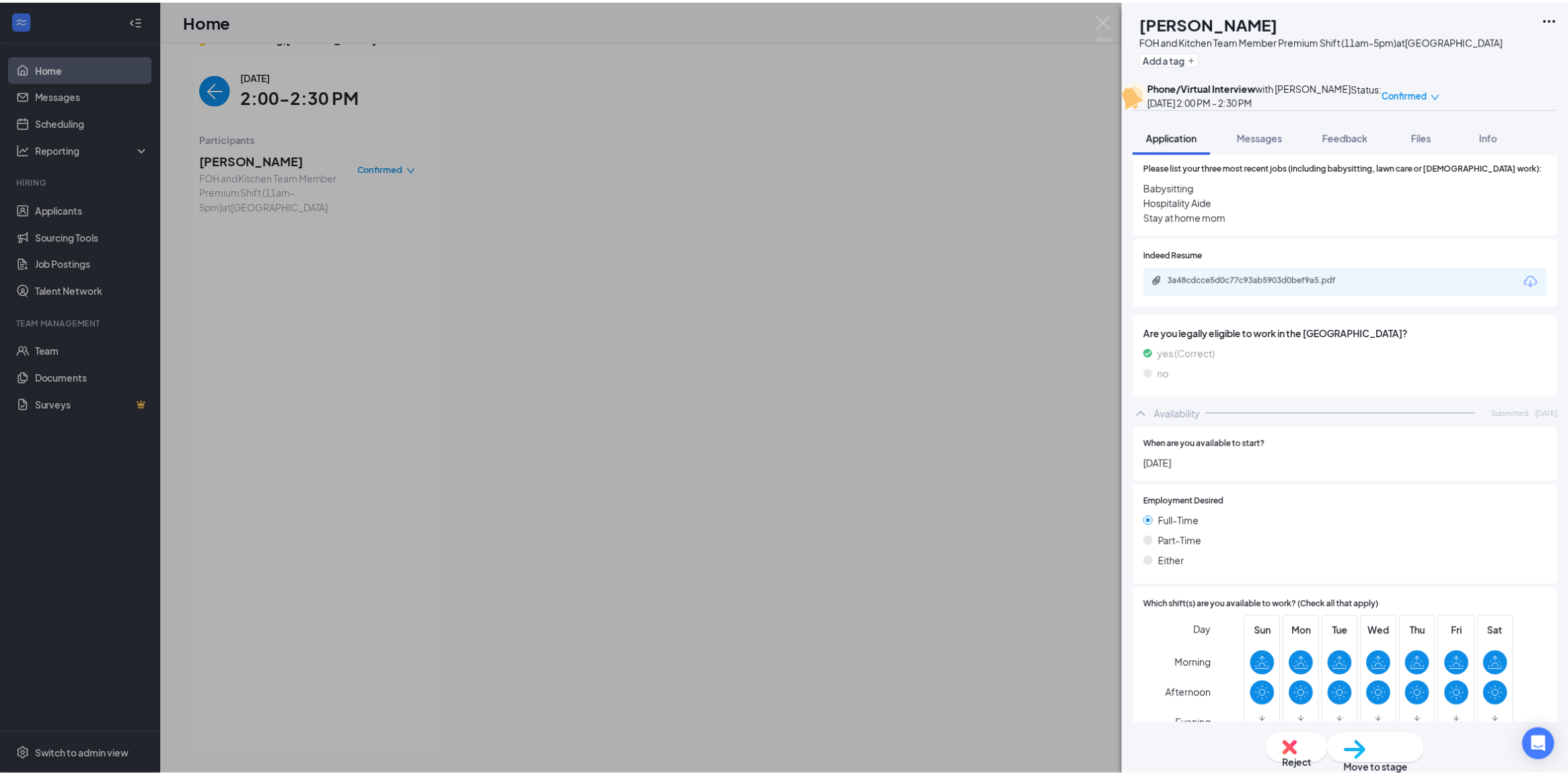
scroll to position [757, 0]
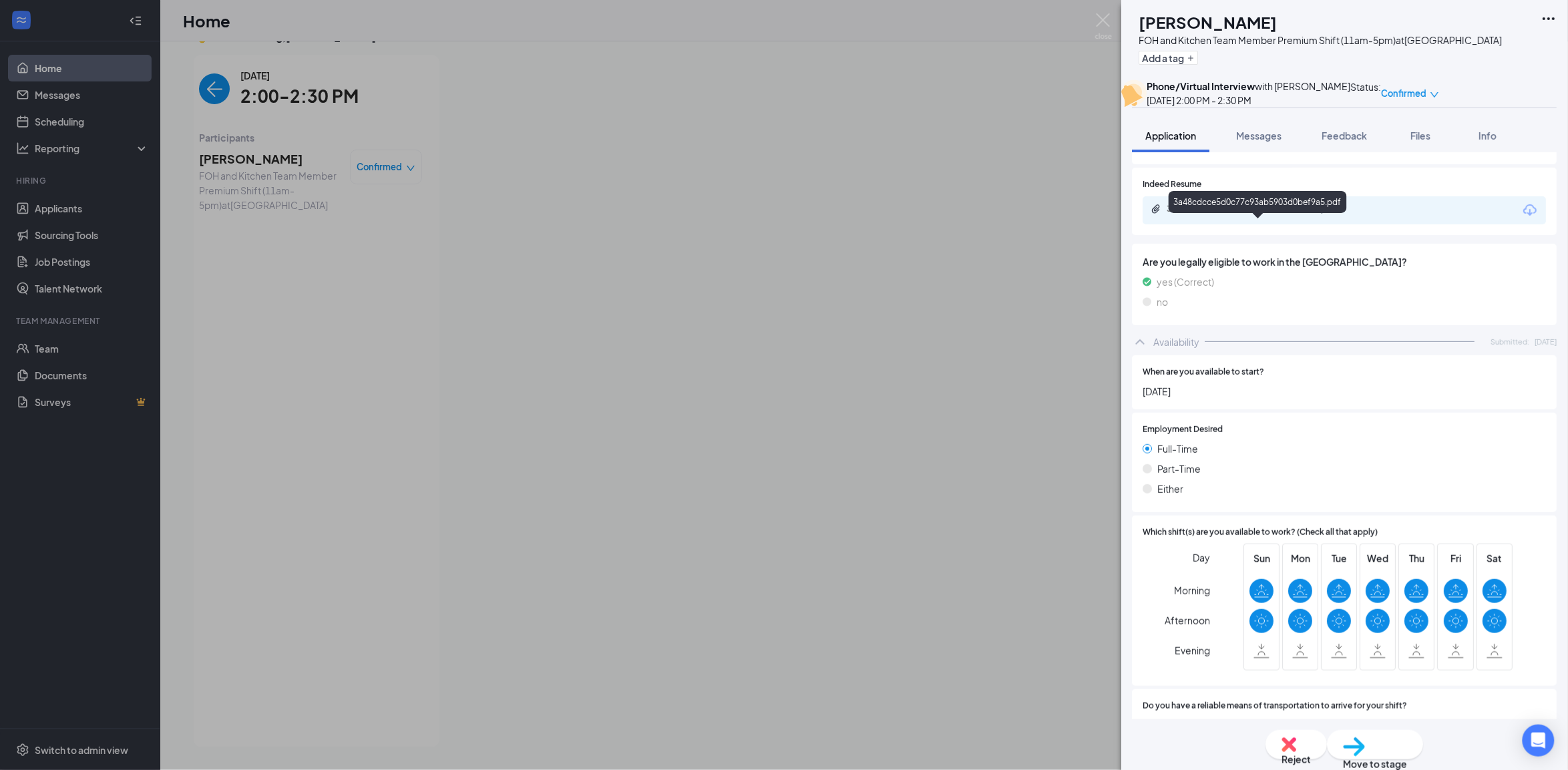
click at [1280, 214] on div "3a48cdcce5d0c77c93ab5903d0bef9a5.pdf" at bounding box center [1261, 209] width 187 height 11
click at [324, 365] on div "KP [PERSON_NAME] FOH and Kitchen Team Member Premium Shift (11am-5pm) at [GEOGR…" at bounding box center [784, 385] width 1568 height 770
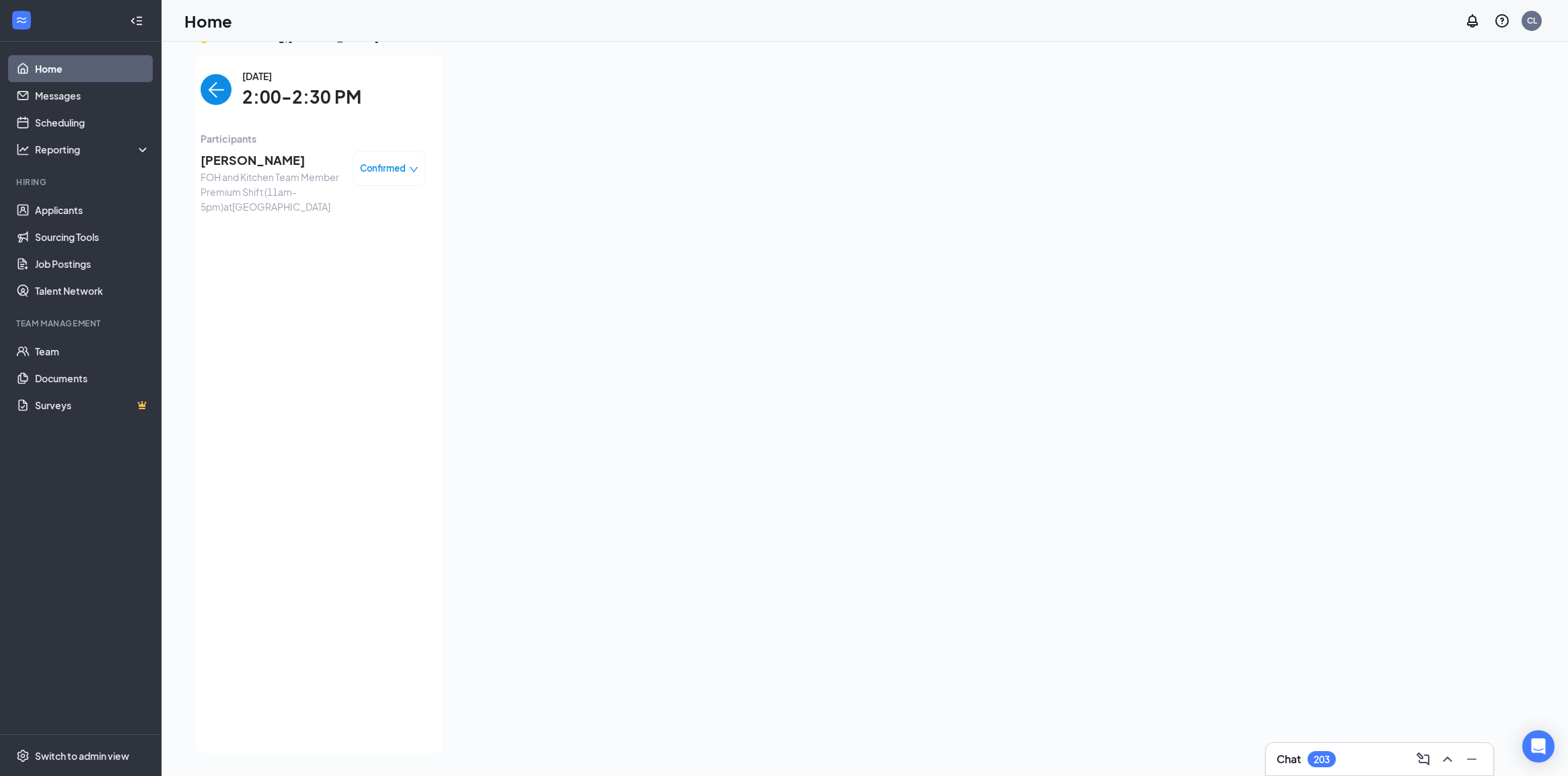
click at [205, 87] on img "back-button" at bounding box center [216, 89] width 31 height 31
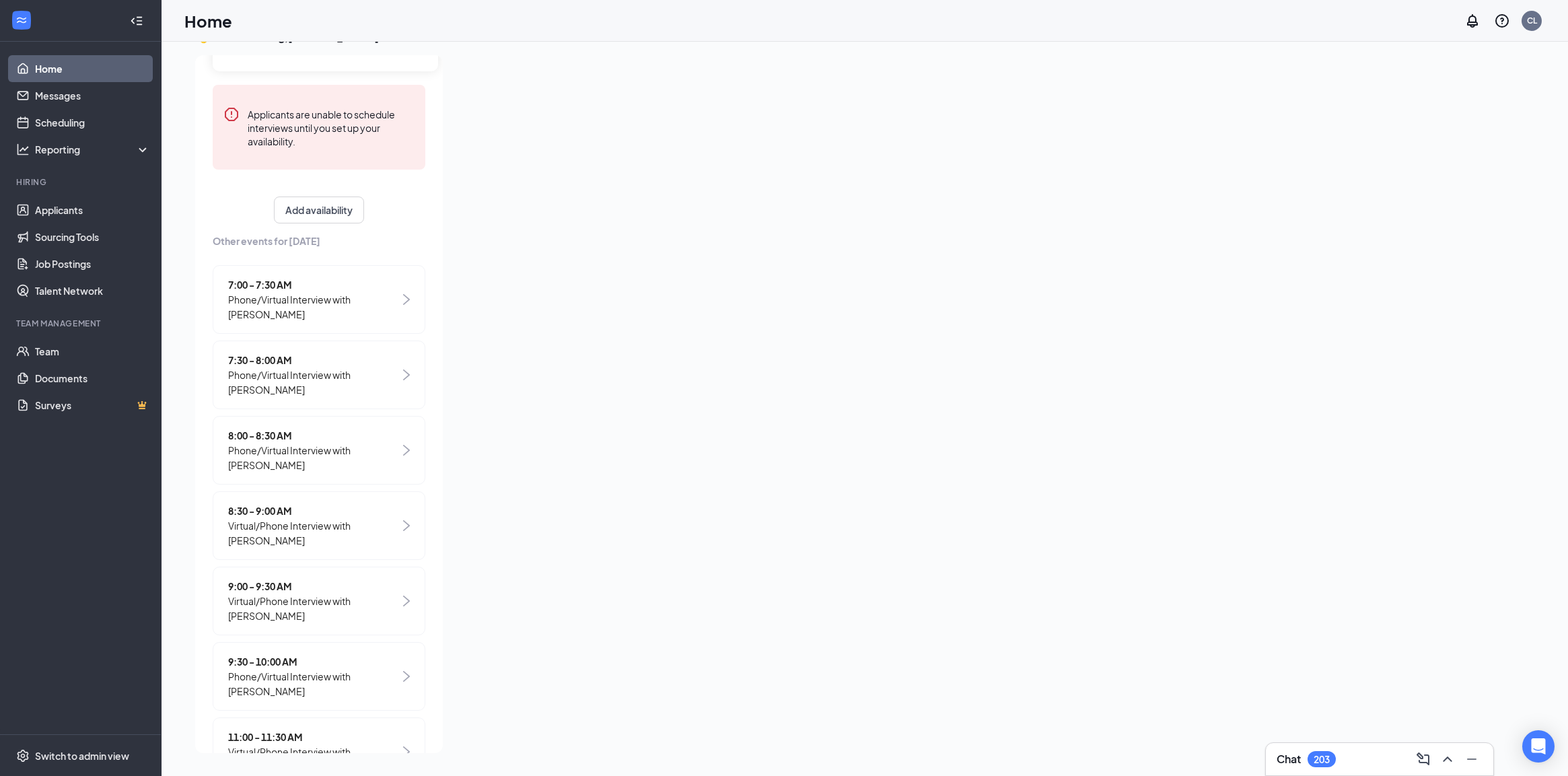
scroll to position [516, 0]
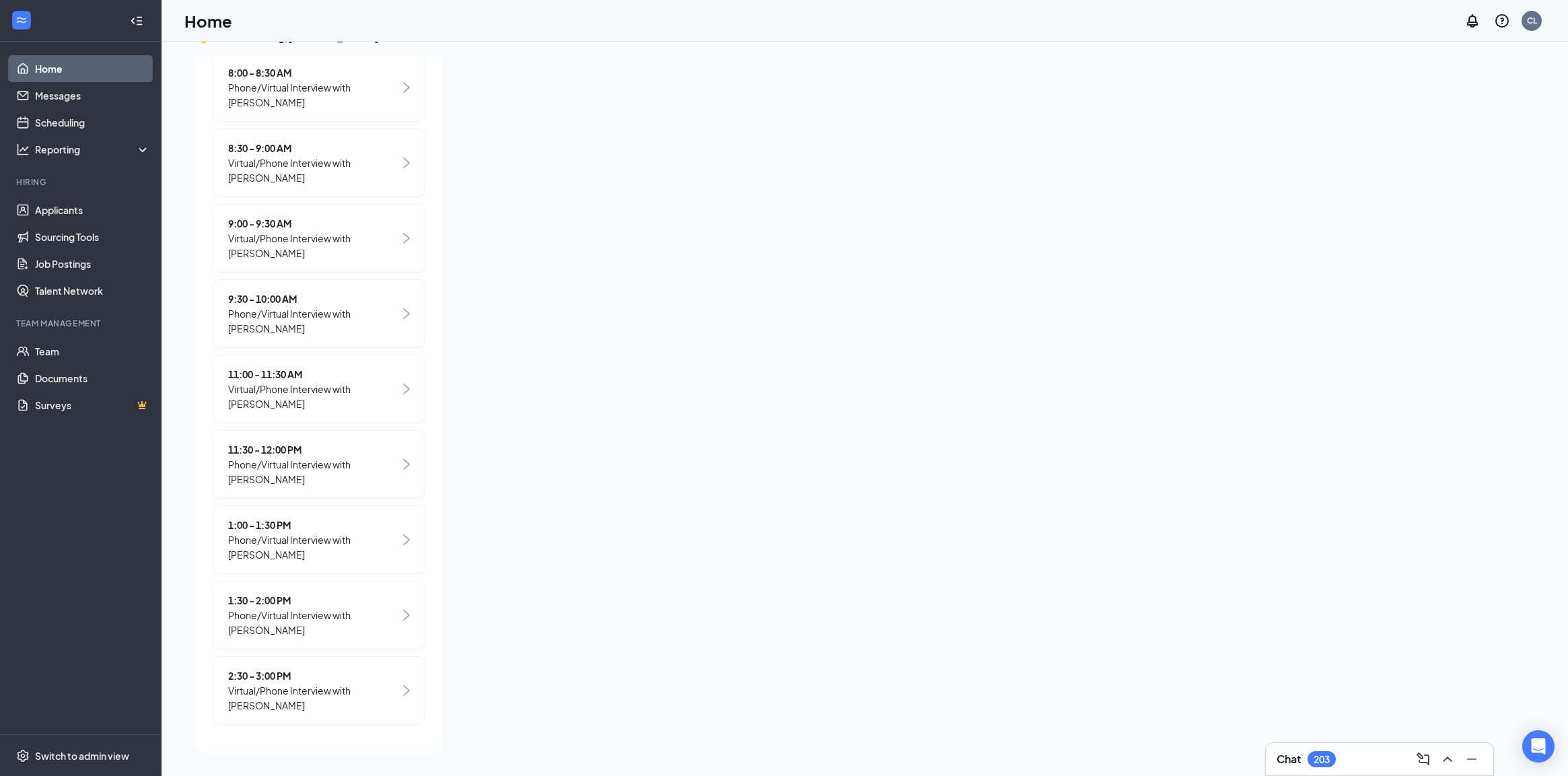
click at [328, 680] on span "2:30 - 3:00 PM" at bounding box center [314, 676] width 172 height 15
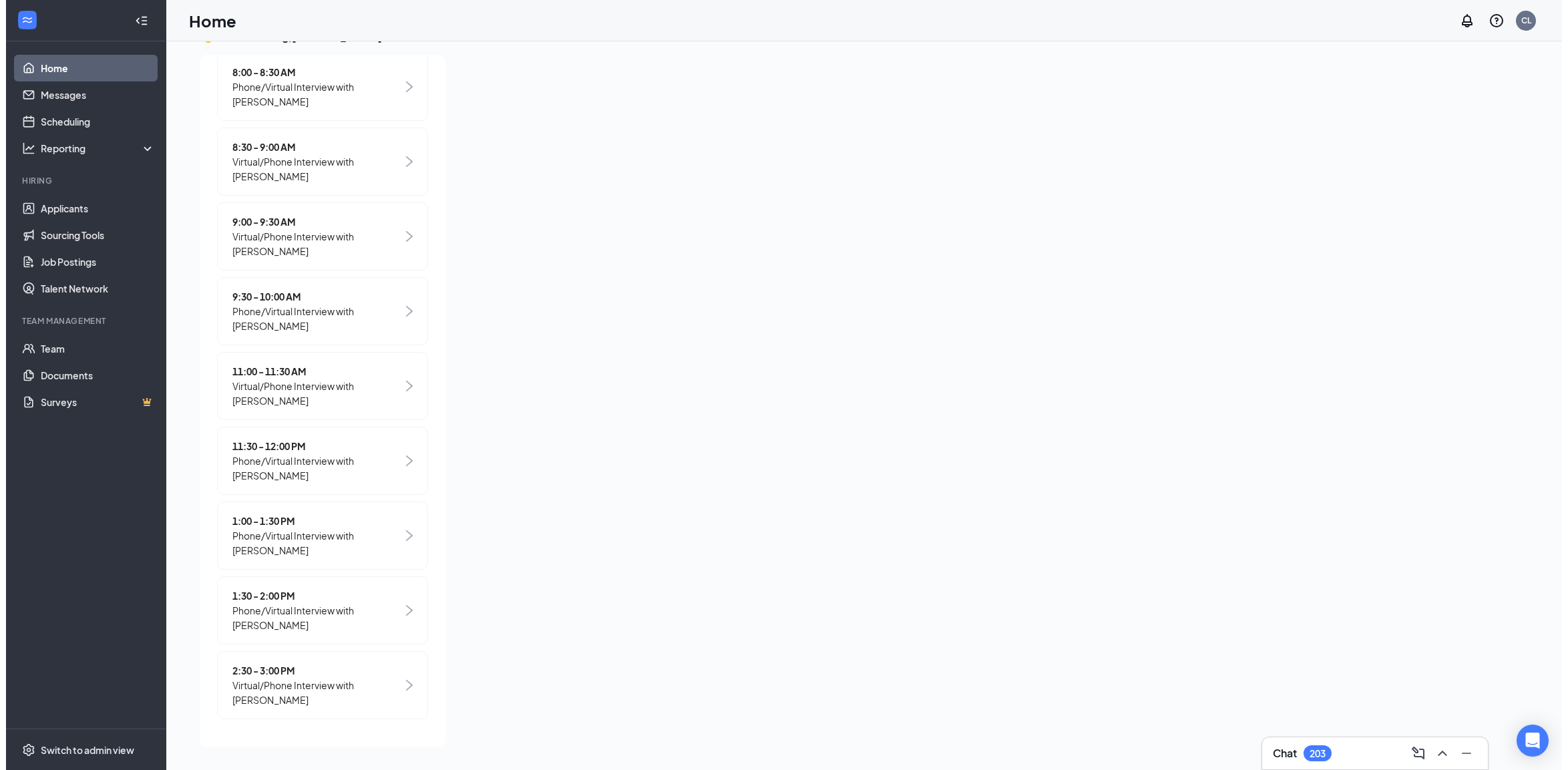
scroll to position [0, 0]
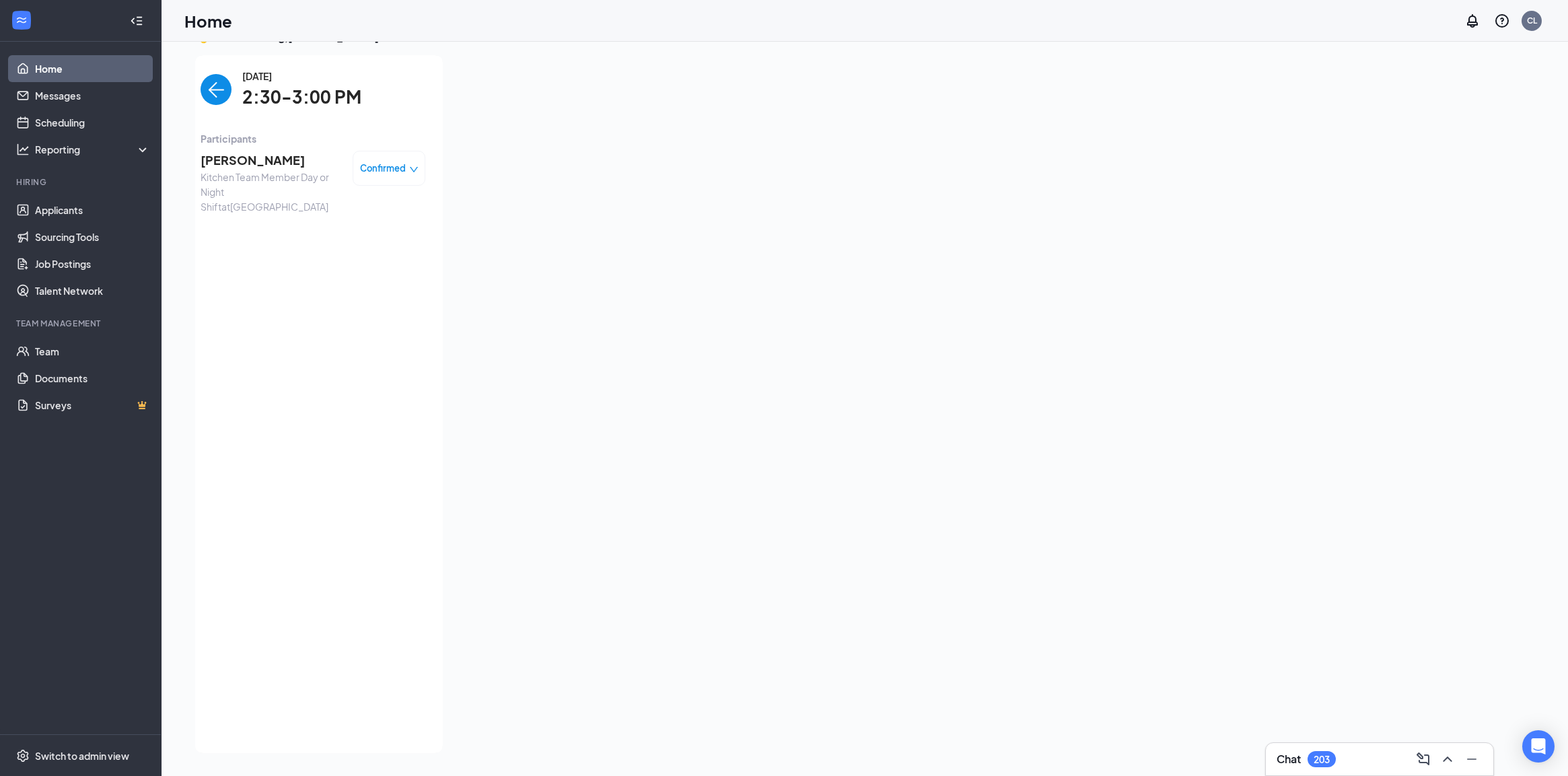
click at [247, 154] on span "[PERSON_NAME]" at bounding box center [271, 160] width 141 height 19
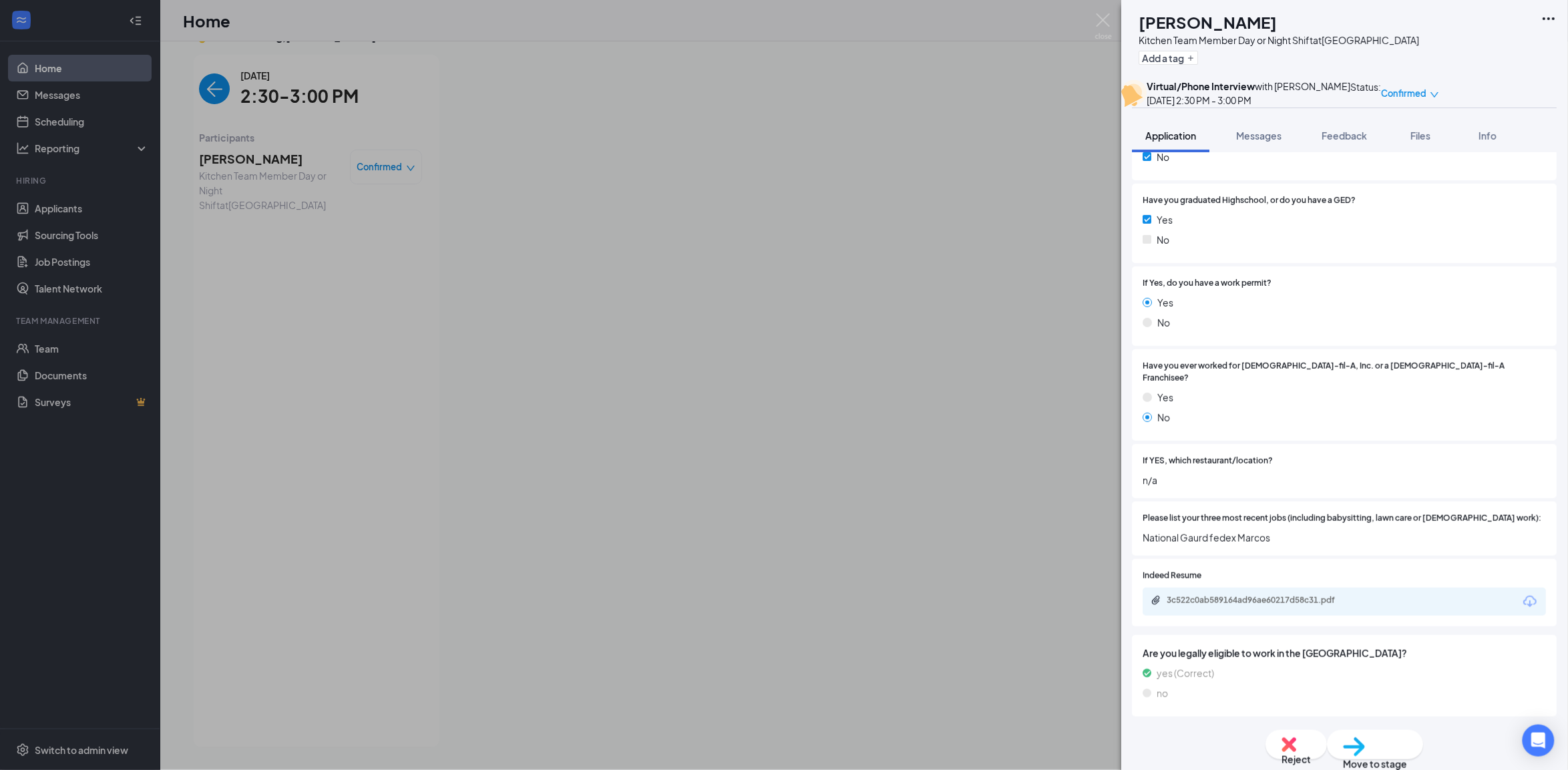
scroll to position [334, 0]
drag, startPoint x: 1320, startPoint y: 361, endPoint x: 1403, endPoint y: 324, distance: 90.9
click at [1403, 307] on div "Yes" at bounding box center [1345, 299] width 403 height 15
click at [1260, 602] on div "3c522c0ab589164ad96ae60217d58c31.pdf" at bounding box center [1261, 597] width 187 height 11
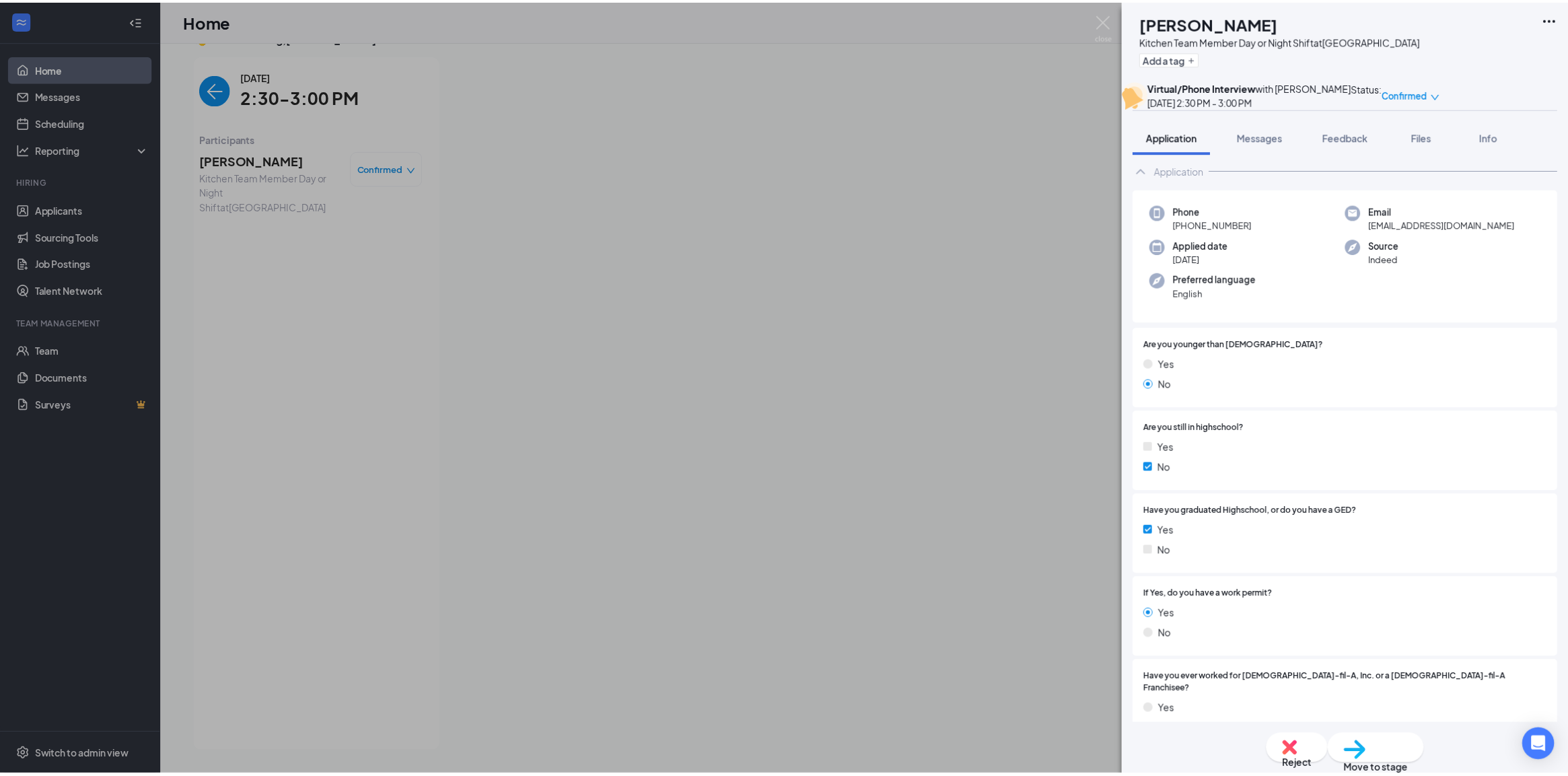
scroll to position [0, 0]
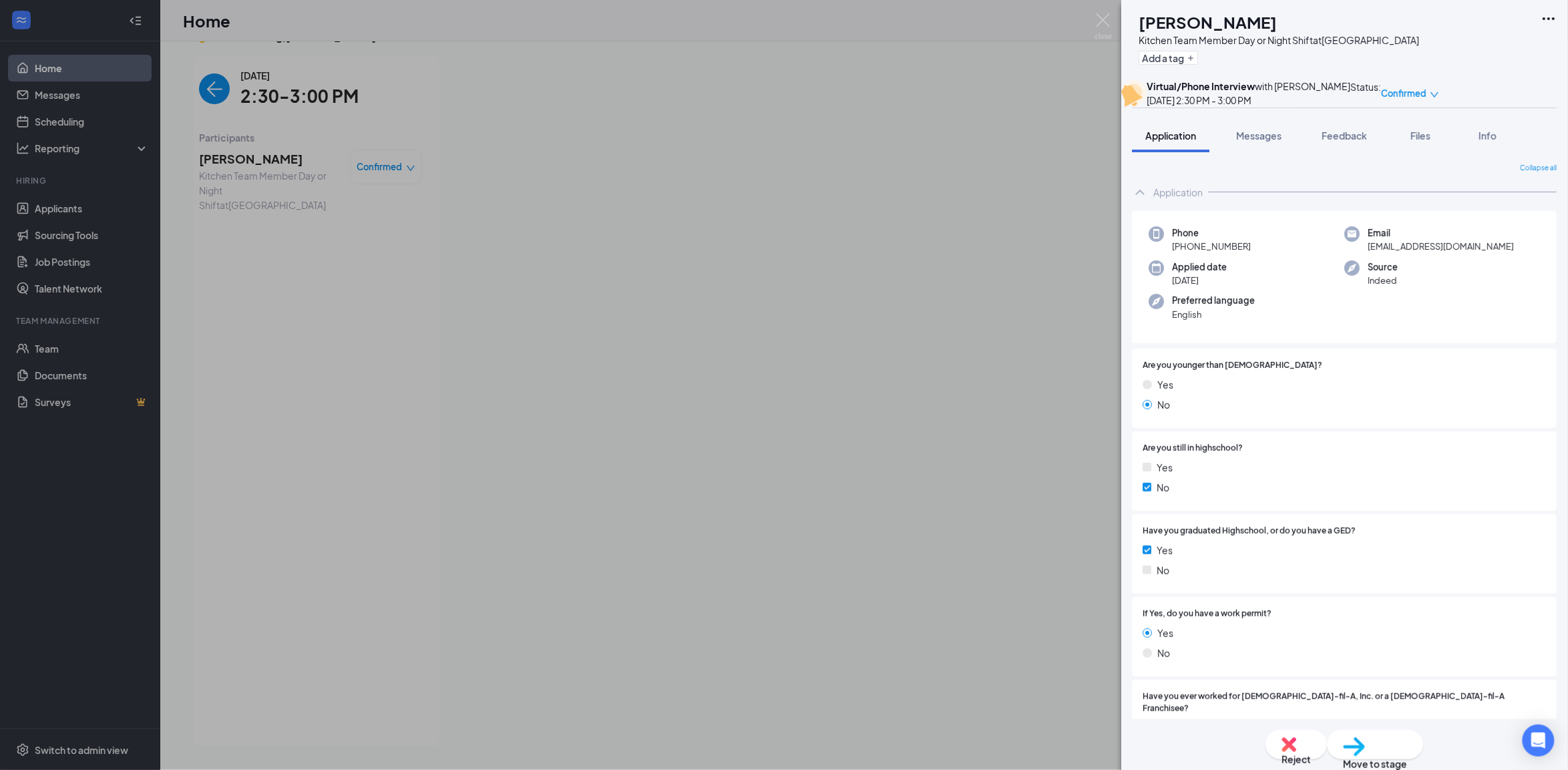
click at [849, 361] on div "CC [PERSON_NAME] Kitchen Team Member Day or Night Shift at [GEOGRAPHIC_DATA] Ad…" at bounding box center [784, 385] width 1568 height 770
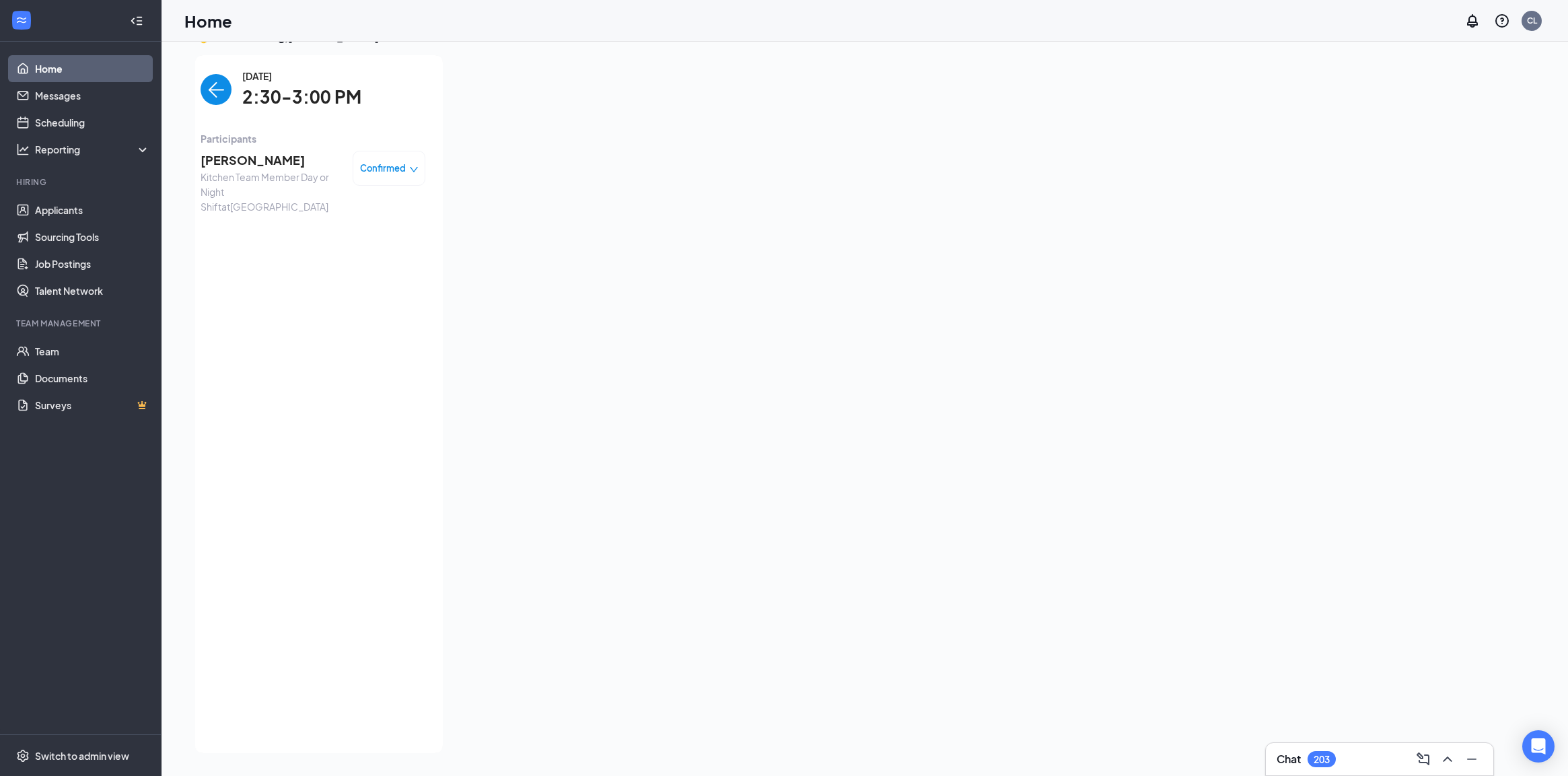
click at [200, 91] on img "back-button" at bounding box center [216, 89] width 31 height 31
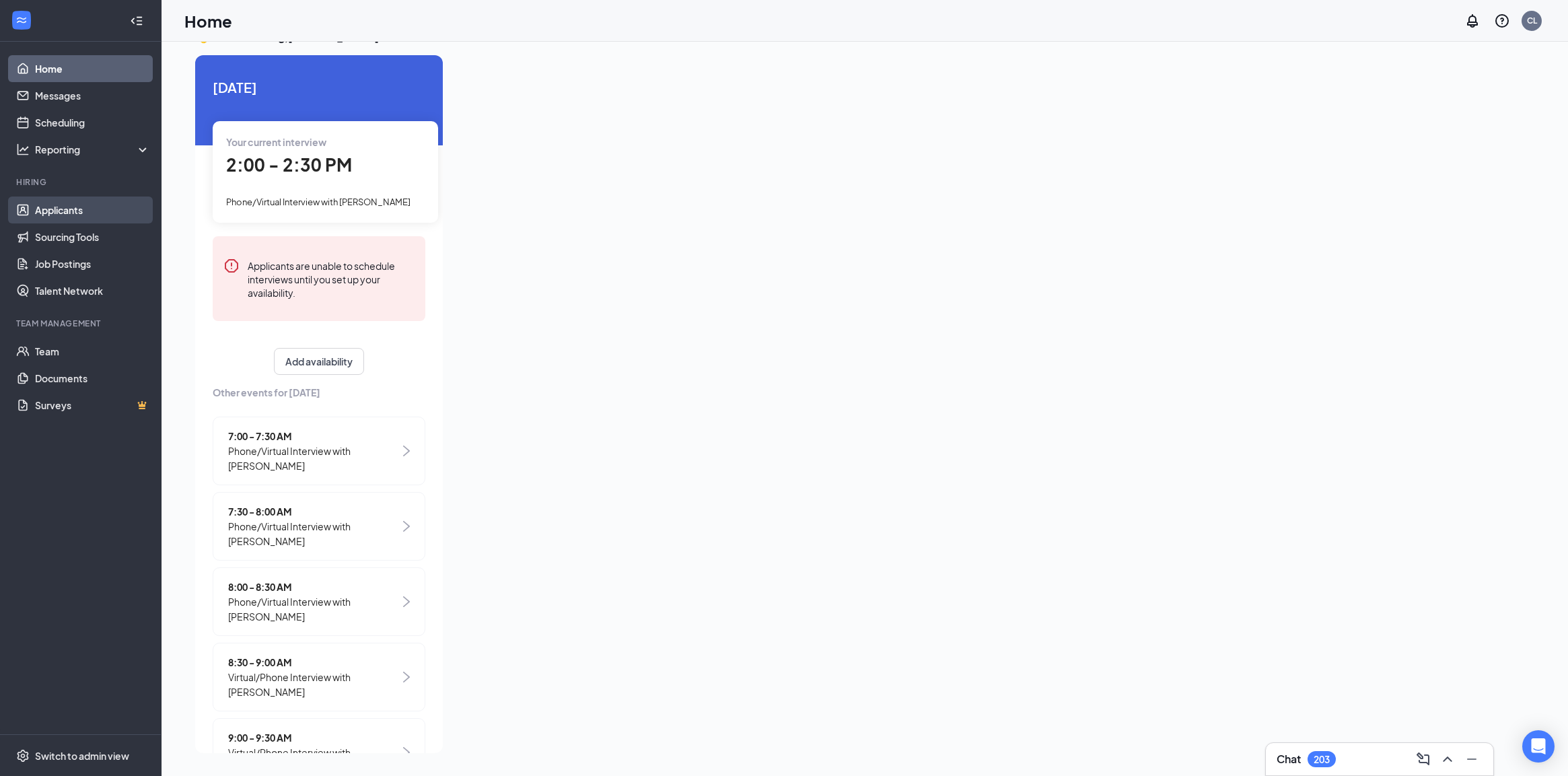
click at [98, 218] on link "Applicants" at bounding box center [92, 210] width 115 height 27
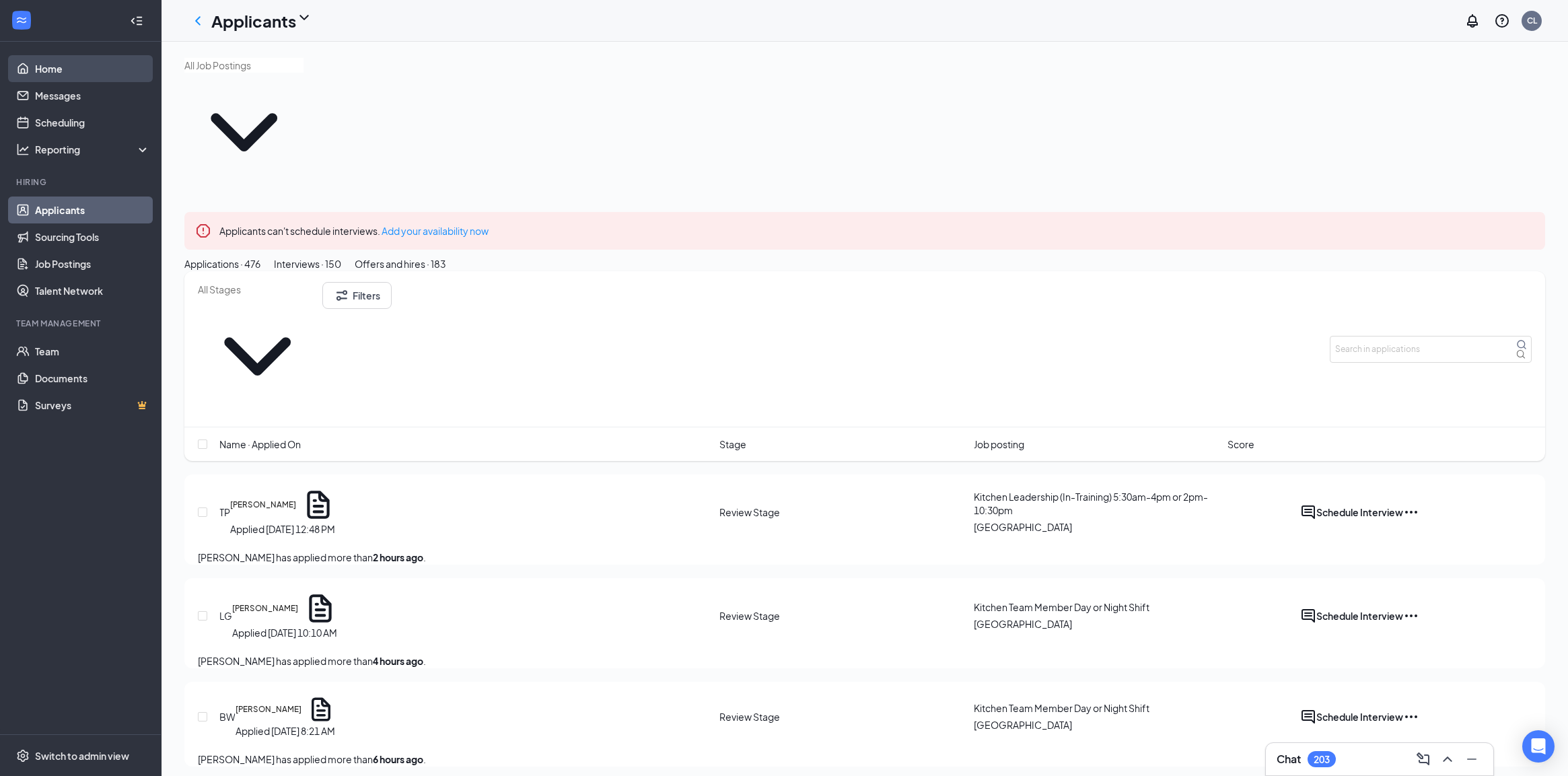
click at [89, 76] on link "Home" at bounding box center [92, 69] width 115 height 27
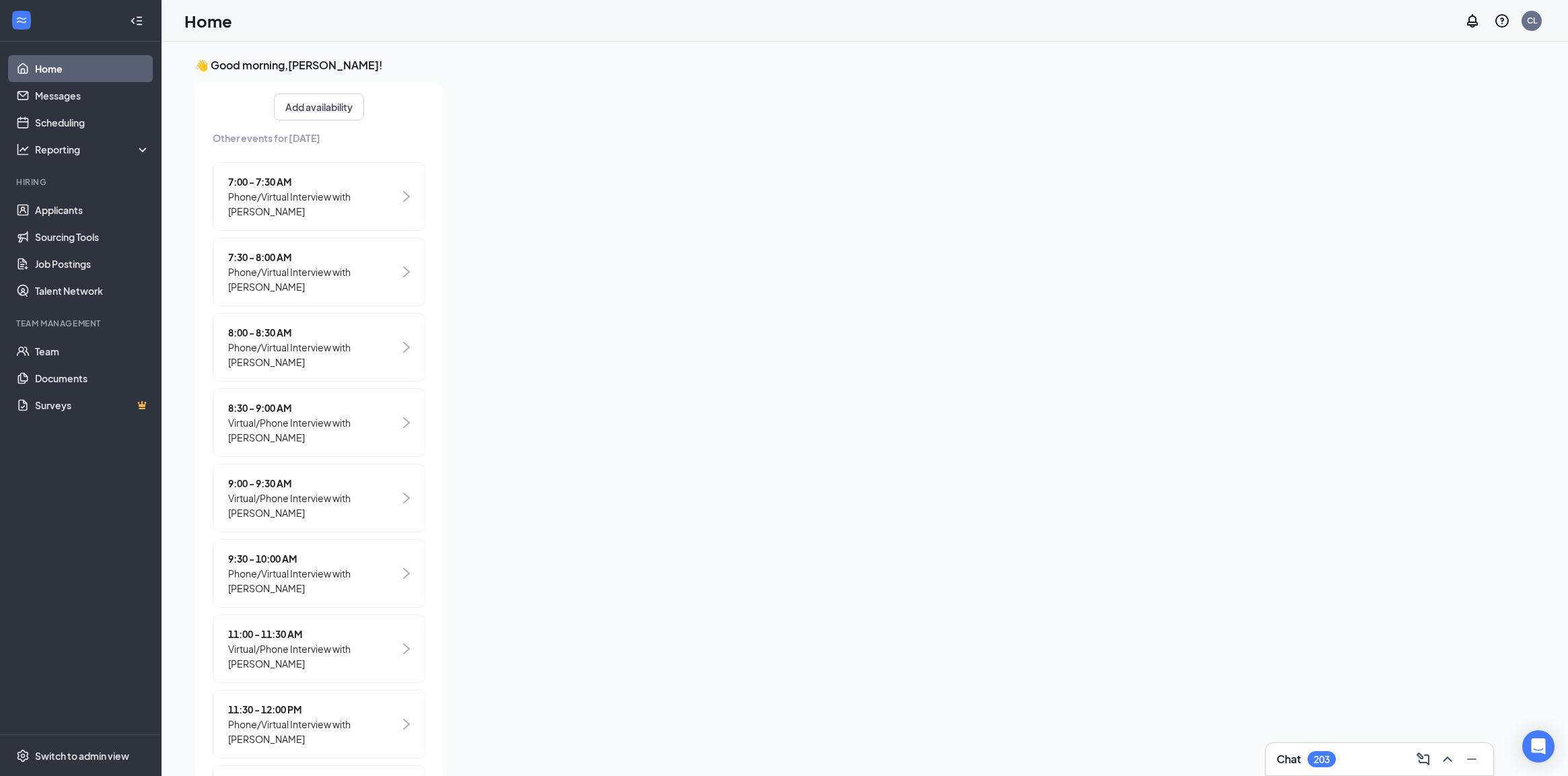
scroll to position [516, 0]
click at [321, 687] on div "2:30 - 3:00 PM Virtual/Phone Interview with [PERSON_NAME]" at bounding box center [319, 719] width 213 height 69
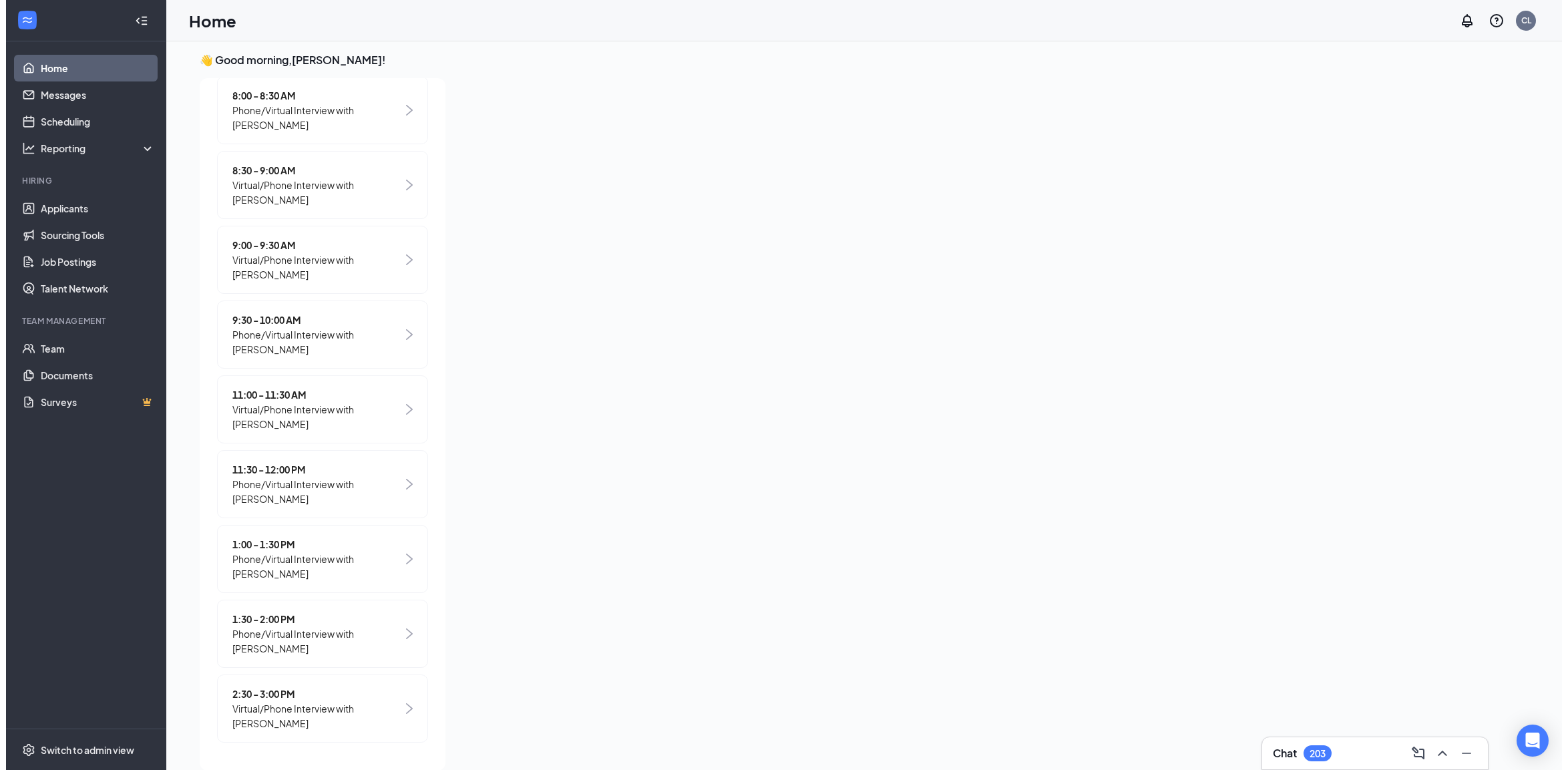
scroll to position [0, 0]
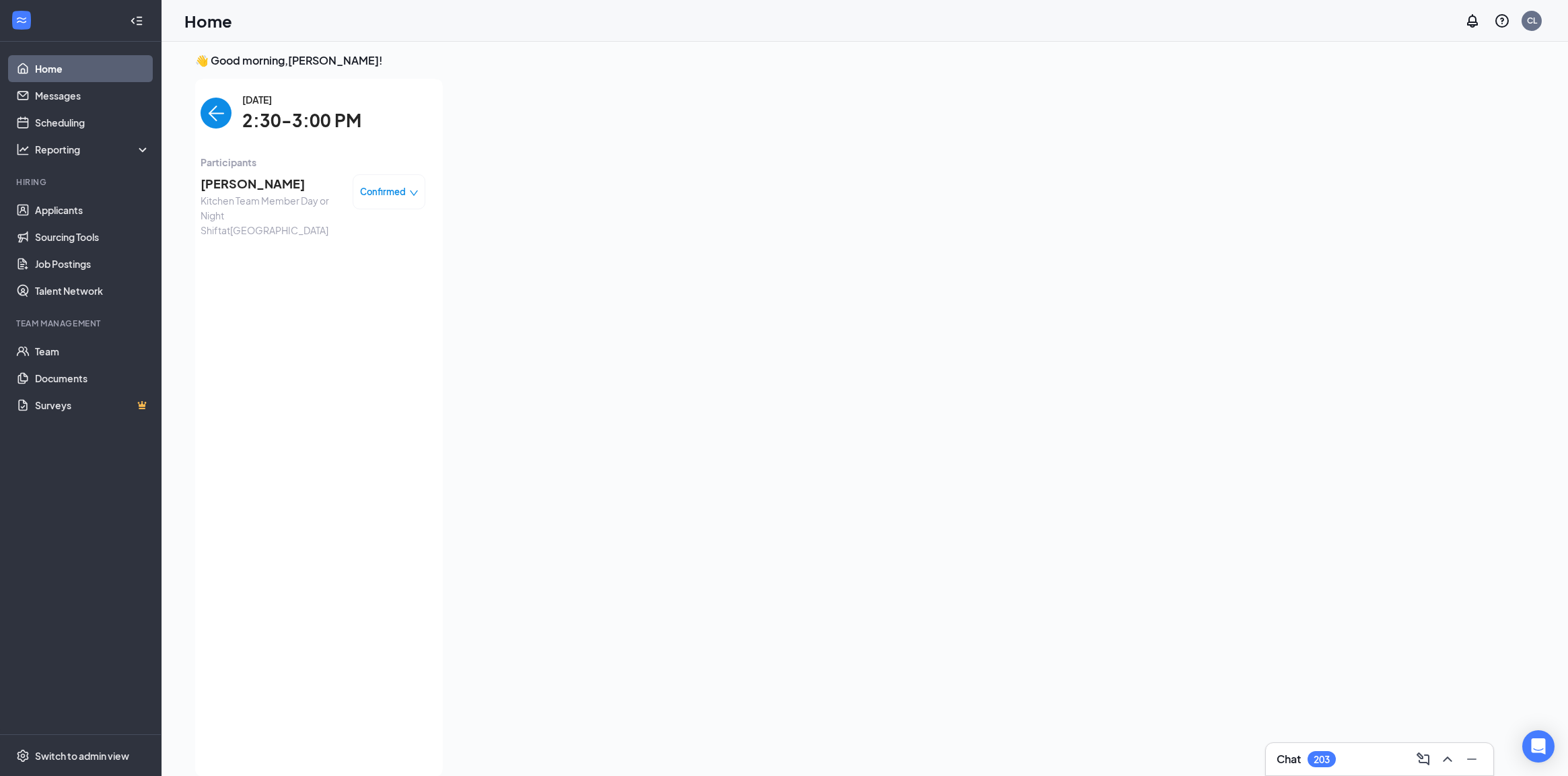
click at [237, 186] on span "[PERSON_NAME]" at bounding box center [271, 184] width 141 height 19
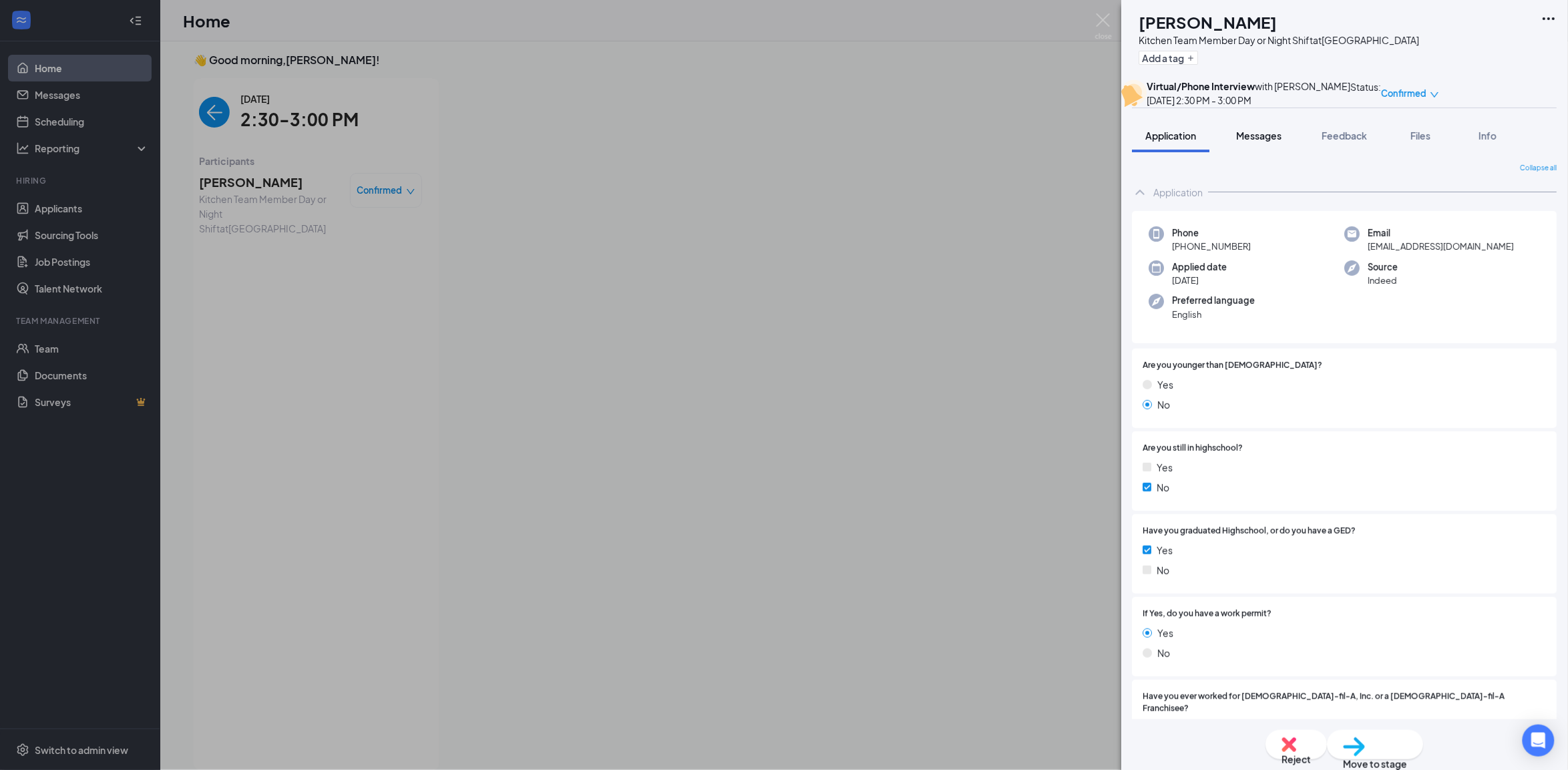
click at [1278, 142] on span "Messages" at bounding box center [1260, 135] width 45 height 12
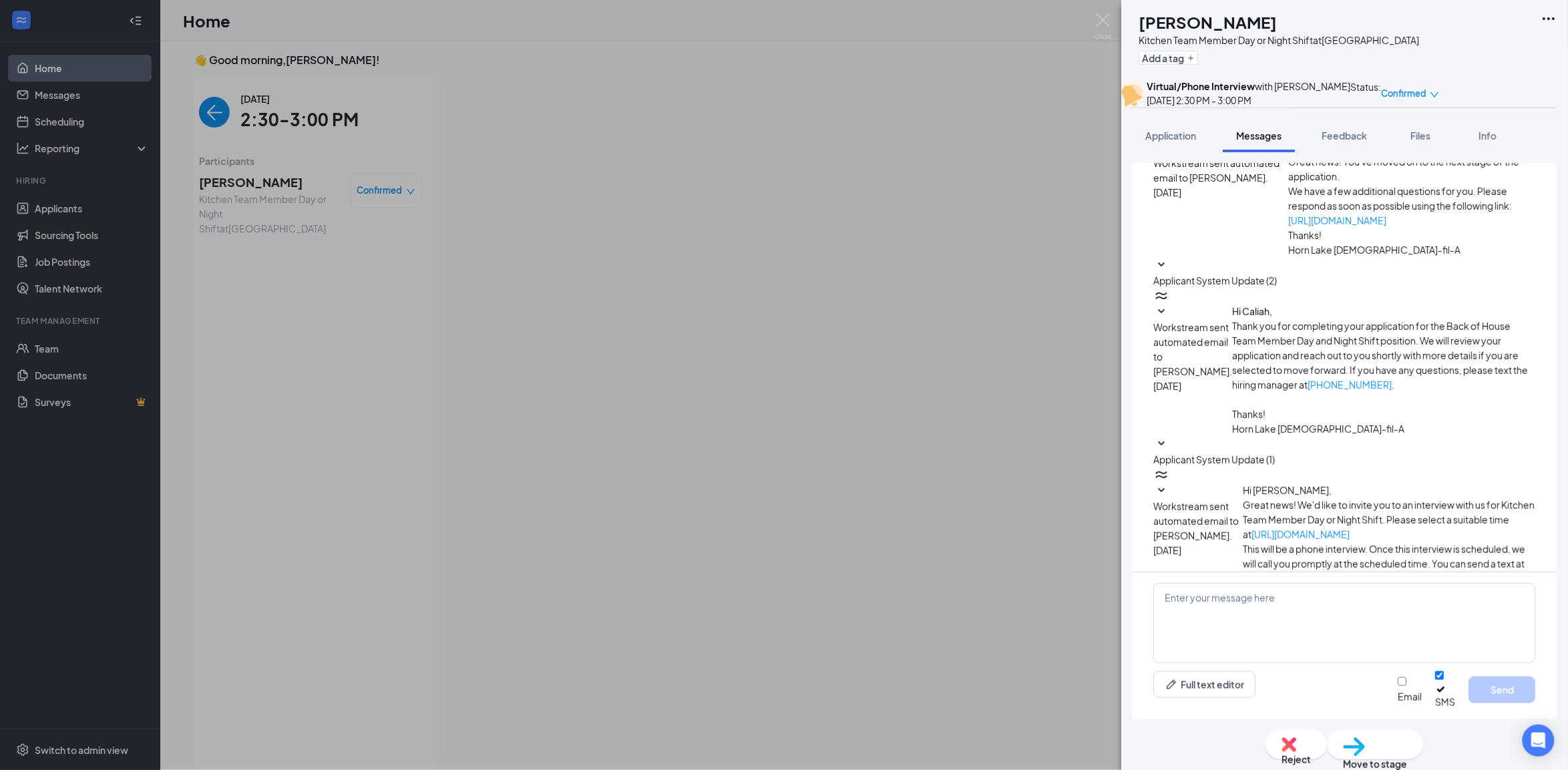
scroll to position [145, 0]
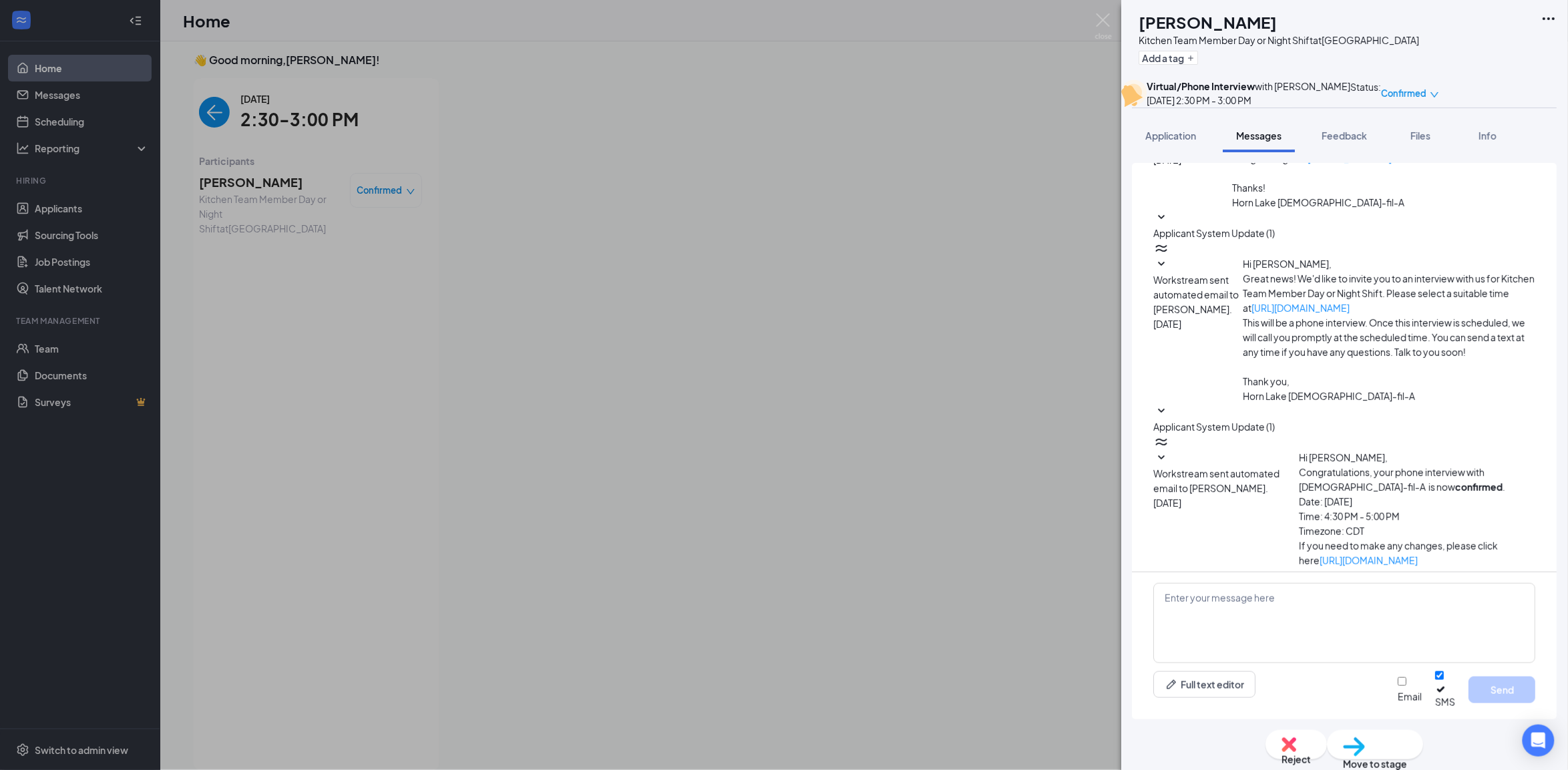
scroll to position [299, 0]
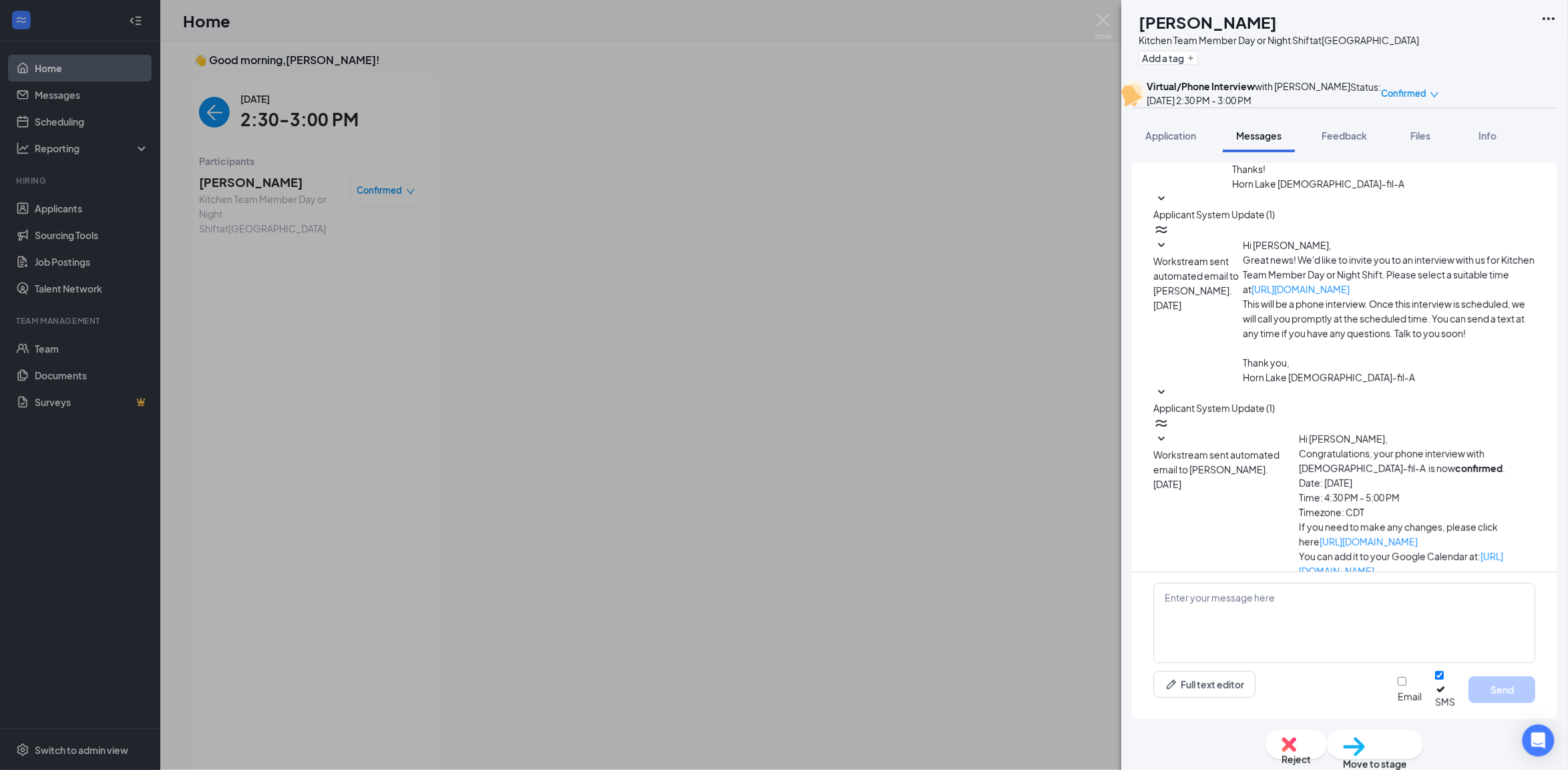
click at [1280, 641] on span "Workstream sent automated email to [PERSON_NAME]." at bounding box center [1217, 654] width 126 height 27
click at [1133, 152] on button "Application" at bounding box center [1171, 135] width 77 height 34
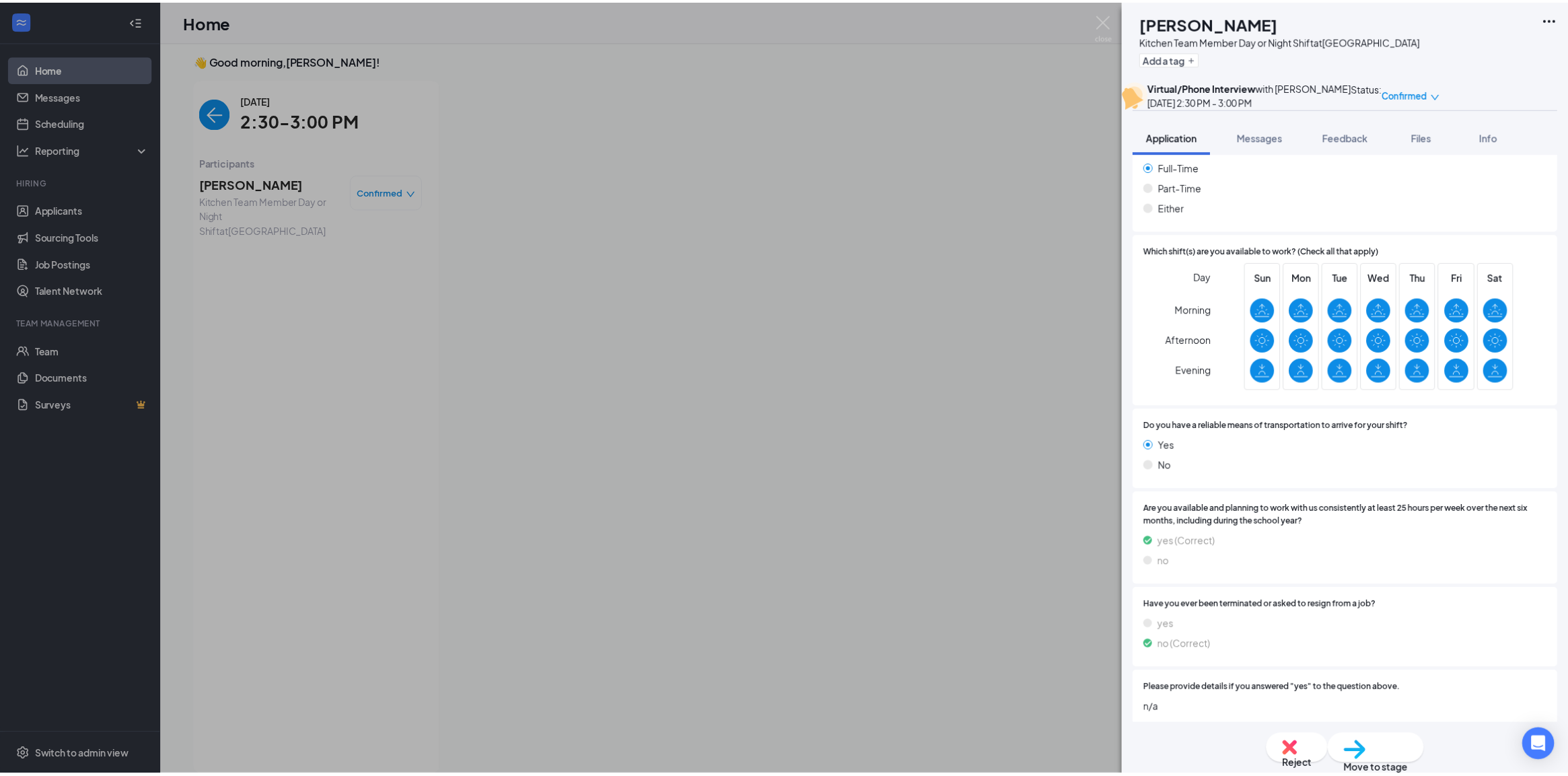
scroll to position [1034, 0]
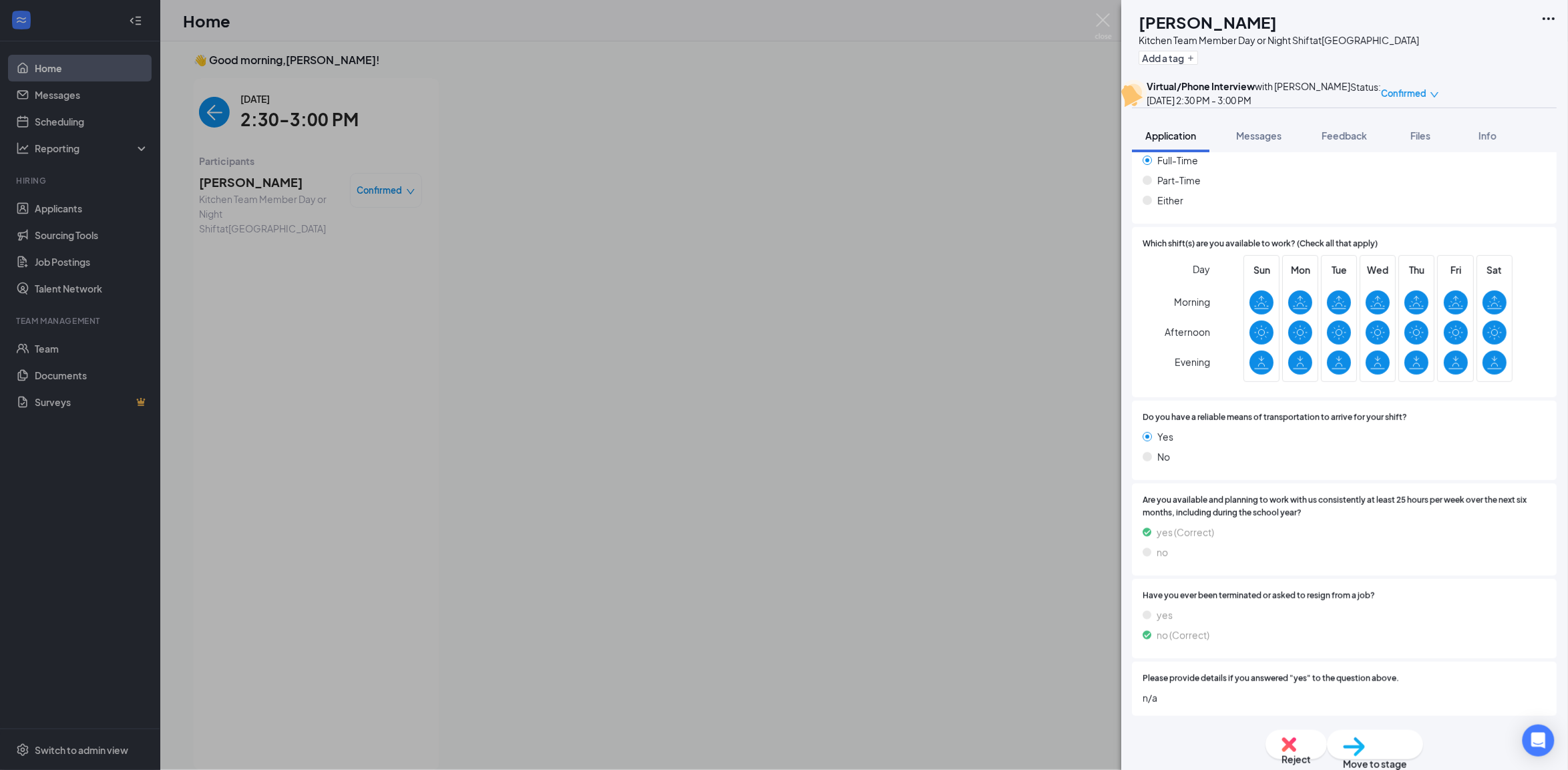
click at [793, 207] on div "CC [PERSON_NAME] Kitchen Team Member Day or Night Shift at [GEOGRAPHIC_DATA] Ad…" at bounding box center [784, 385] width 1568 height 770
